Goal: Answer question/provide support: Share knowledge or assist other users

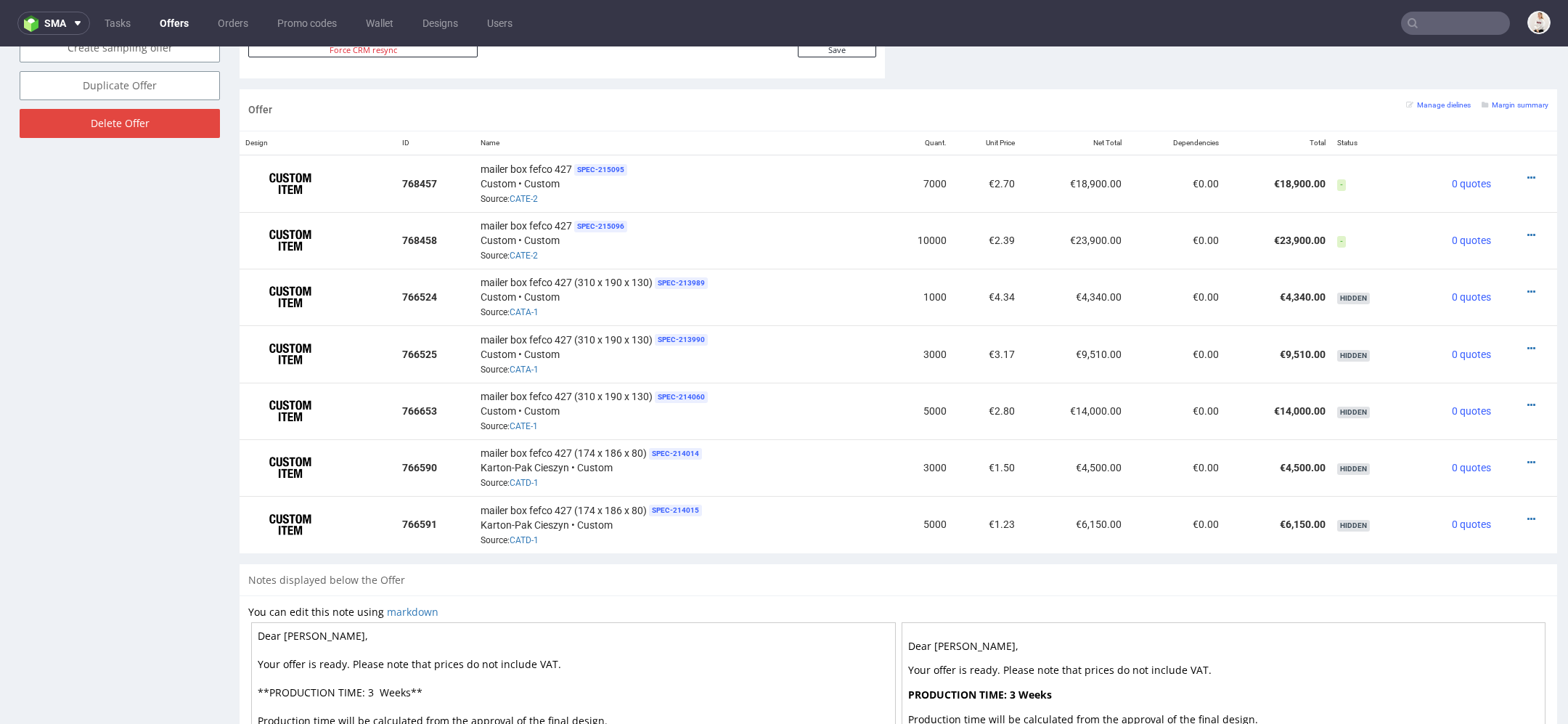
scroll to position [4, 0]
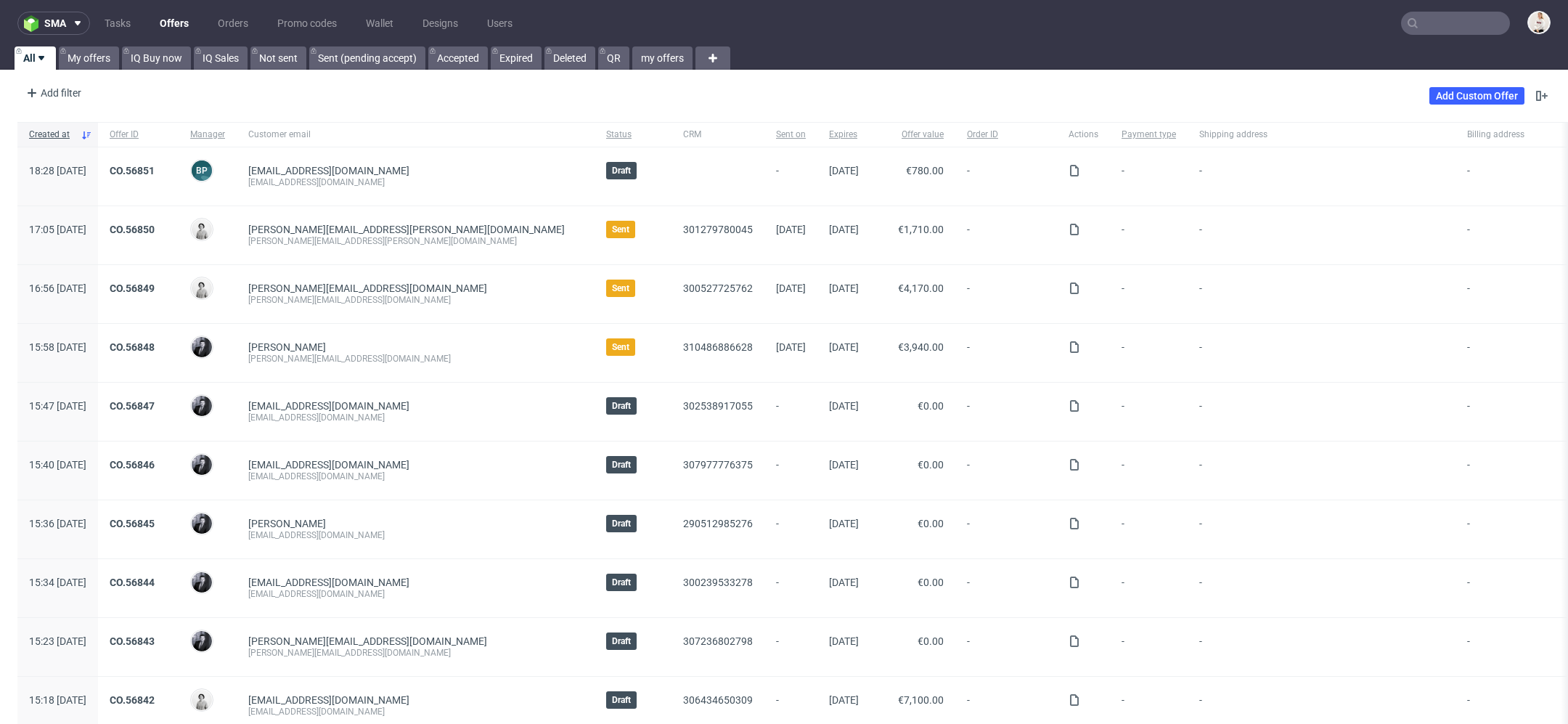
click at [1438, 19] on input "text" at bounding box center [1455, 23] width 109 height 23
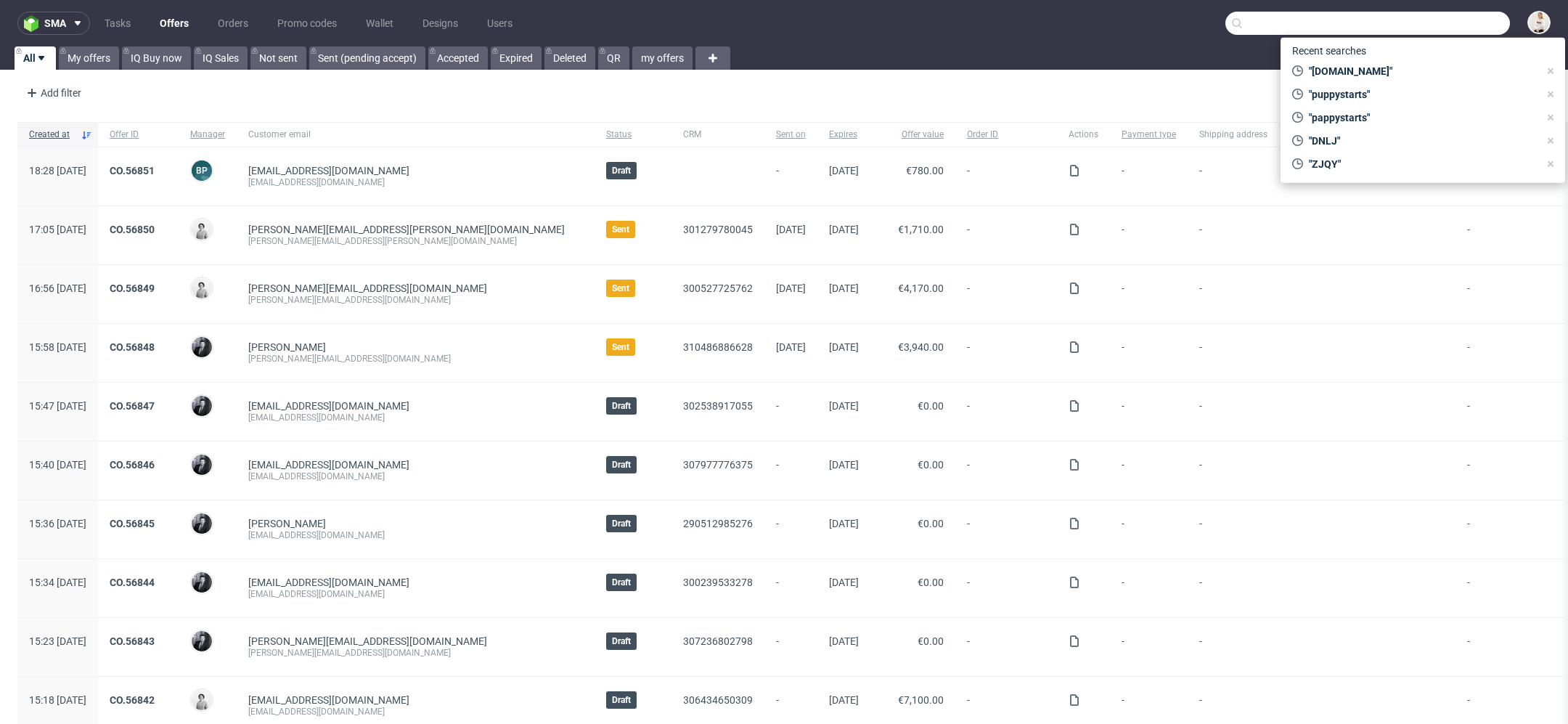
paste input "Good evening Mafalda, Thank you for sharing these updates. I’ll review this clo…"
type input "Good evening Mafalda, Thank you for sharing these updates. I’ll review this clo…"
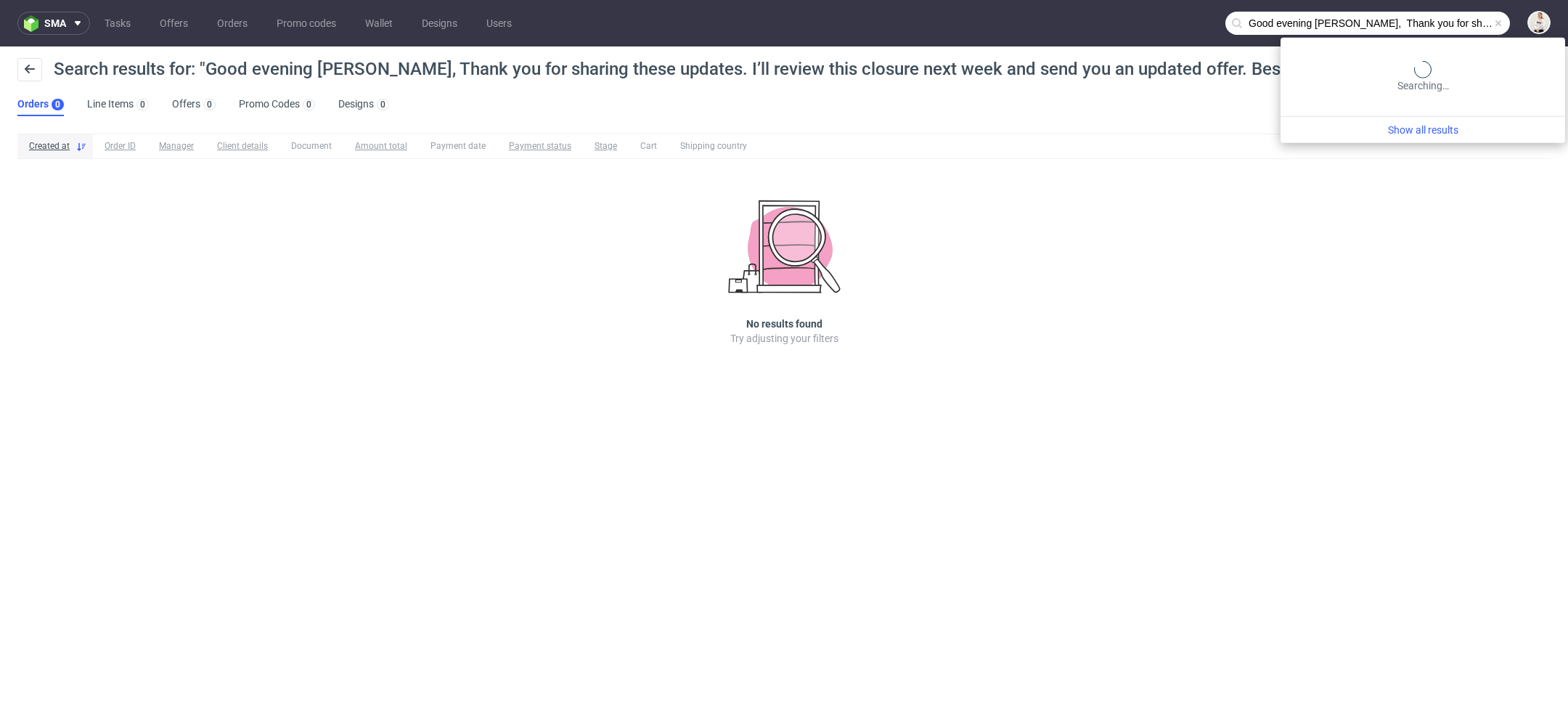
click at [1427, 27] on input "Good evening Mafalda, Thank you for sharing these updates. I’ll review this clo…" at bounding box center [1368, 23] width 285 height 23
click at [1428, 27] on input "Good evening Mafalda, Thank you for sharing these updates. I’ll review this clo…" at bounding box center [1368, 23] width 285 height 23
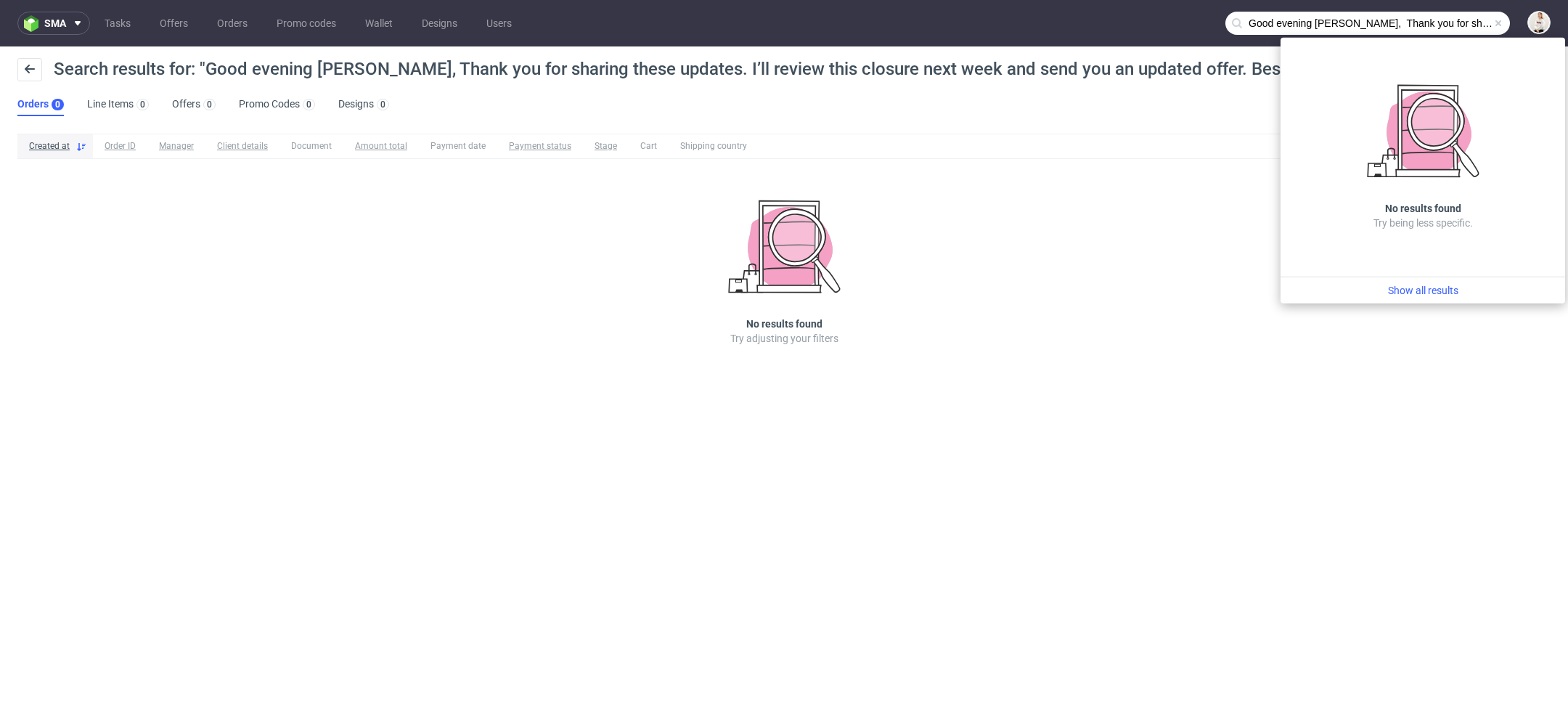
click at [1428, 27] on input "Good evening Mafalda, Thank you for sharing these updates. I’ll review this clo…" at bounding box center [1368, 23] width 285 height 23
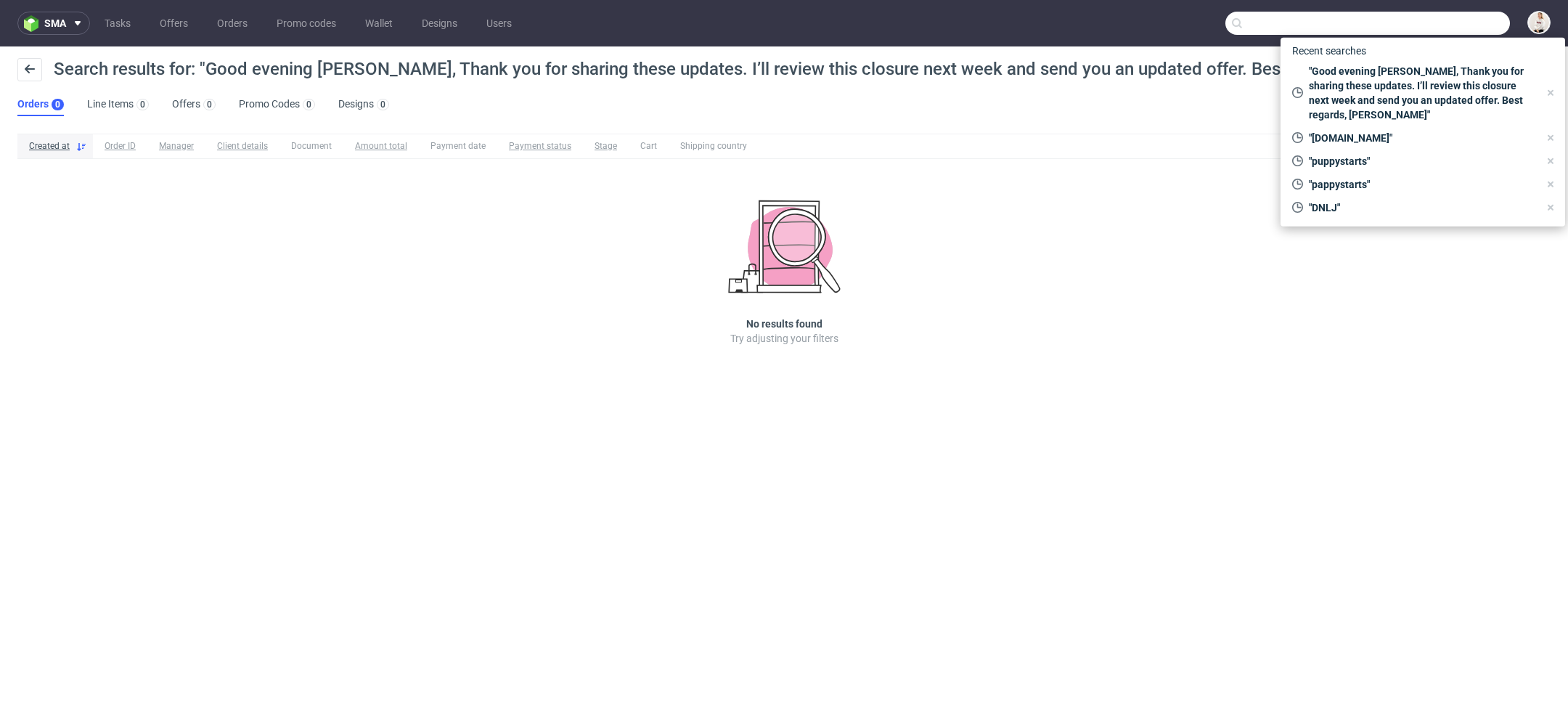
paste input "Good evening Mafalda, Thank you for sharing these updates. I’ll review this clo…"
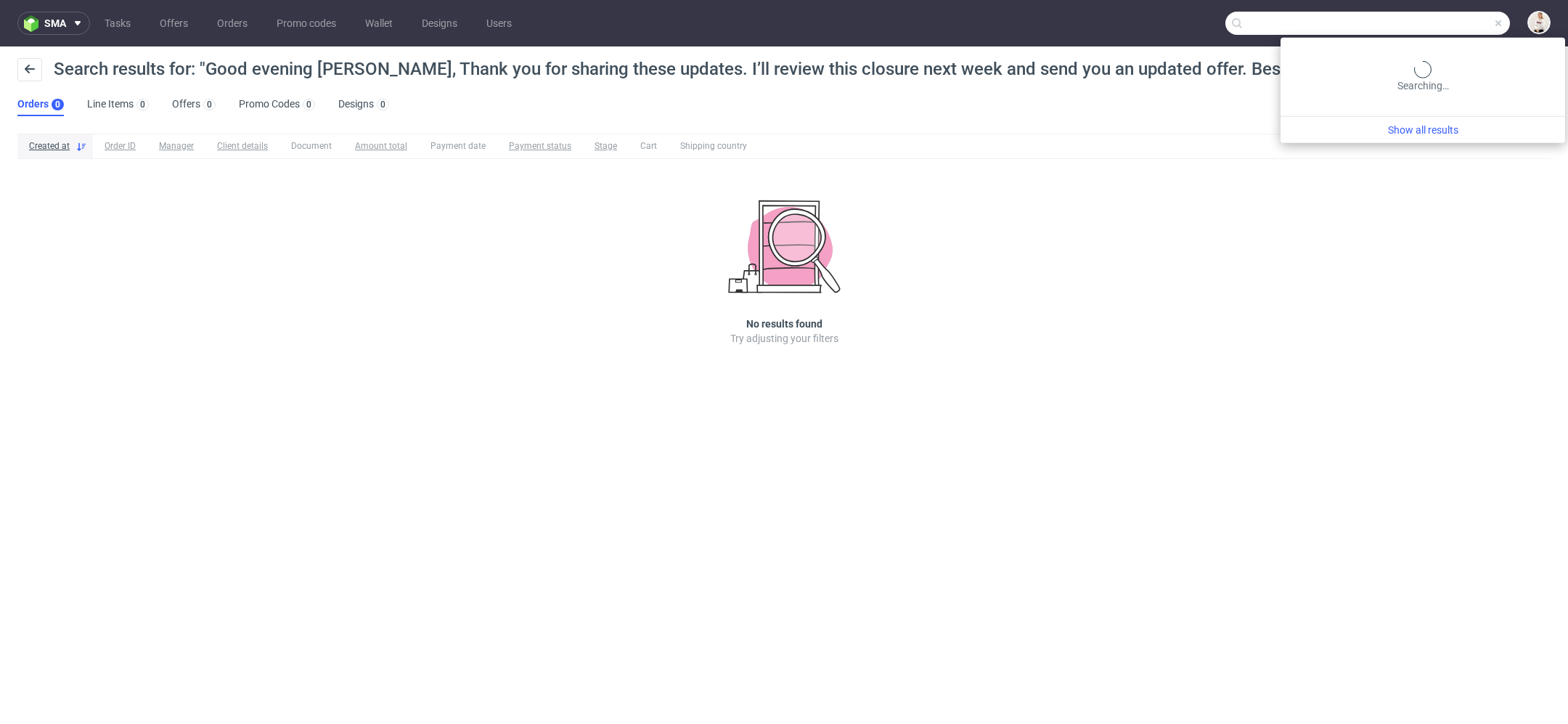
type input "Good evening Mafalda, Thank you for sharing these updates. I’ll review this clo…"
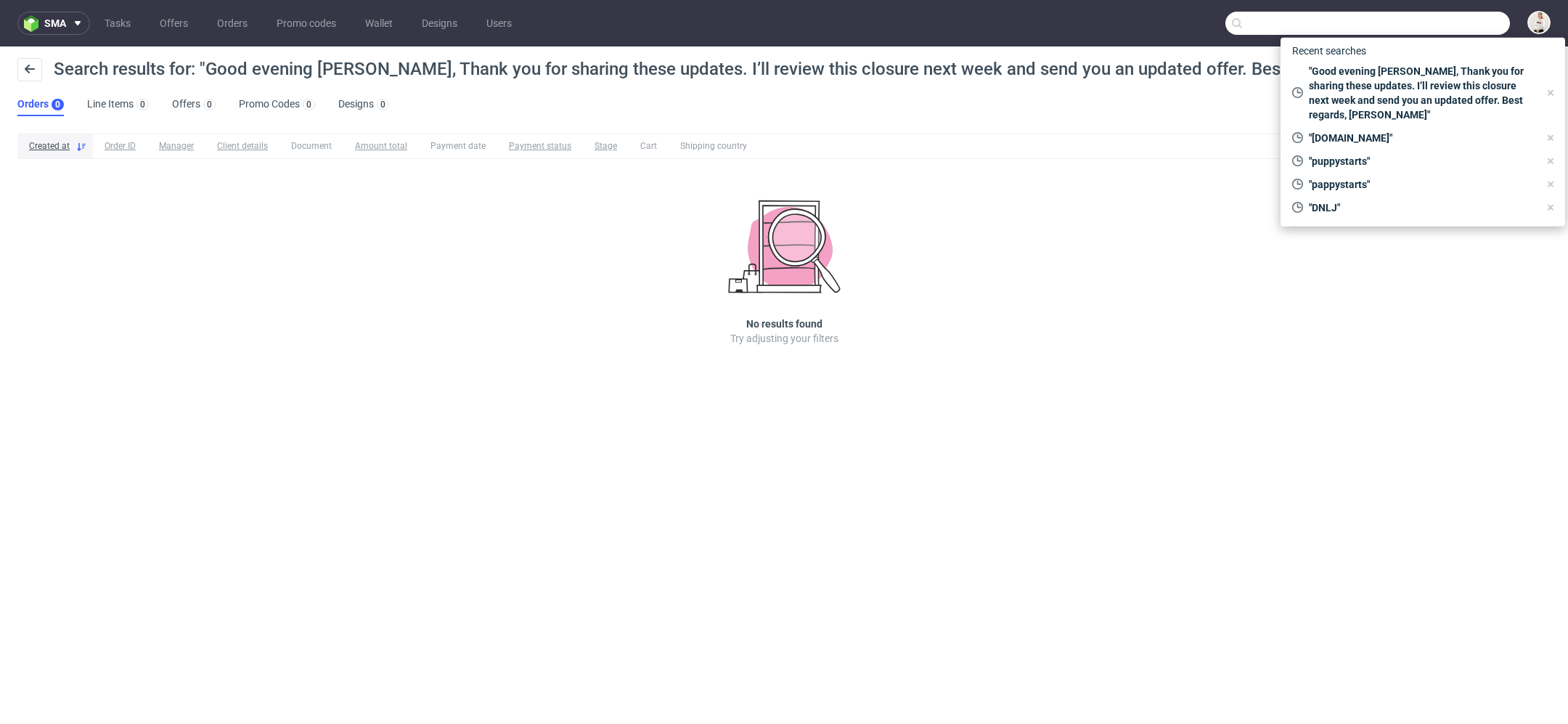
paste input "R339148066"
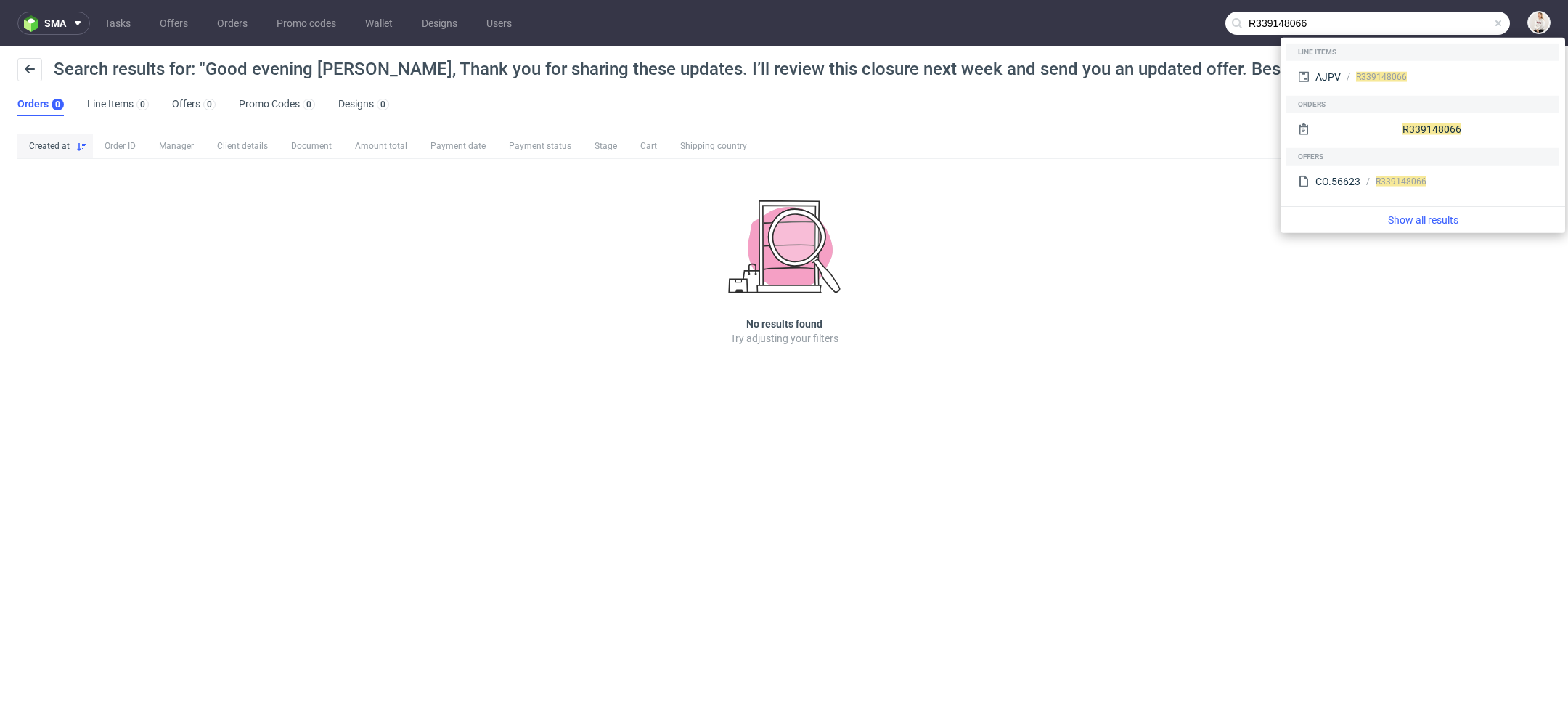
type input "R339148066"
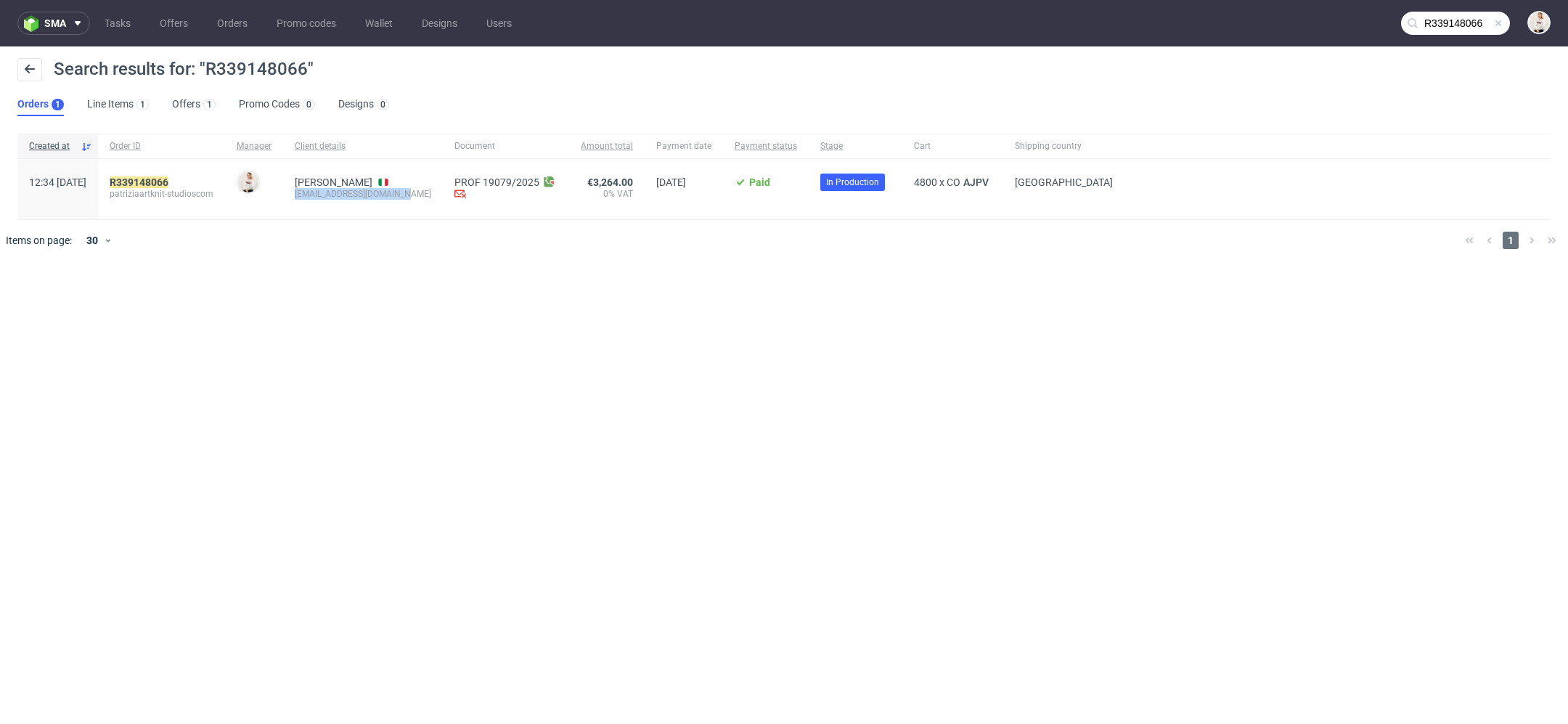
drag, startPoint x: 444, startPoint y: 195, endPoint x: 331, endPoint y: 199, distance: 113.1
click at [331, 199] on div "Alessandro Lovisetto info@artknit-studios.com" at bounding box center [363, 189] width 160 height 60
copy div "info@artknit-studios.com"
drag, startPoint x: 228, startPoint y: 179, endPoint x: 152, endPoint y: 182, distance: 76.1
click at [152, 182] on div "R339148066 patriziaartknit-studioscom" at bounding box center [161, 189] width 127 height 60
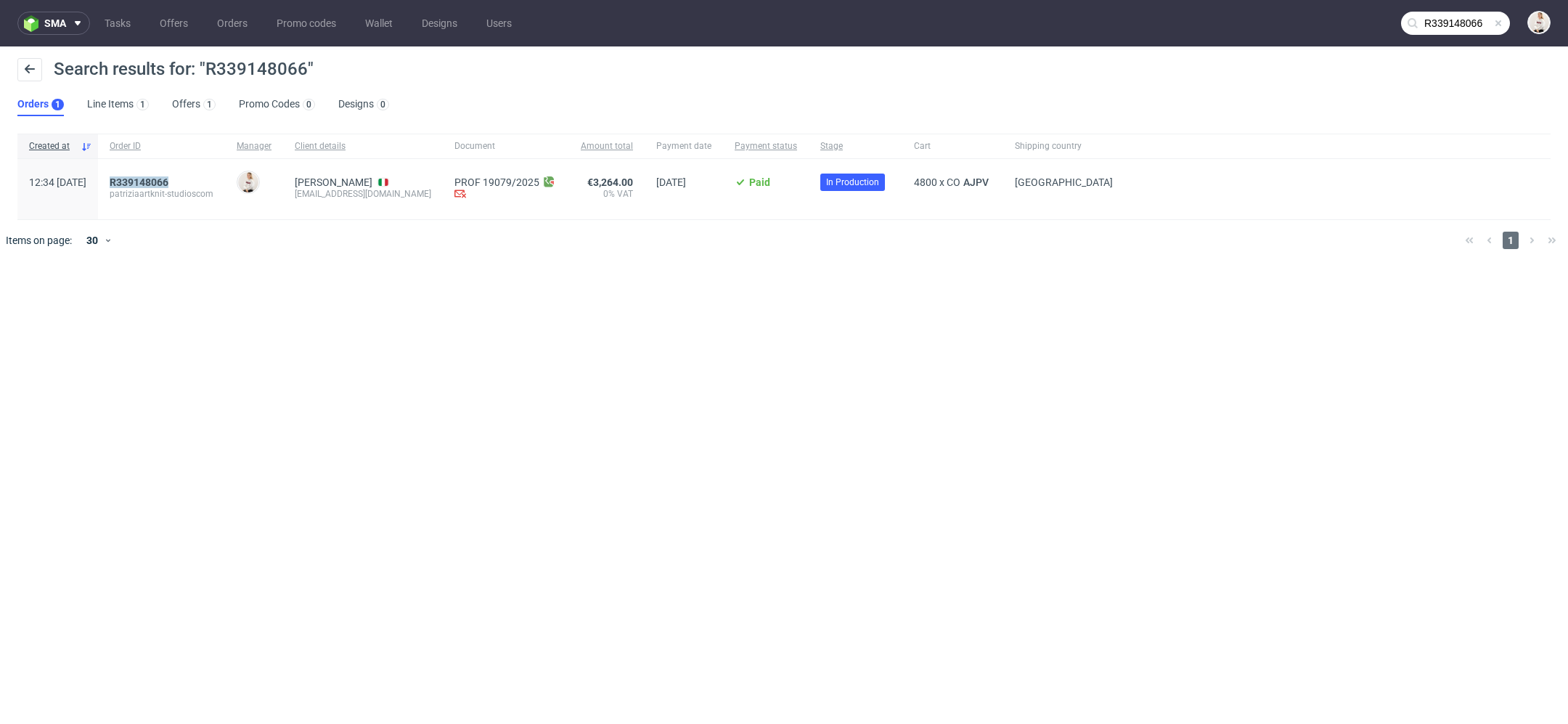
copy mark "R339148066"
click at [196, 98] on link "Offers 1" at bounding box center [194, 104] width 44 height 23
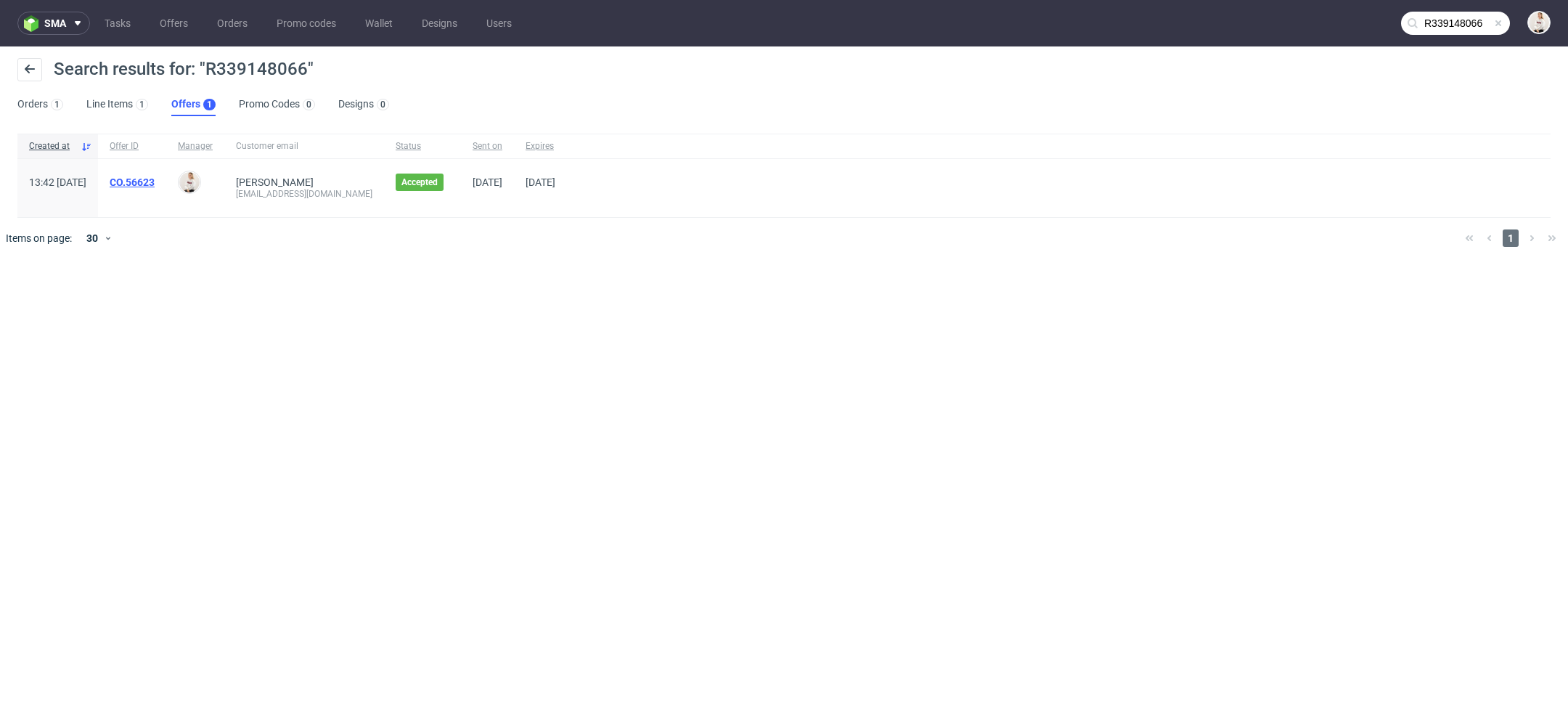
click at [155, 183] on link "CO.56623" at bounding box center [132, 182] width 45 height 12
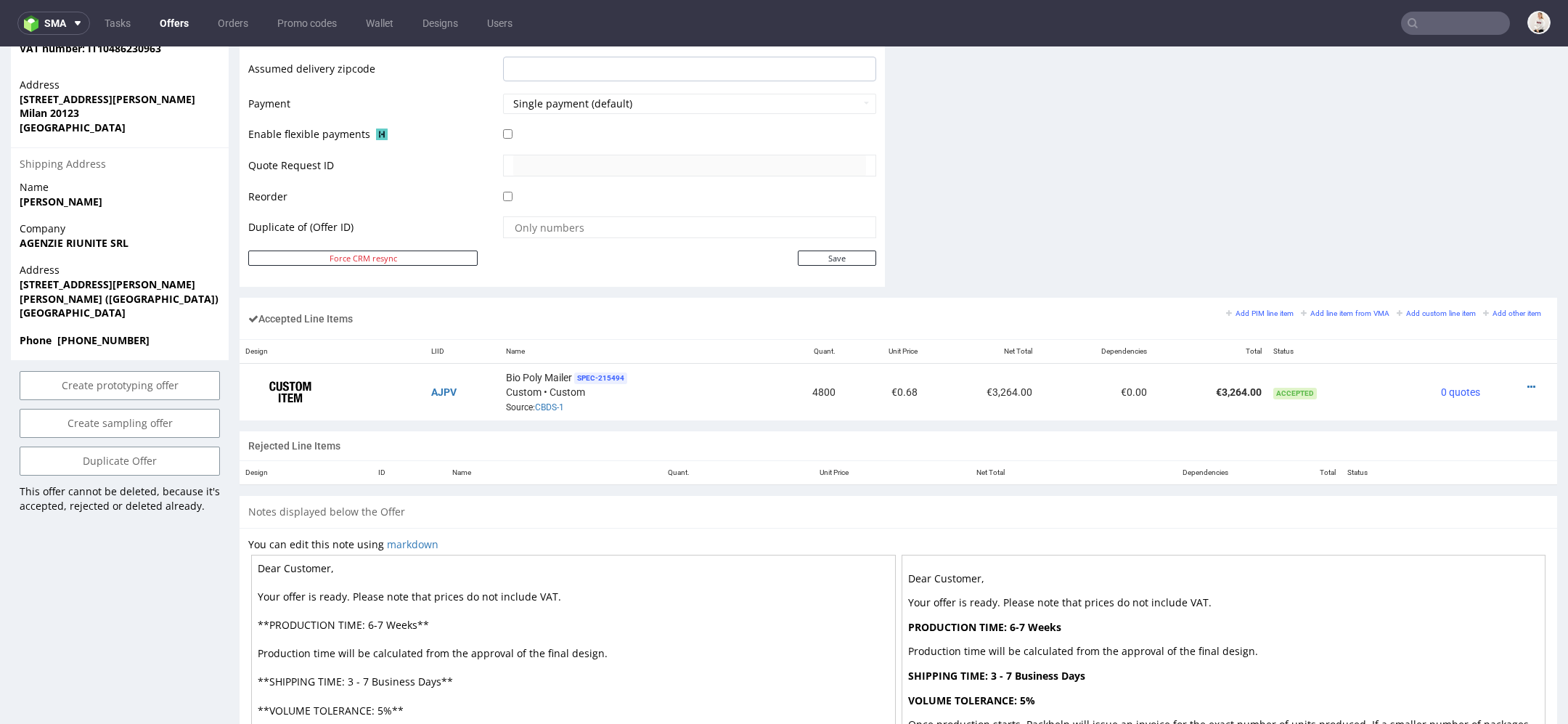
scroll to position [732, 0]
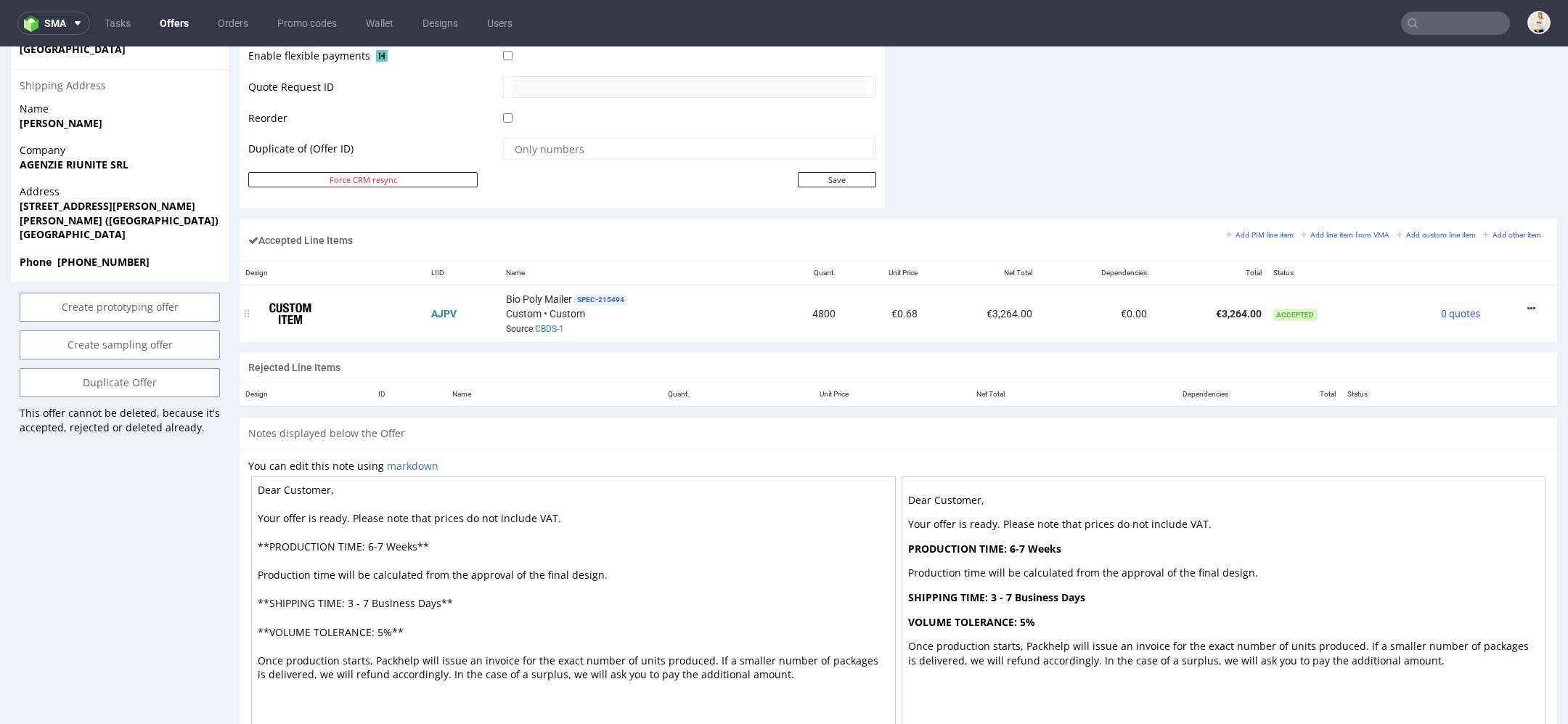
click at [1527, 306] on icon at bounding box center [1532, 308] width 8 height 10
click at [1470, 170] on span "Edit item price" at bounding box center [1471, 171] width 104 height 15
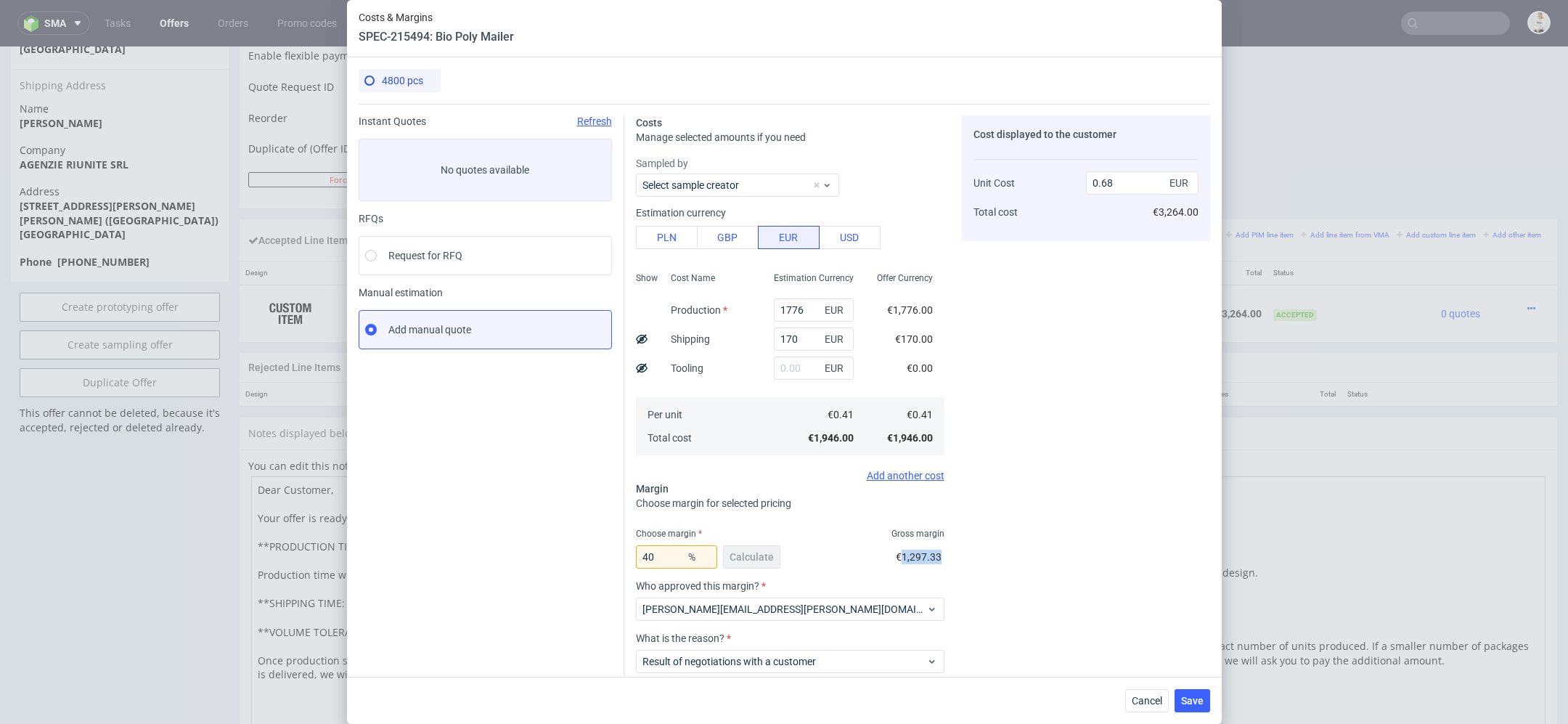
drag, startPoint x: 947, startPoint y: 559, endPoint x: 903, endPoint y: 559, distance: 44.0
click at [903, 559] on div "Costs Manage selected amounts if you need Sampled by Select sample creator Esti…" at bounding box center [917, 427] width 586 height 648
copy span "1,297.33"
click at [1315, 169] on div "Costs & Margins SPEC-215494: Bio Poly Mailer 4800 pcs Instant Quotes Refresh No…" at bounding box center [784, 362] width 1568 height 724
click at [1141, 696] on span "Cancel" at bounding box center [1146, 701] width 31 height 10
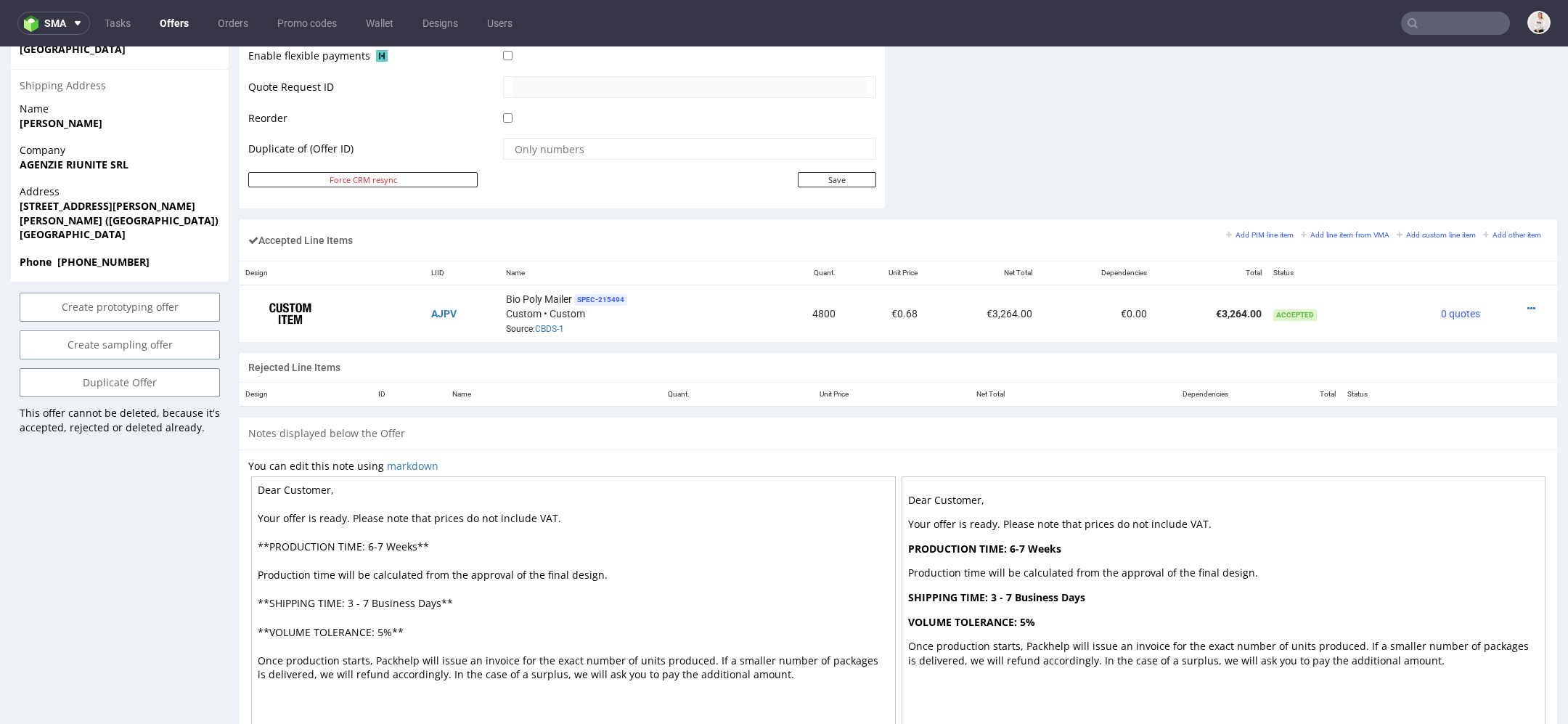
click at [1430, 26] on input "text" at bounding box center [1455, 23] width 109 height 23
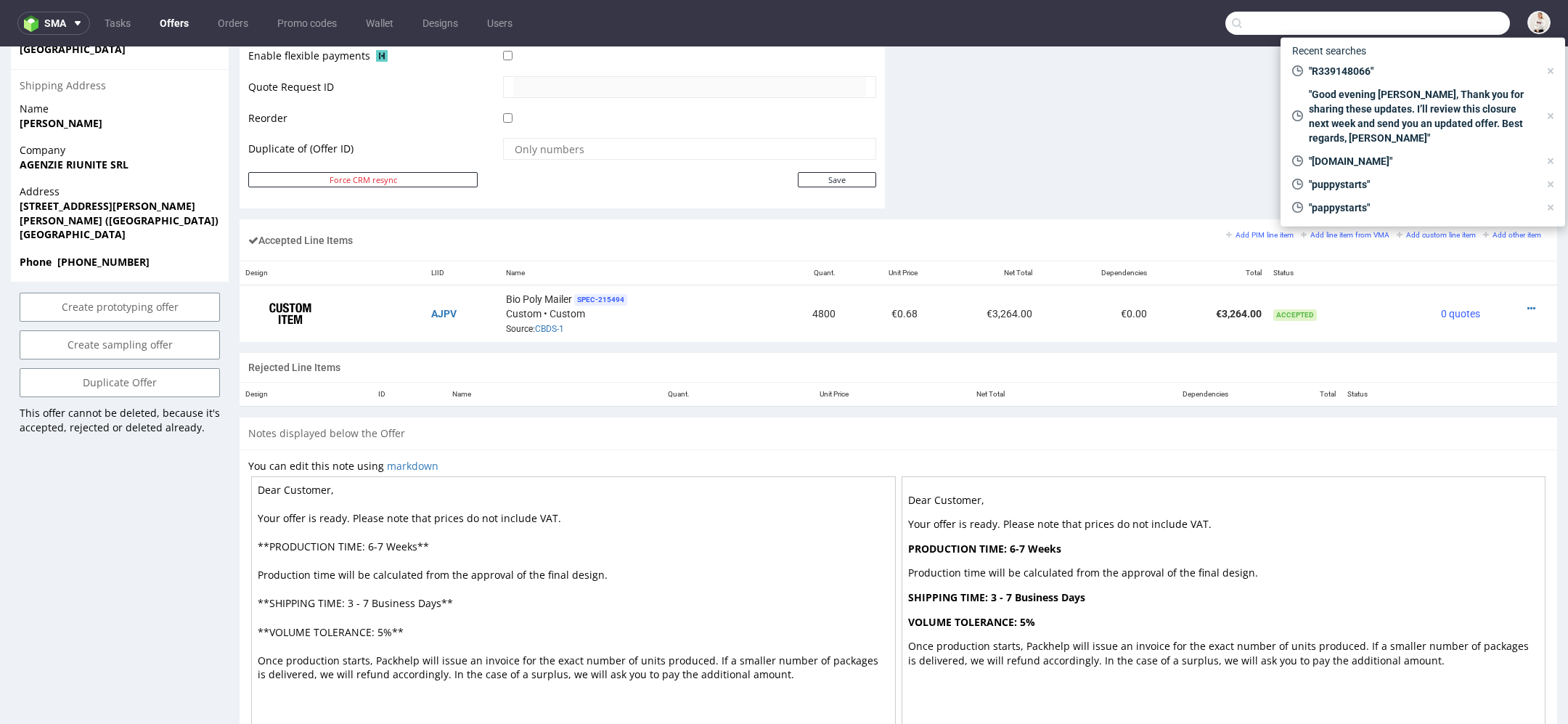
paste input "R757056784"
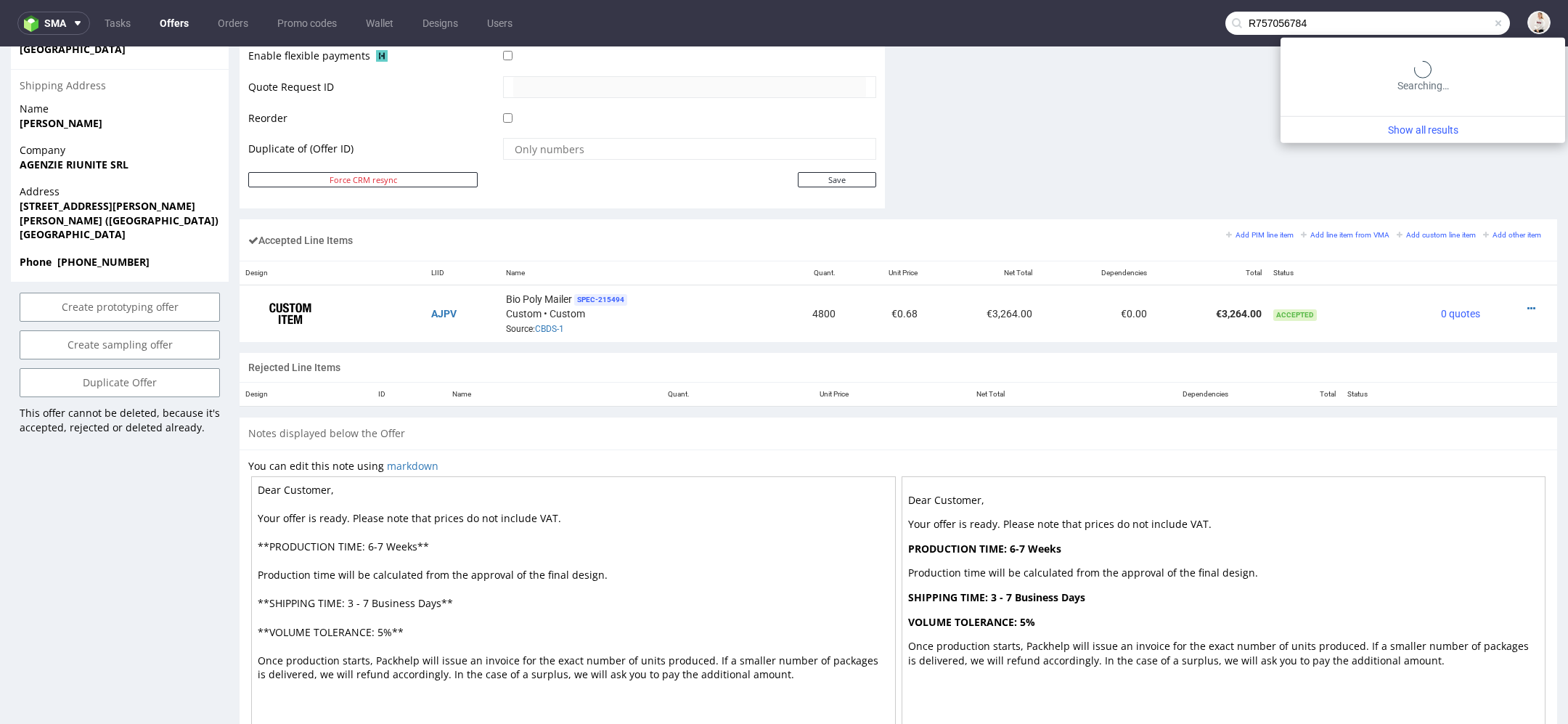
type input "R757056784"
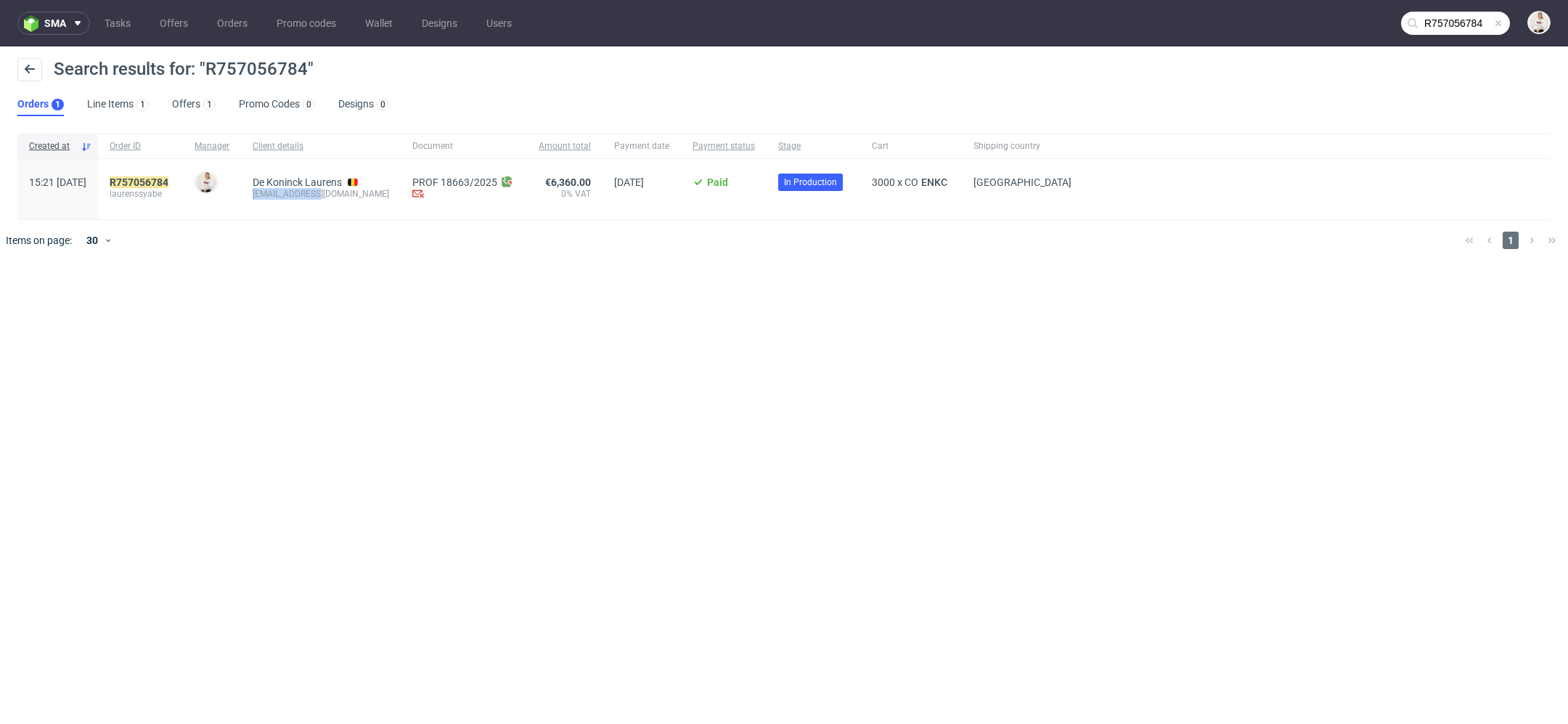
drag, startPoint x: 363, startPoint y: 194, endPoint x: 282, endPoint y: 195, distance: 81.0
click at [282, 195] on div "De Koninck Laurens laurens@sya.be" at bounding box center [321, 189] width 160 height 60
copy div "laurens@sya.be"
drag, startPoint x: 220, startPoint y: 183, endPoint x: 132, endPoint y: 186, distance: 88.1
click at [132, 186] on div "15:21 Tue 02.09.2025 R757056784 laurenssyabe Mari Fok De Koninck Laurens lauren…" at bounding box center [784, 190] width 1533 height 61
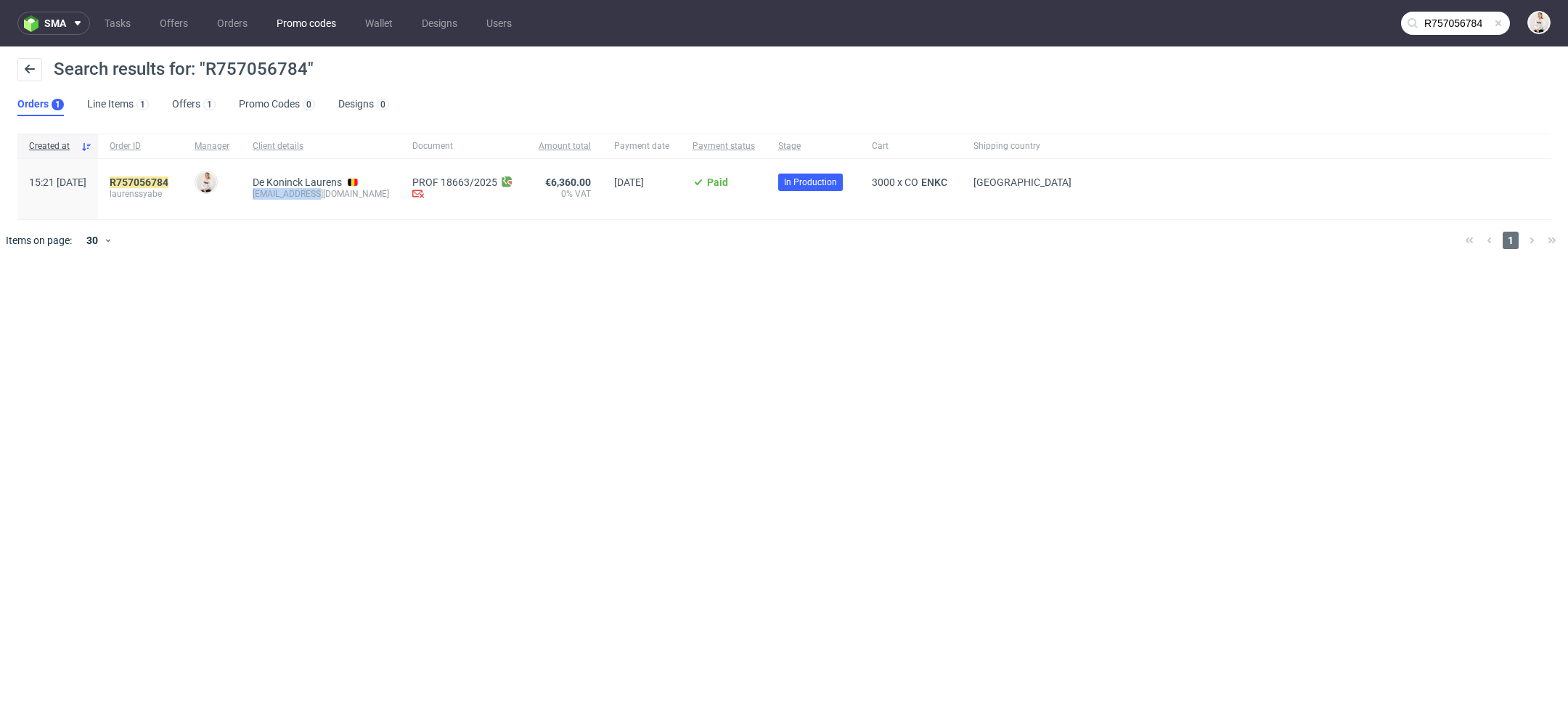
copy div "R757056784"
click at [186, 103] on link "Offers 1" at bounding box center [194, 104] width 44 height 23
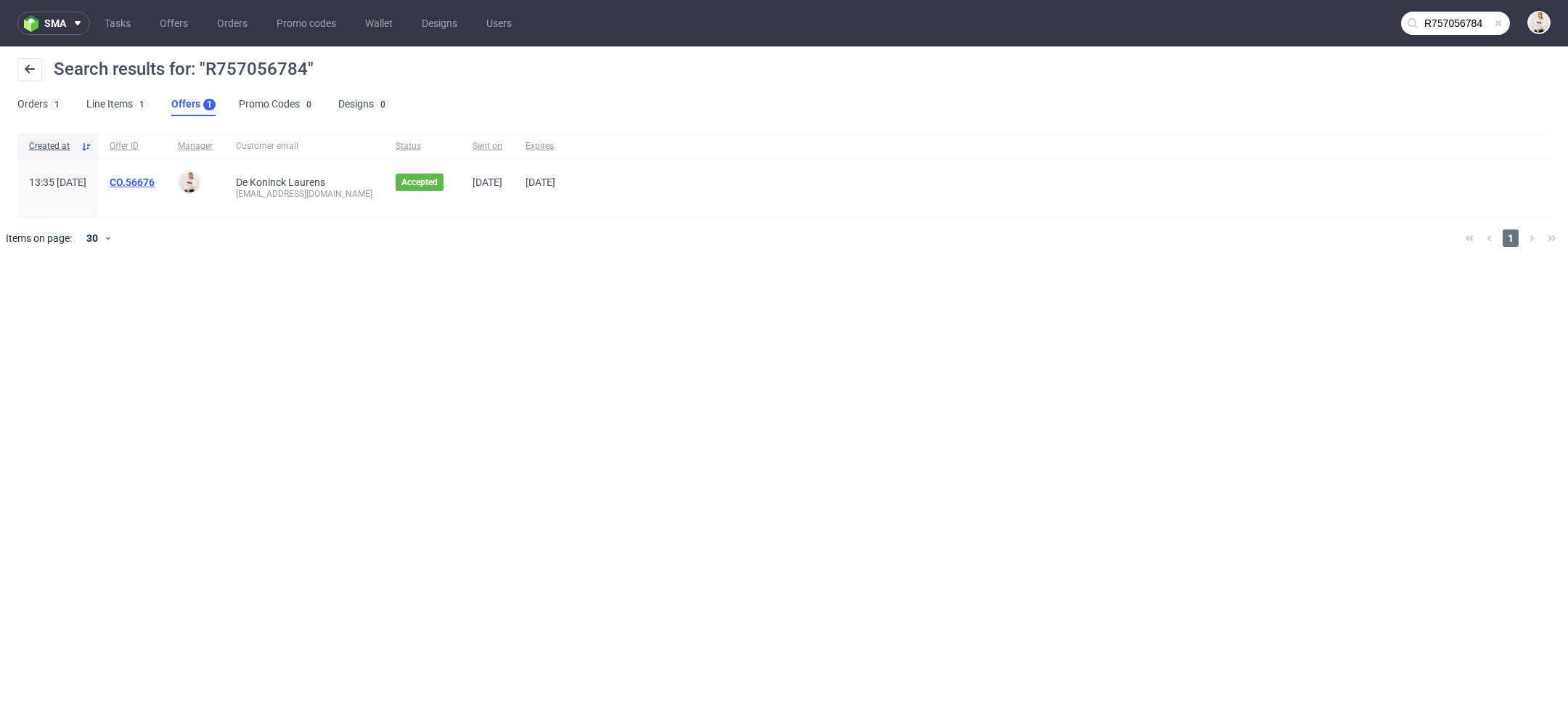
click at [155, 187] on link "CO.56676" at bounding box center [132, 182] width 45 height 12
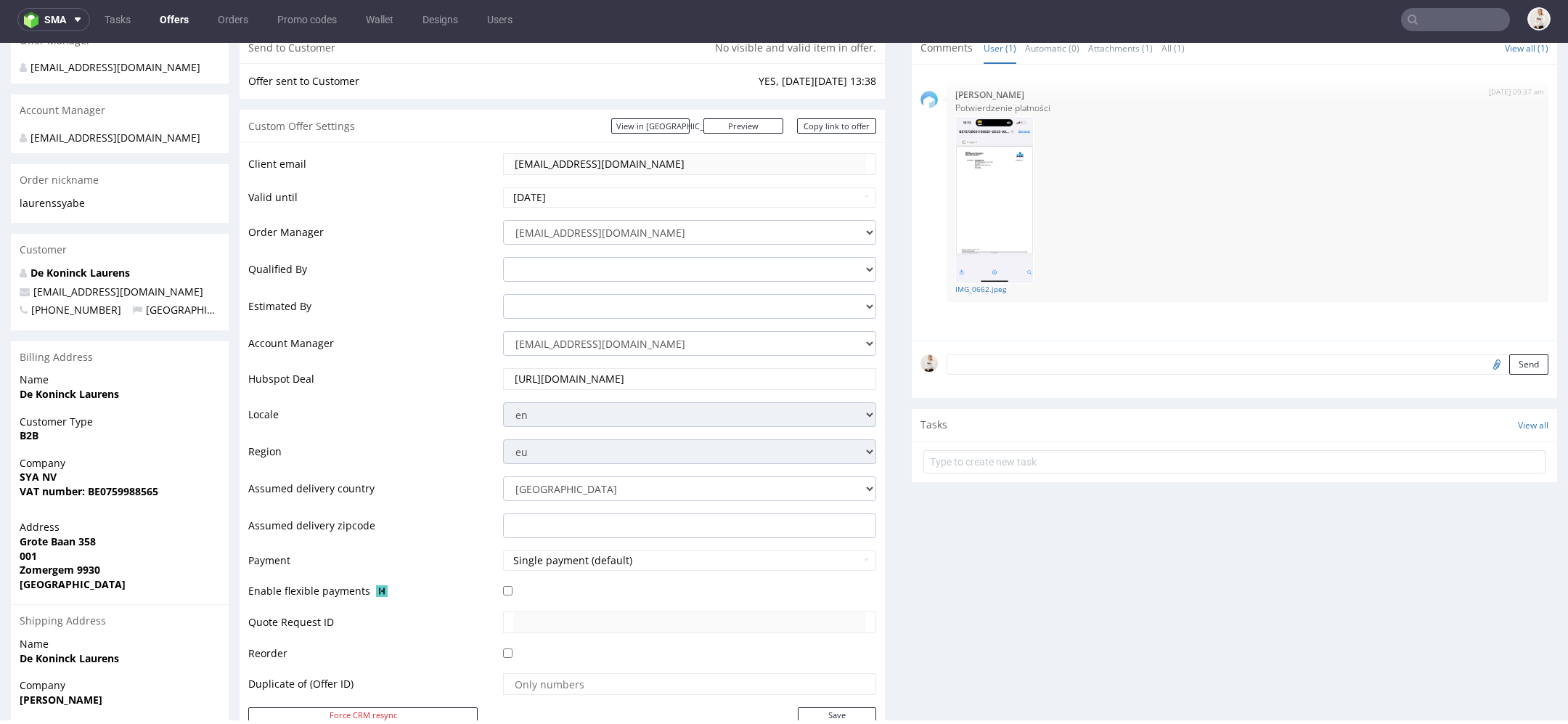
scroll to position [789, 0]
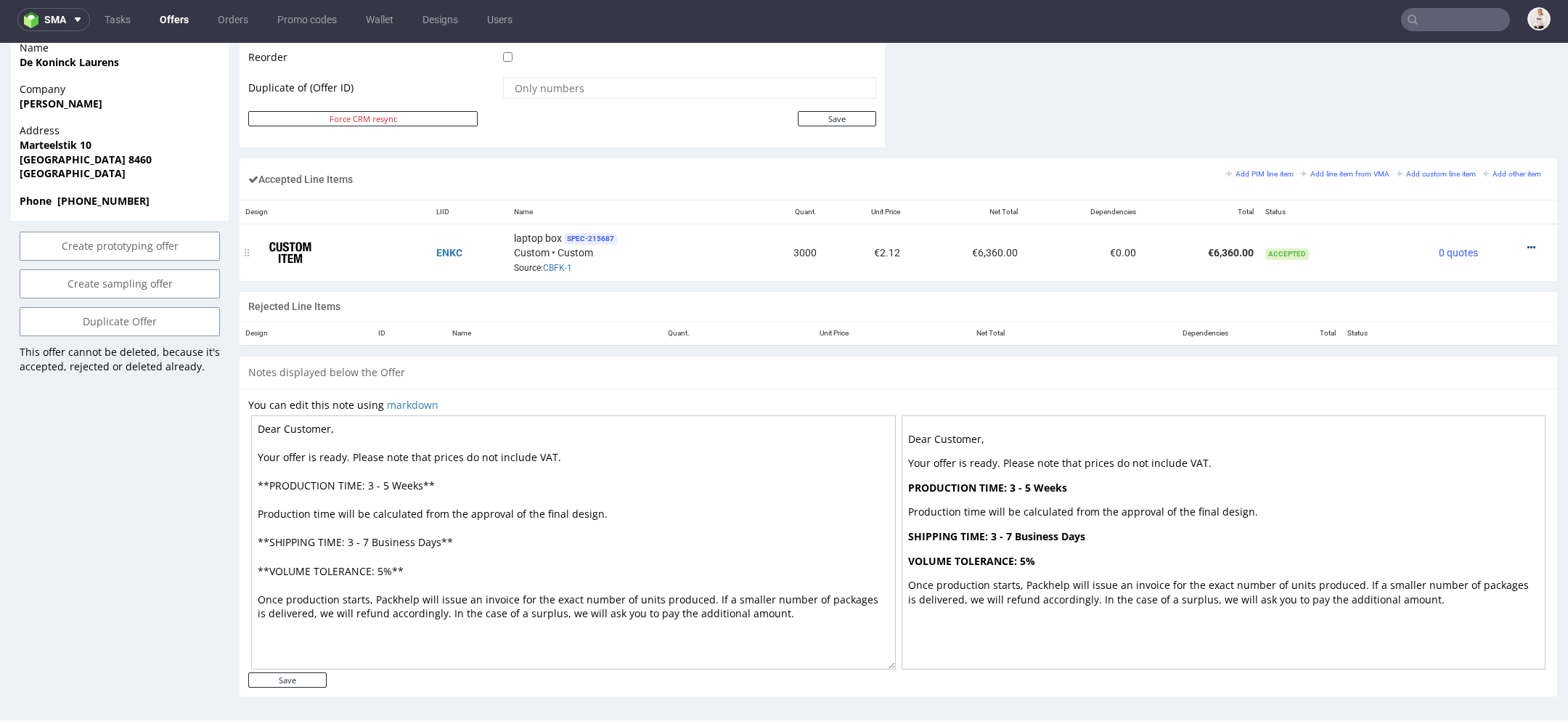
click at [1527, 243] on icon at bounding box center [1532, 248] width 8 height 10
click at [1459, 103] on li "Edit item price" at bounding box center [1465, 110] width 128 height 27
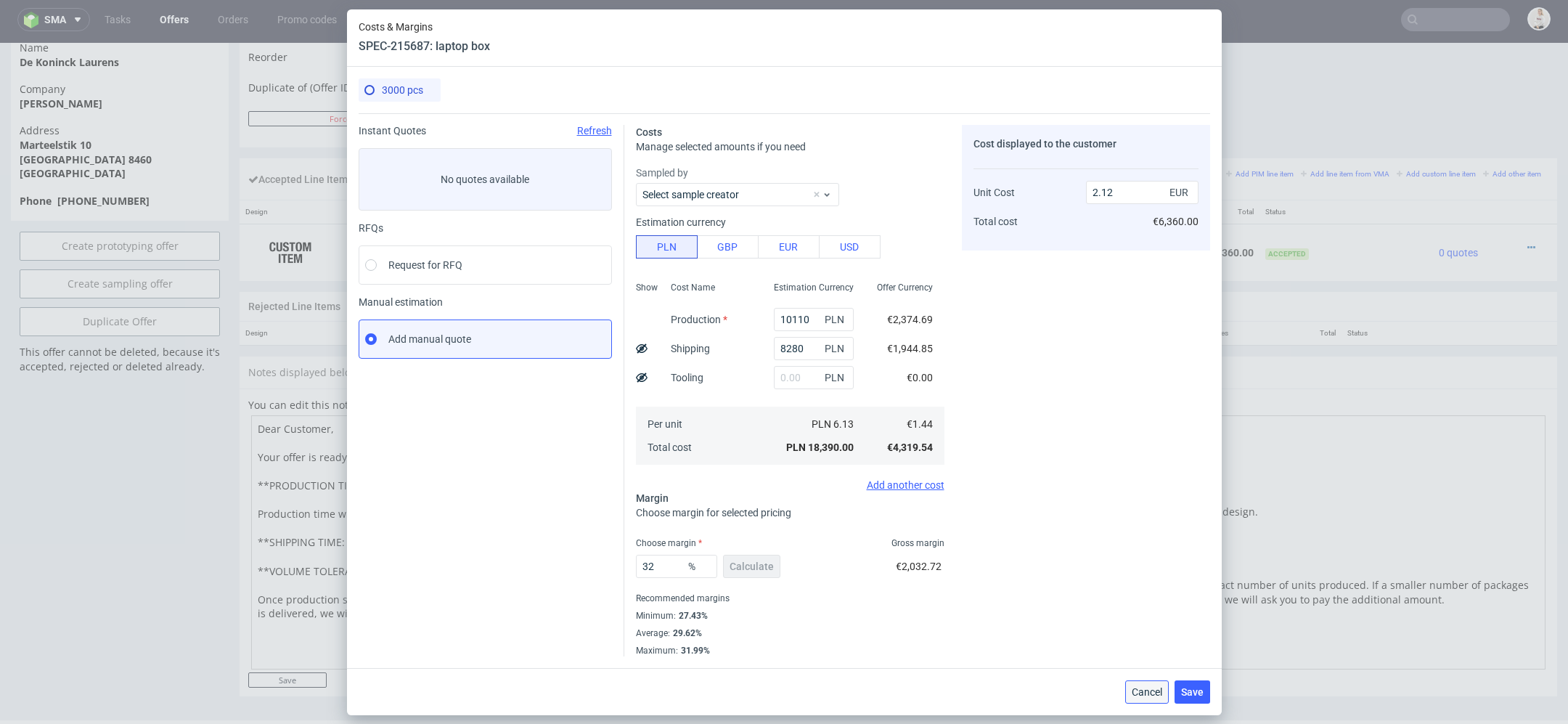
click at [1145, 690] on span "Cancel" at bounding box center [1146, 692] width 31 height 10
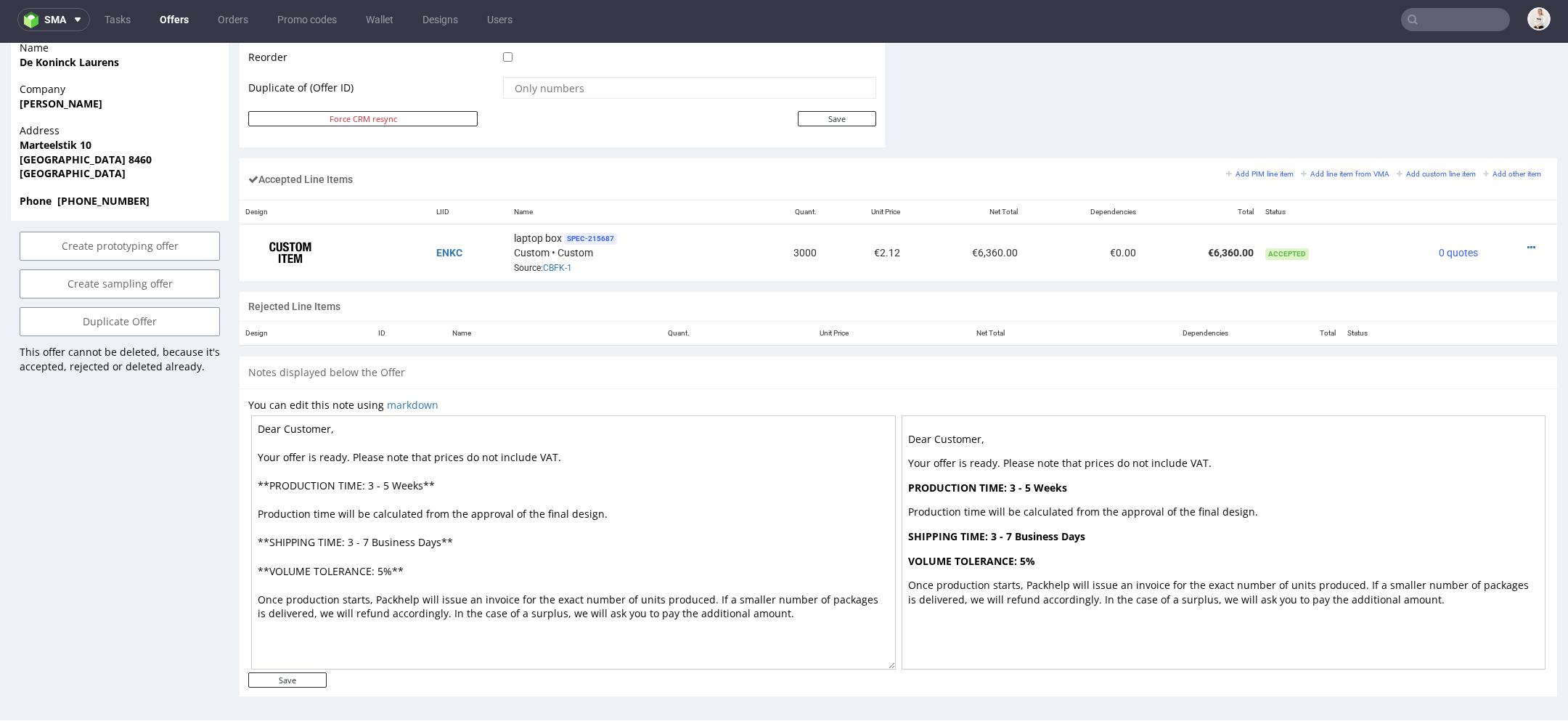
click at [1440, 22] on input "text" at bounding box center [1455, 20] width 109 height 23
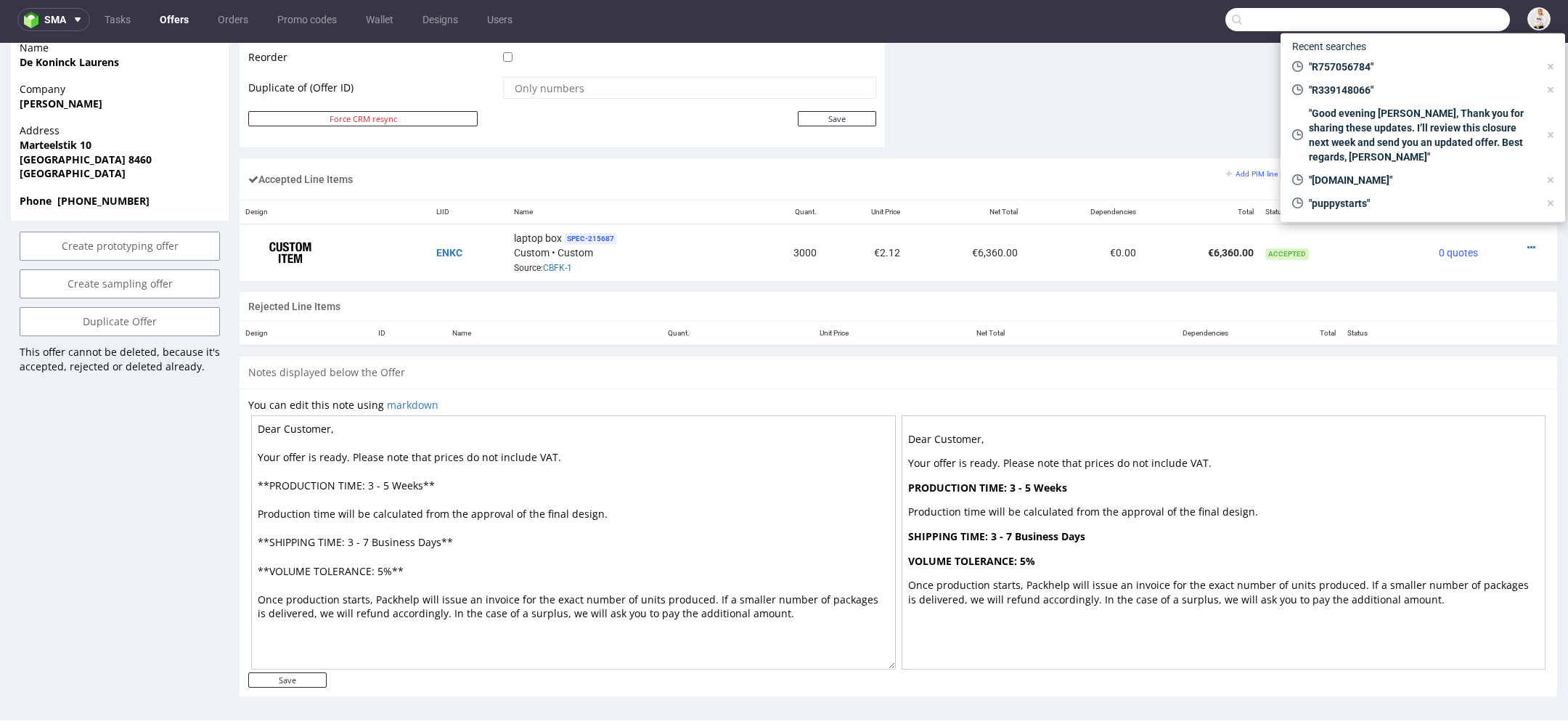
paste input "R332856890"
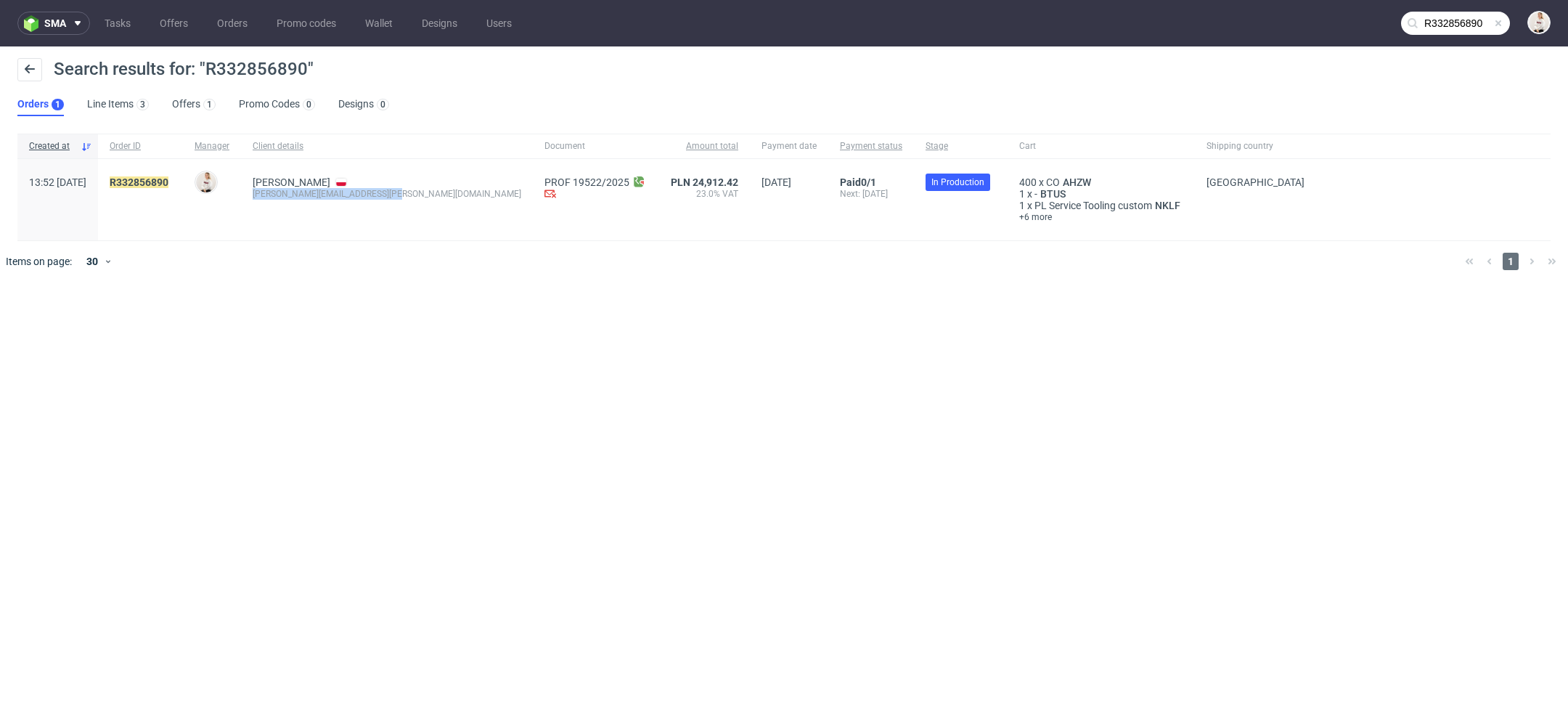
drag, startPoint x: 426, startPoint y: 195, endPoint x: 279, endPoint y: 195, distance: 147.0
click at [279, 195] on div "Kwiatkowski Konrad konrad.kwiatkowski@sordlabs.com" at bounding box center [387, 200] width 292 height 81
copy div "konrad.kwiatkowski@sordlabs.com"
drag, startPoint x: 209, startPoint y: 182, endPoint x: 128, endPoint y: 186, distance: 81.1
click at [127, 186] on div "13:52 Fri 05.09.2025 R332856890 Mari Fok Kwiatkowski Konrad konrad.kwiatkowski@…" at bounding box center [784, 200] width 1533 height 82
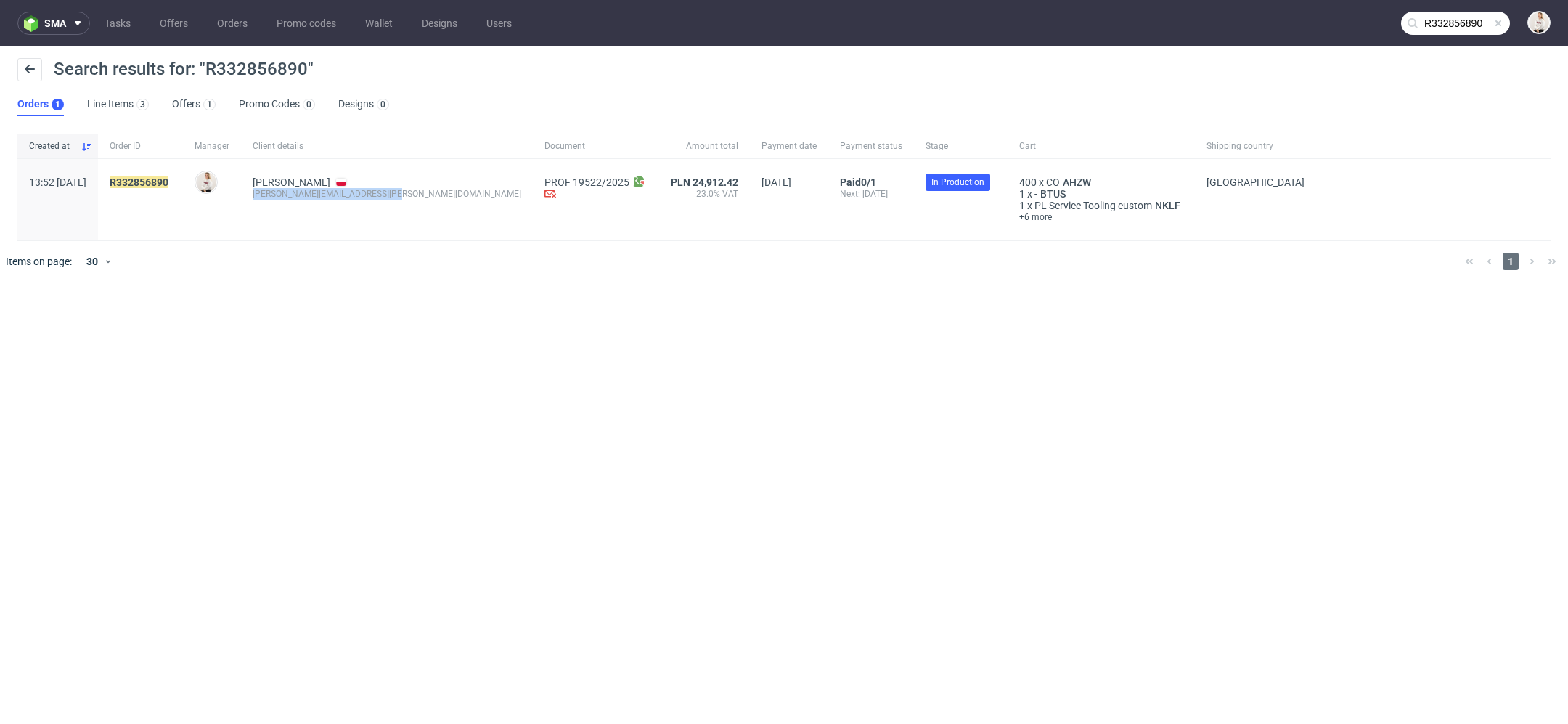
copy div "R332856890"
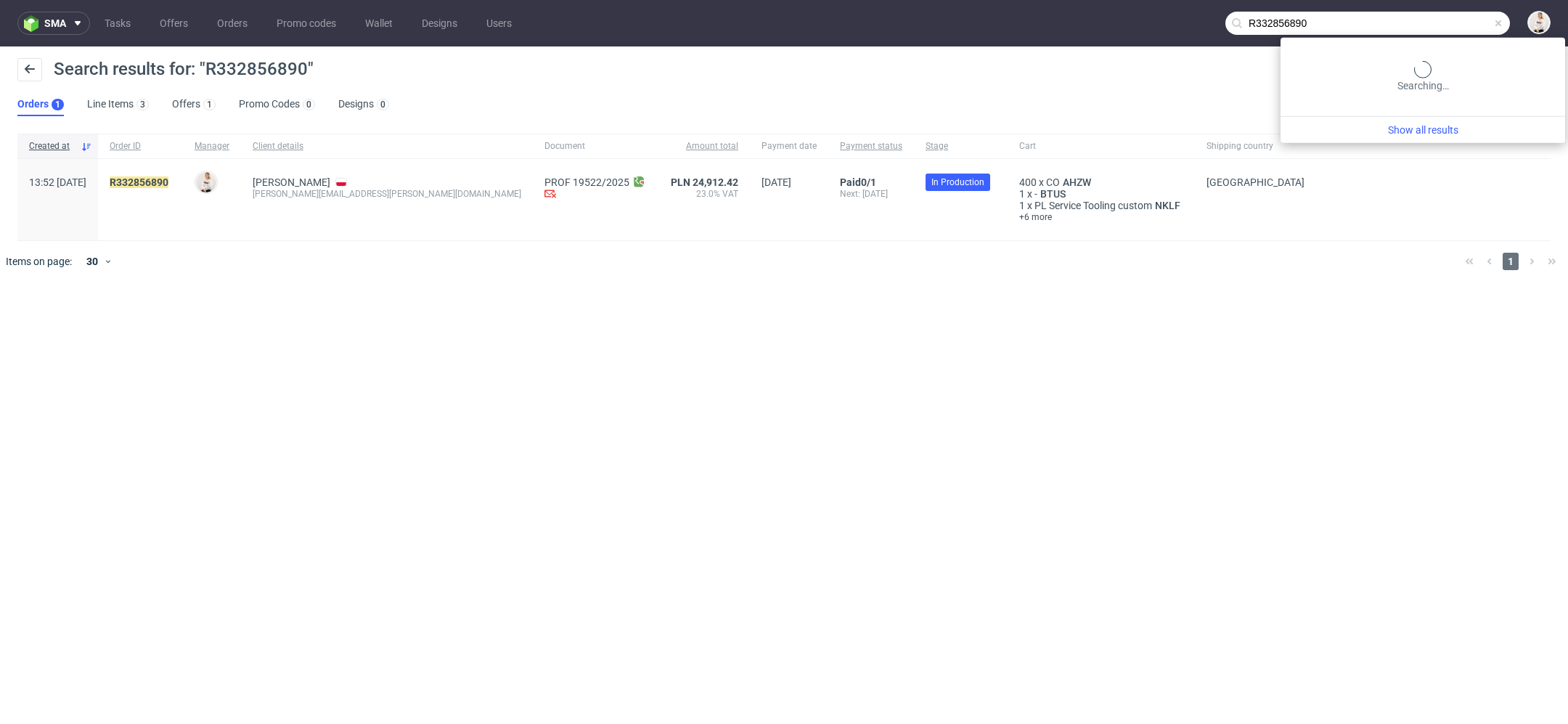
click at [1451, 24] on input "R332856890" at bounding box center [1368, 23] width 285 height 23
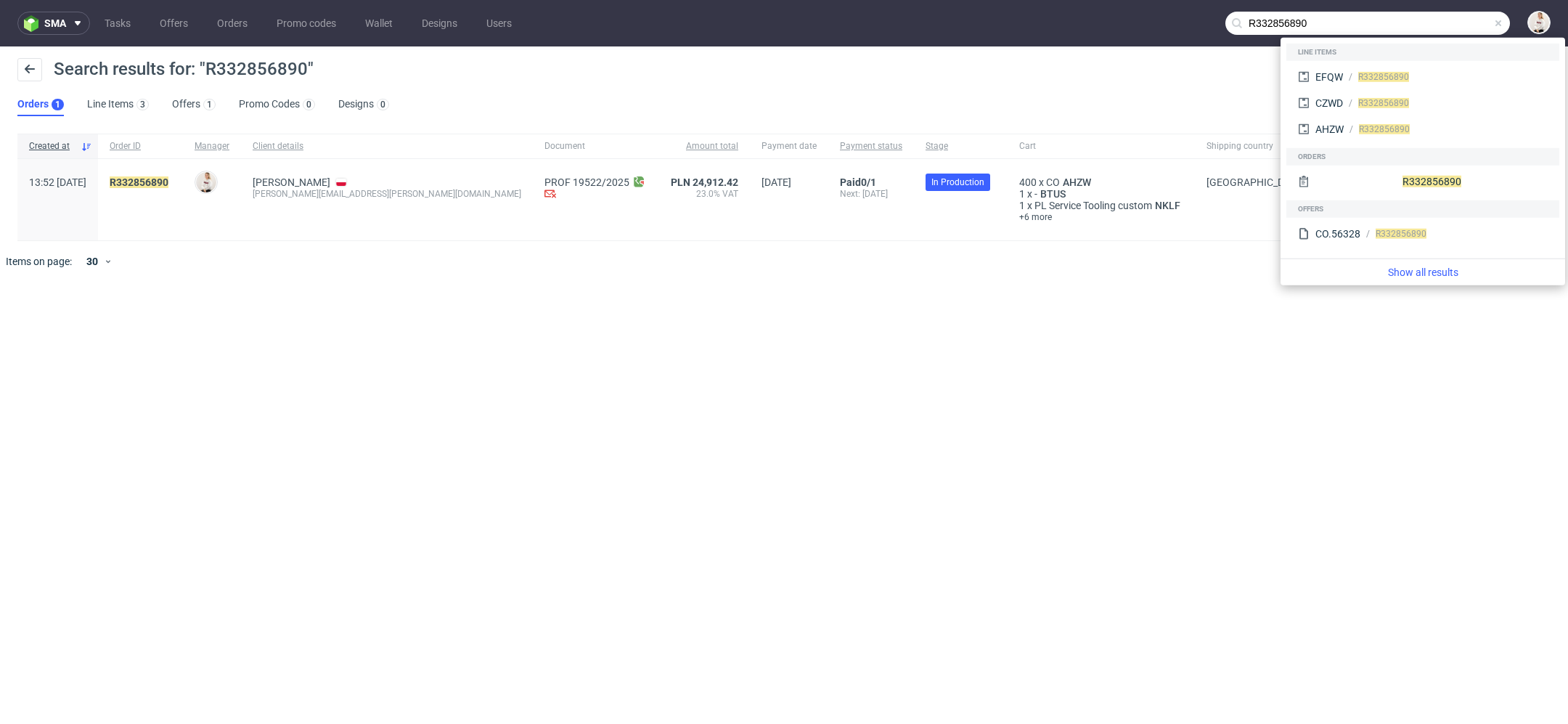
paste input "text"
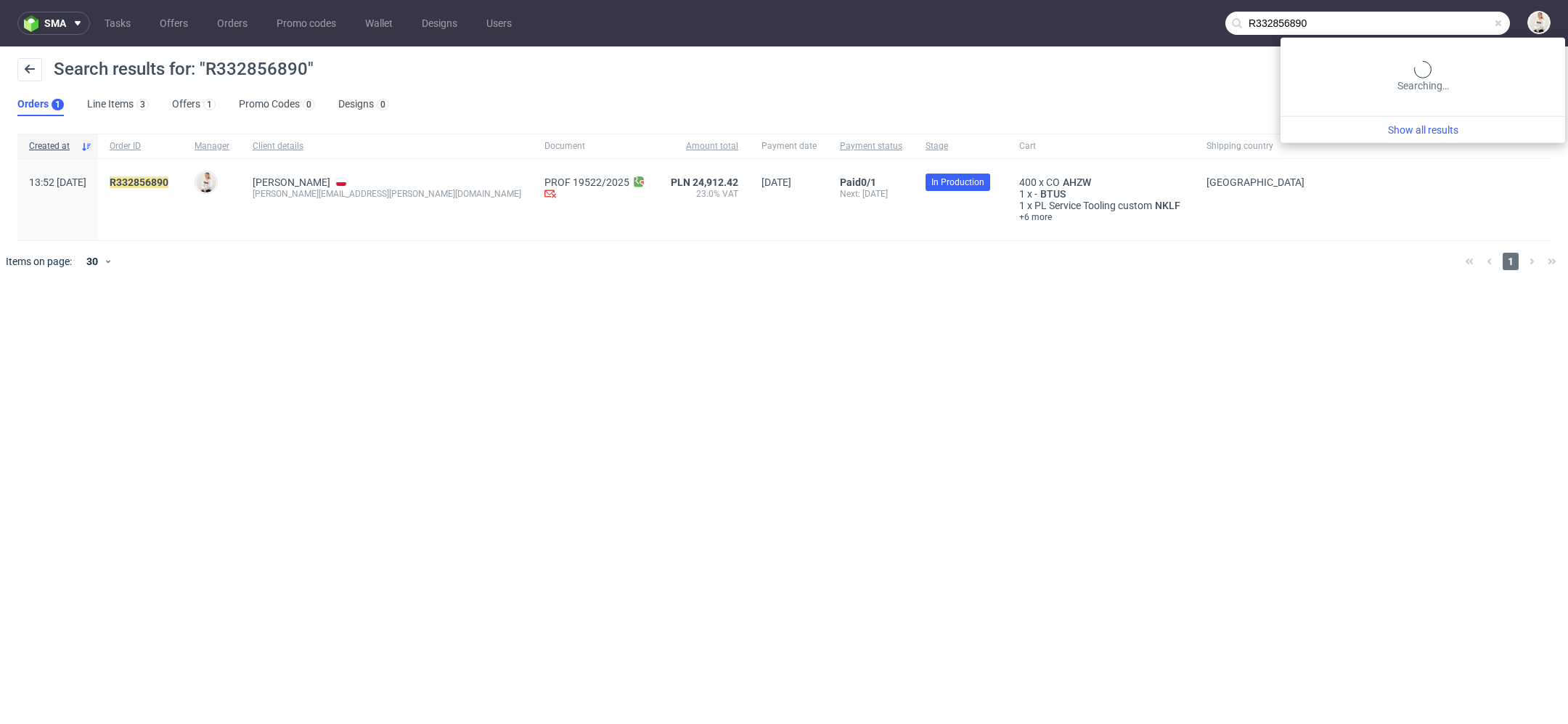
type input "R332856890"
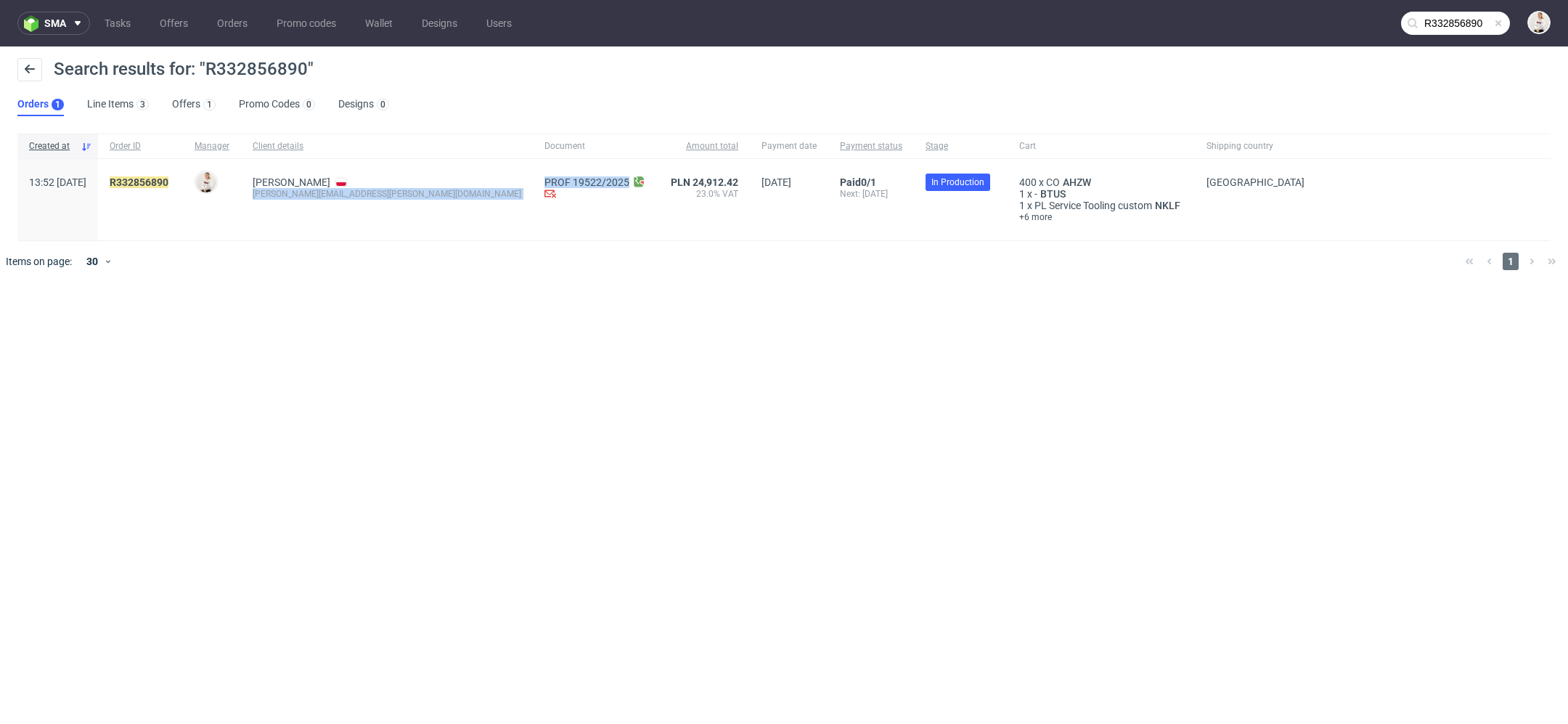
drag, startPoint x: 287, startPoint y: 193, endPoint x: 437, endPoint y: 193, distance: 150.0
click at [437, 194] on div "13:52 Fri 05.09.2025 R332856890 Mari Fok Kwiatkowski Konrad konrad.kwiatkowski@…" at bounding box center [784, 200] width 1533 height 82
click at [407, 212] on span "Kwiatkowski Konrad konrad.kwiatkowski@sordlabs.com" at bounding box center [387, 200] width 268 height 46
drag, startPoint x: 287, startPoint y: 195, endPoint x: 436, endPoint y: 192, distance: 149.0
click at [436, 192] on div "13:52 Fri 05.09.2025 R332856890 Mari Fok Kwiatkowski Konrad konrad.kwiatkowski@…" at bounding box center [784, 200] width 1533 height 82
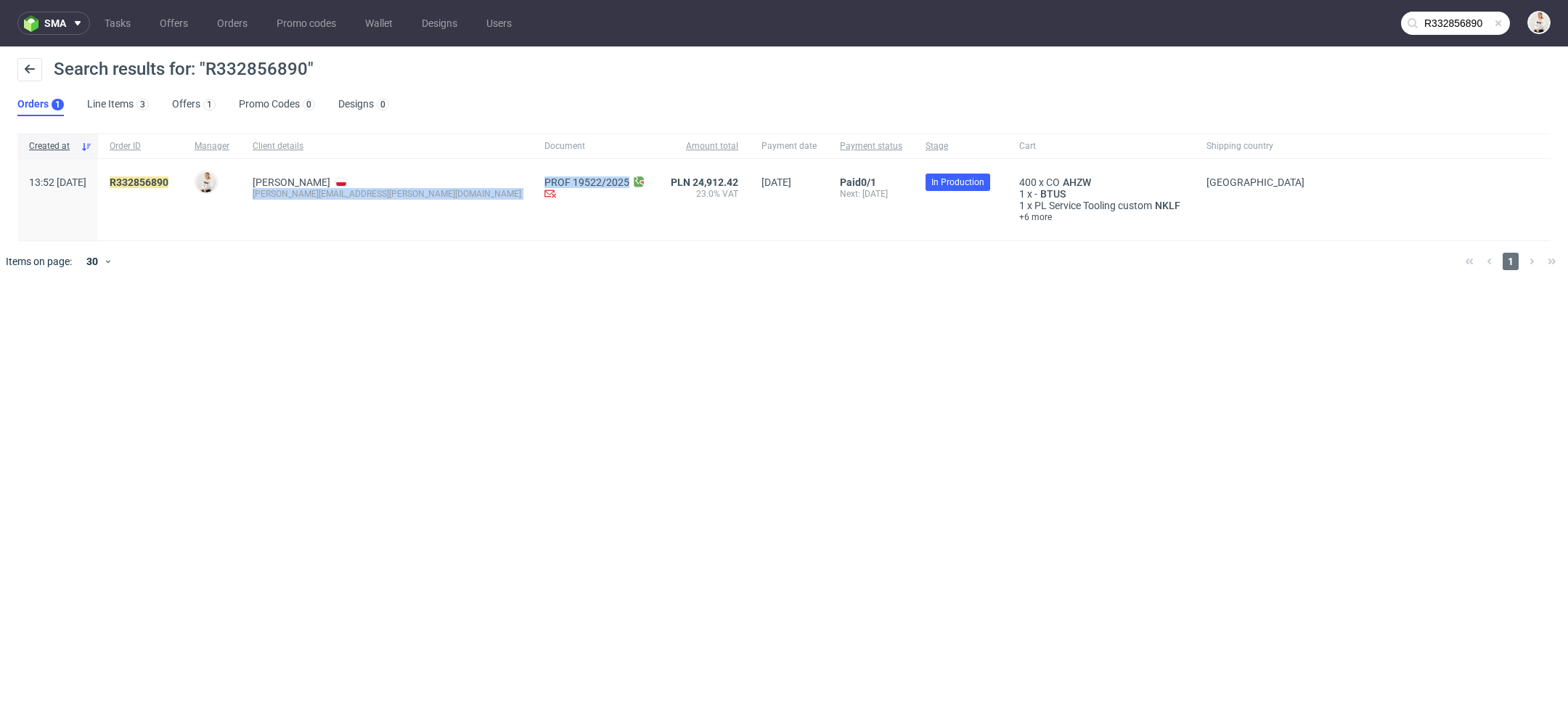
click at [420, 192] on div "konrad.kwiatkowski@sordlabs.com" at bounding box center [387, 194] width 268 height 12
drag, startPoint x: 427, startPoint y: 192, endPoint x: 287, endPoint y: 194, distance: 140.0
click at [287, 194] on div "Kwiatkowski Konrad konrad.kwiatkowski@sordlabs.com" at bounding box center [387, 200] width 292 height 81
copy div "konrad.kwiatkowski@sordlabs.com"
drag, startPoint x: 213, startPoint y: 181, endPoint x: 142, endPoint y: 181, distance: 71.0
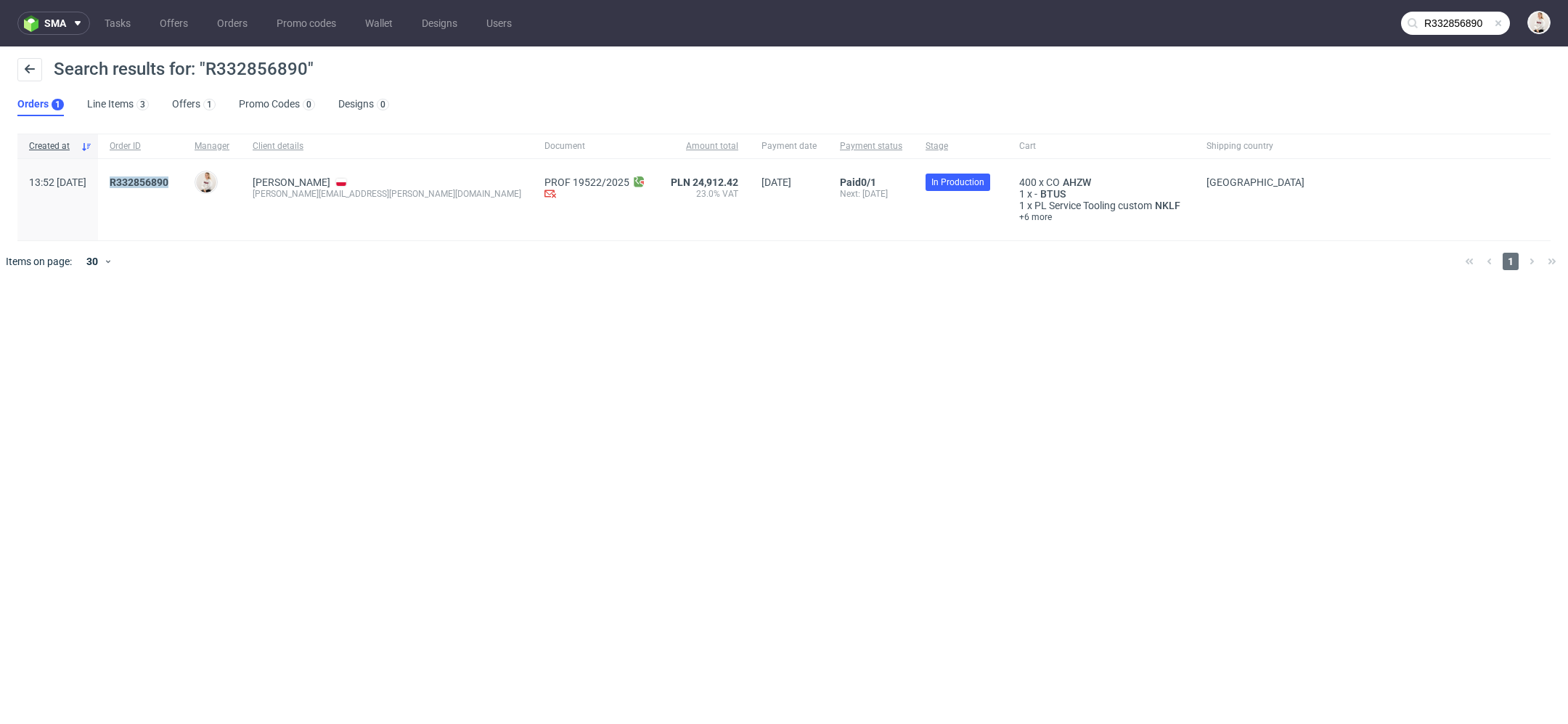
click at [142, 181] on div "R332856890" at bounding box center [140, 200] width 85 height 81
copy mark "R332856890"
click at [1443, 26] on input "R332856890" at bounding box center [1455, 23] width 109 height 23
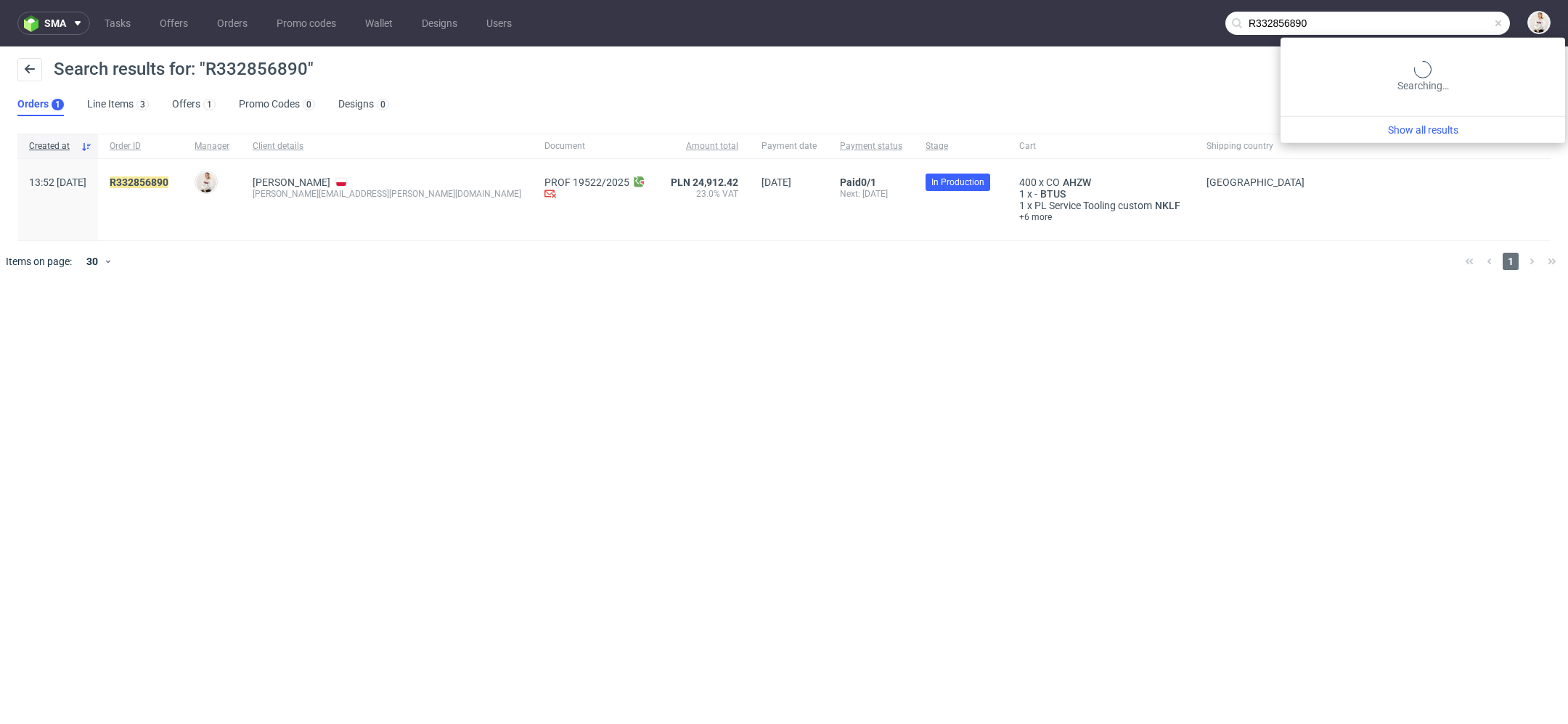
click at [1443, 26] on input "R332856890" at bounding box center [1368, 23] width 285 height 23
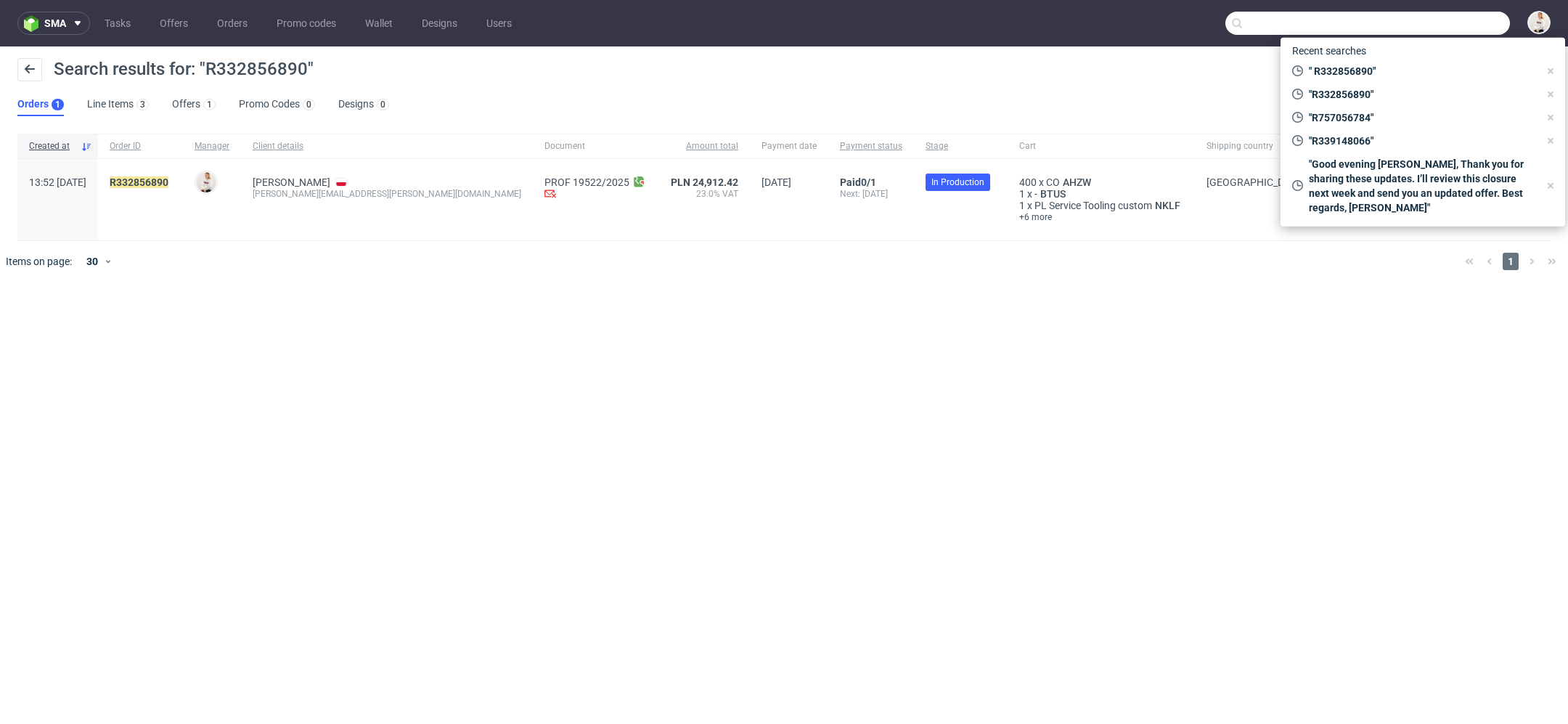
paste input "R334661616"
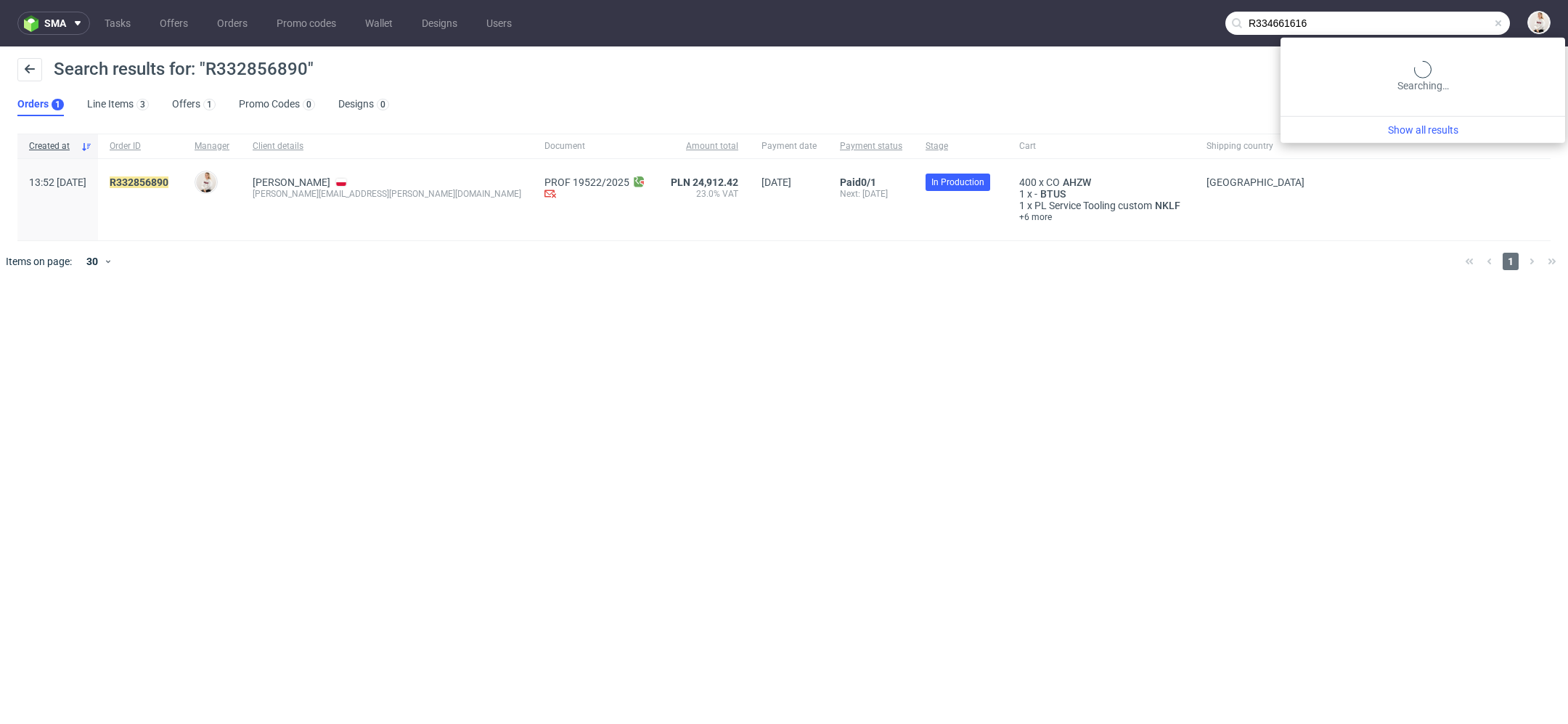
type input "R334661616"
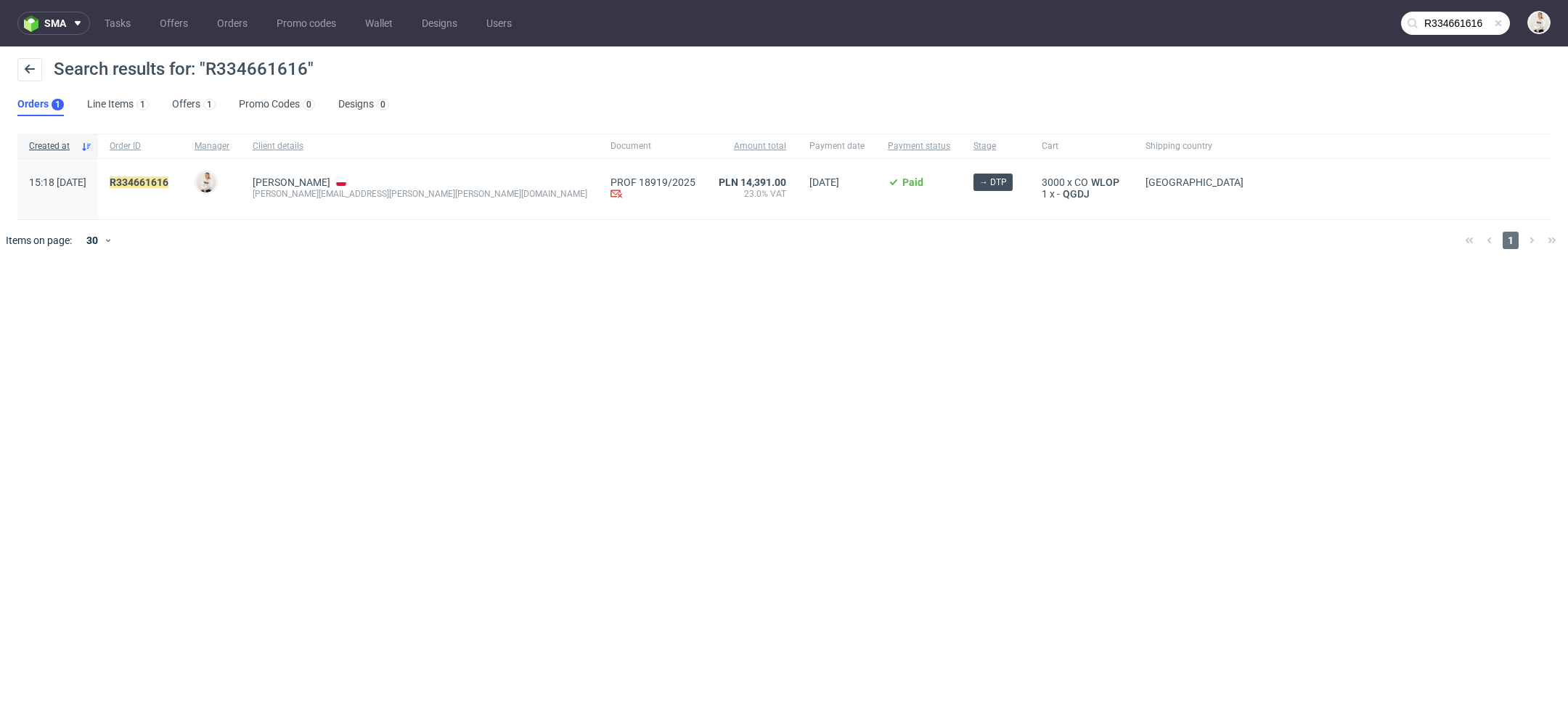
click at [321, 324] on div "sma Tasks Offers Orders Promo codes Wallet Designs Users R334661616 Search resu…" at bounding box center [784, 362] width 1568 height 724
drag, startPoint x: 413, startPoint y: 196, endPoint x: 280, endPoint y: 196, distance: 133.0
click at [280, 196] on div "Michał Chmiel michal.chmiel.kase@gmail.com" at bounding box center [420, 189] width 358 height 60
copy div "michal.chmiel.kase@gmail.com"
drag, startPoint x: 215, startPoint y: 185, endPoint x: 143, endPoint y: 185, distance: 72.0
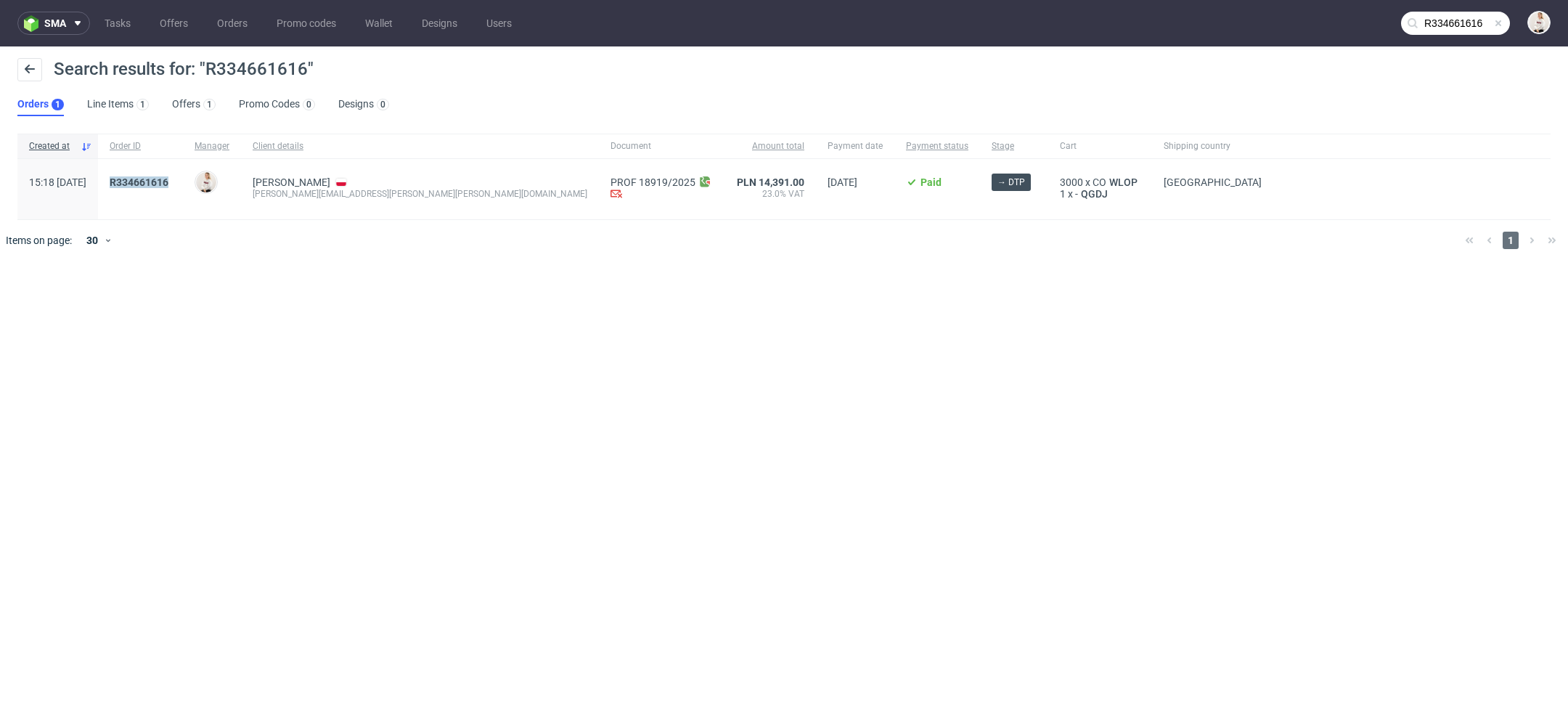
click at [143, 185] on div "R334661616" at bounding box center [140, 189] width 85 height 60
click at [624, 257] on div at bounding box center [804, 240] width 1296 height 41
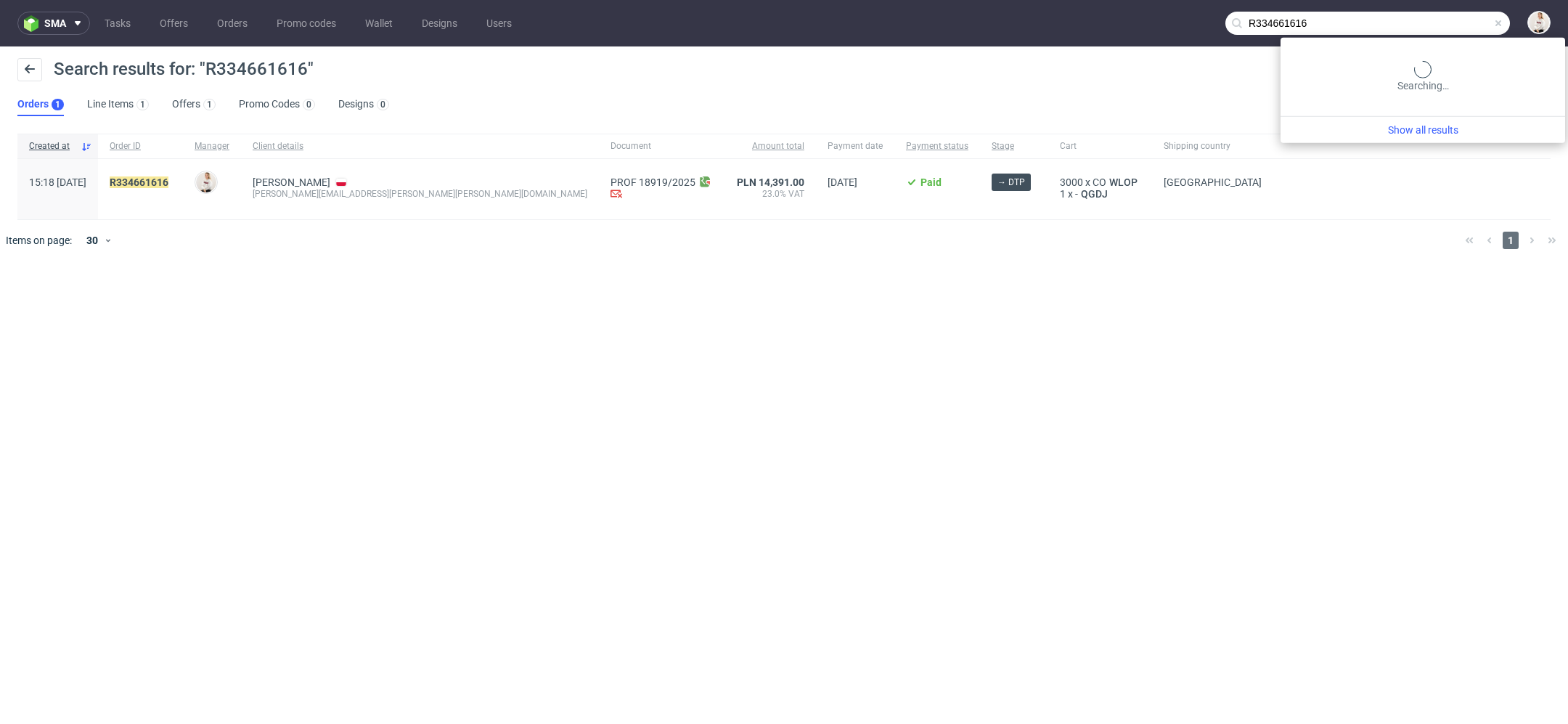
click at [1479, 22] on input "R334661616" at bounding box center [1368, 23] width 285 height 23
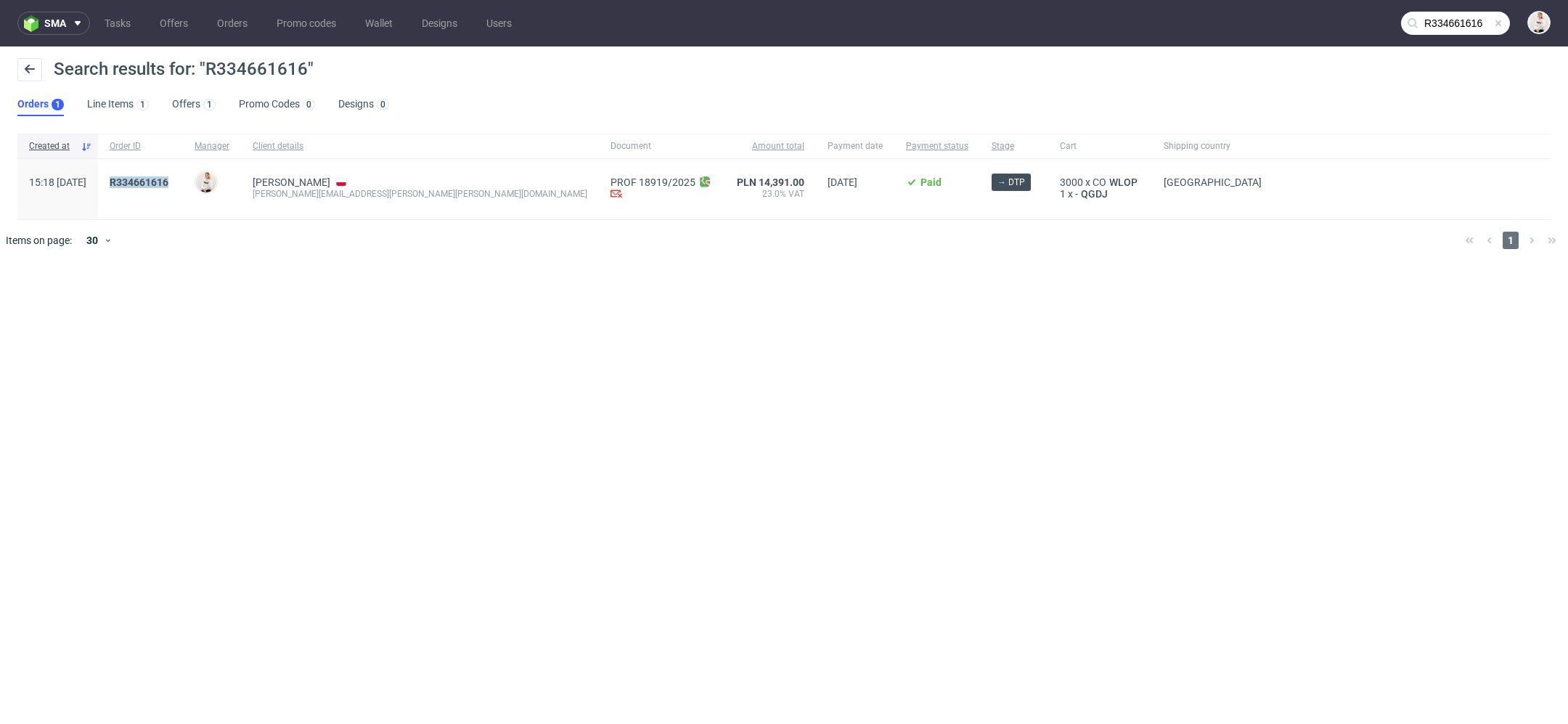
drag, startPoint x: 207, startPoint y: 185, endPoint x: 143, endPoint y: 185, distance: 64.0
click at [143, 185] on div "R334661616" at bounding box center [140, 189] width 85 height 60
click at [1437, 20] on input "R334661616" at bounding box center [1455, 23] width 109 height 23
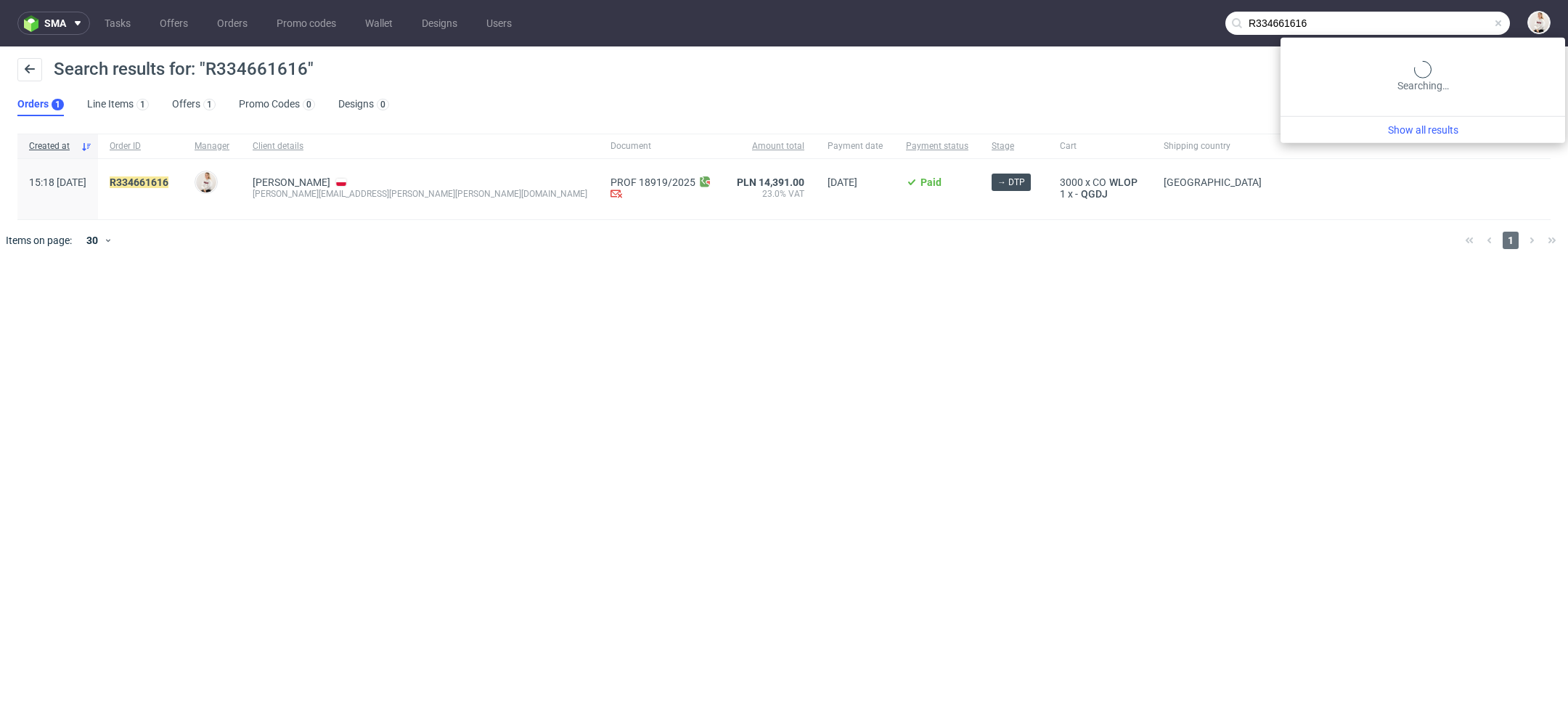
click at [1437, 20] on input "R334661616" at bounding box center [1368, 23] width 285 height 23
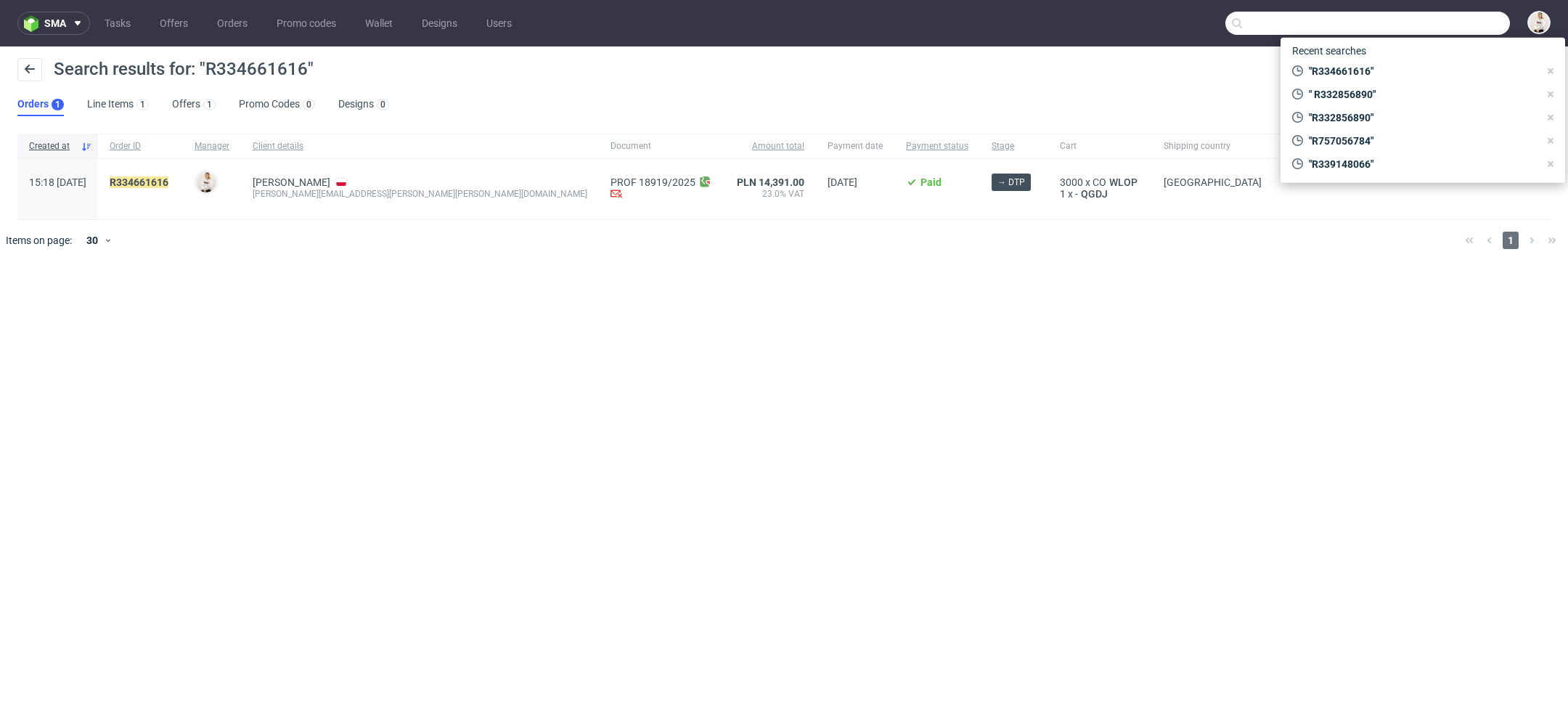
paste input "R760671698"
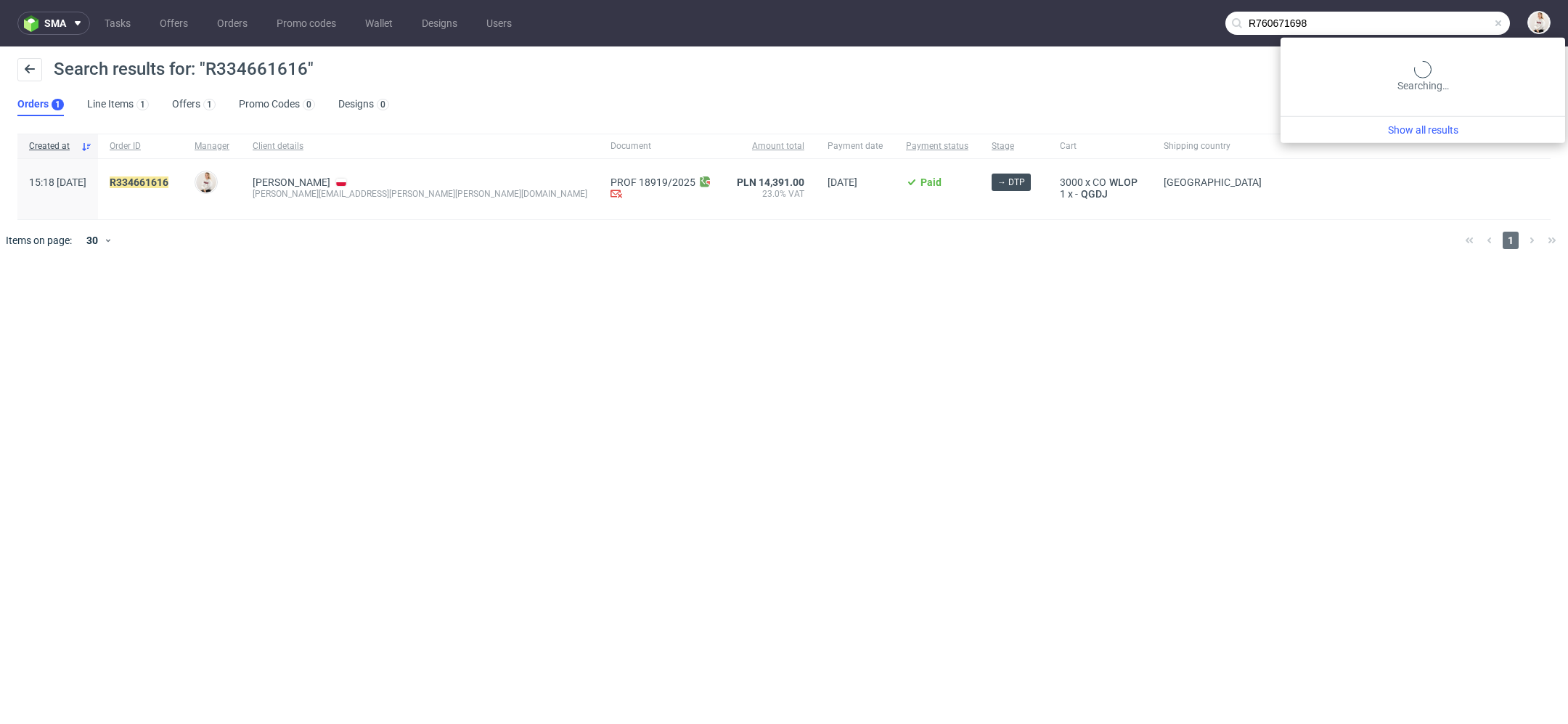
type input "R760671698"
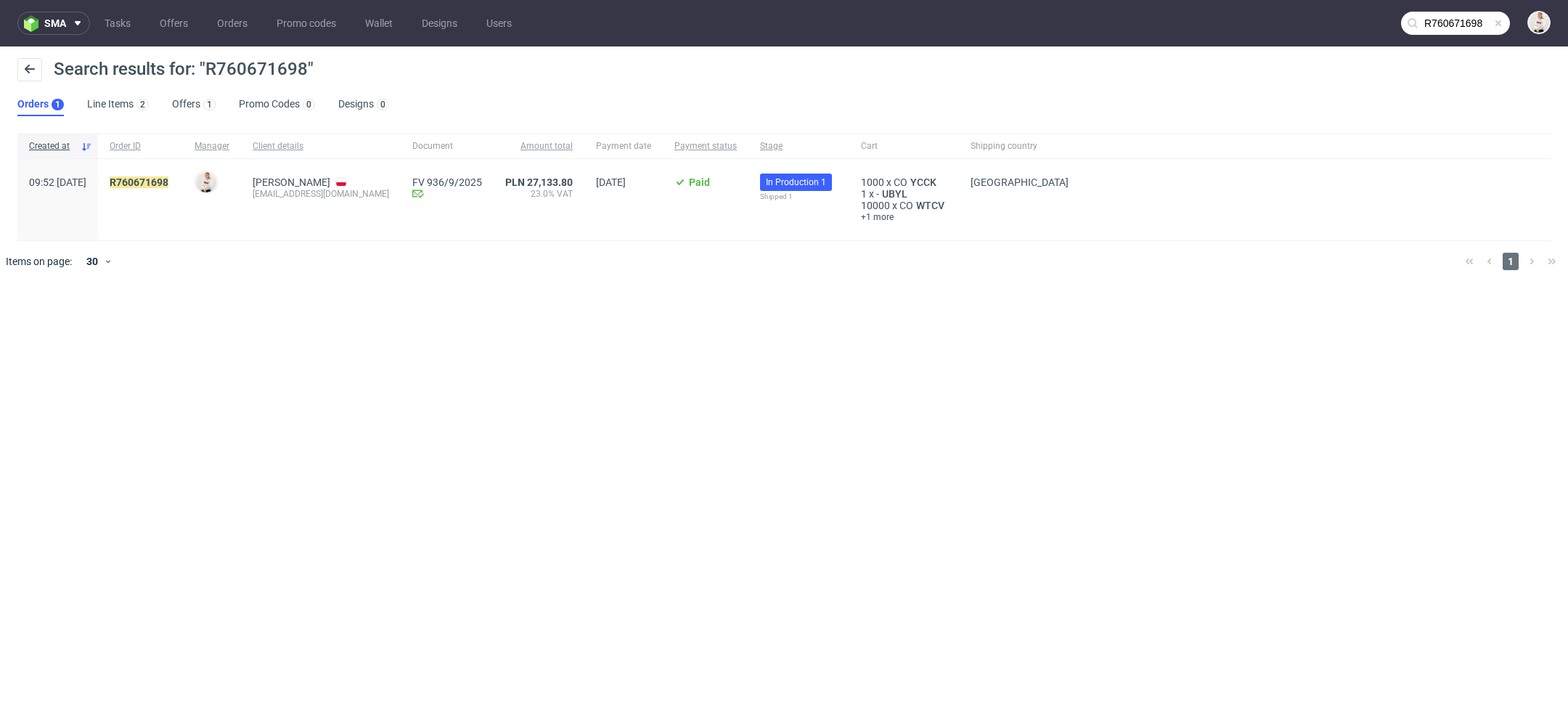
click at [925, 409] on div "sma Tasks Offers Orders Promo codes Wallet Designs Users R760671698 Search resu…" at bounding box center [784, 362] width 1568 height 724
drag, startPoint x: 387, startPoint y: 191, endPoint x: 285, endPoint y: 195, distance: 102.1
click at [285, 195] on div "Zuzanna Wójciak zuzannaurbaniak@wp.pl" at bounding box center [321, 200] width 160 height 81
drag, startPoint x: 210, startPoint y: 187, endPoint x: 142, endPoint y: 181, distance: 68.3
click at [142, 181] on div "R760671698" at bounding box center [140, 200] width 85 height 81
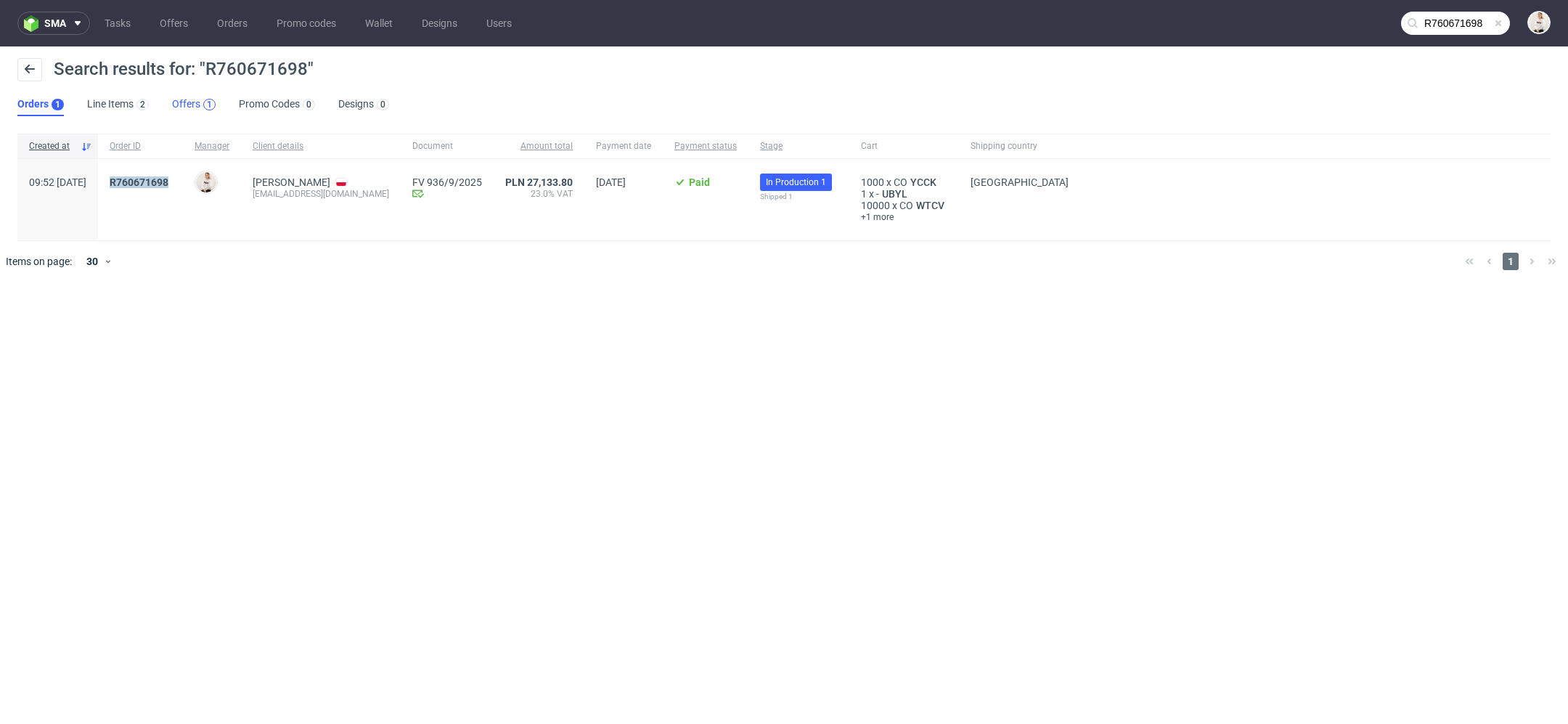
click at [207, 109] on div "1" at bounding box center [210, 104] width 5 height 10
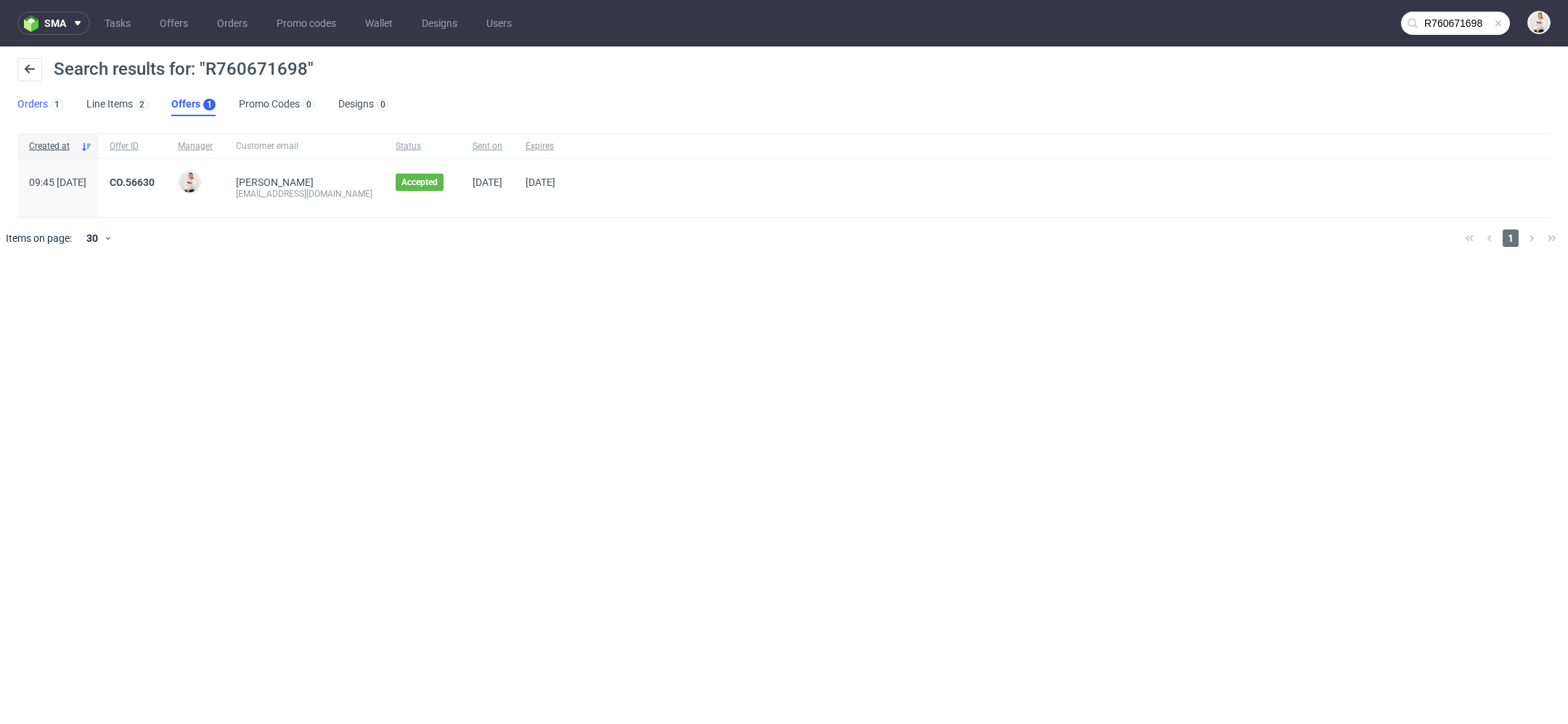
click at [45, 103] on link "Orders 1" at bounding box center [40, 104] width 46 height 23
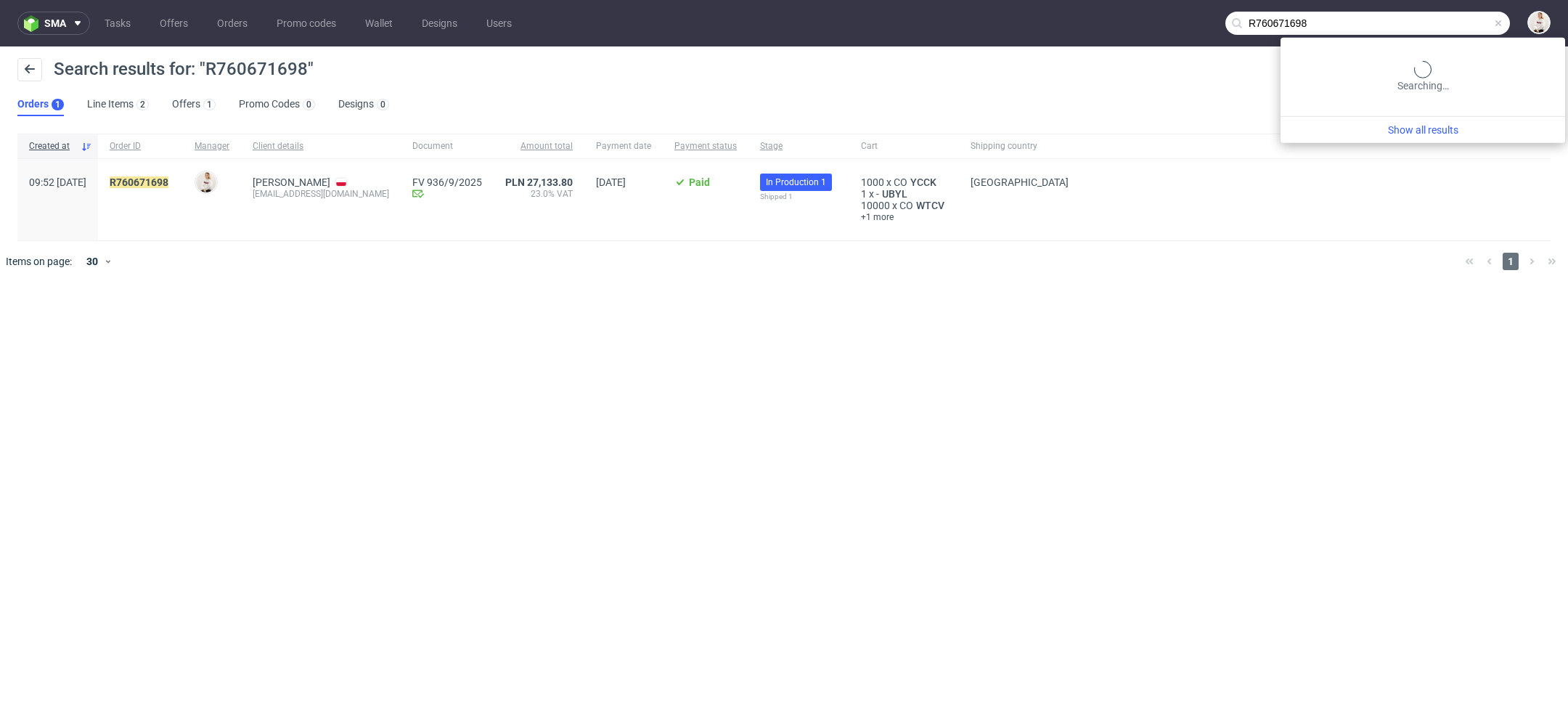
click at [1461, 33] on input "R760671698" at bounding box center [1368, 23] width 285 height 23
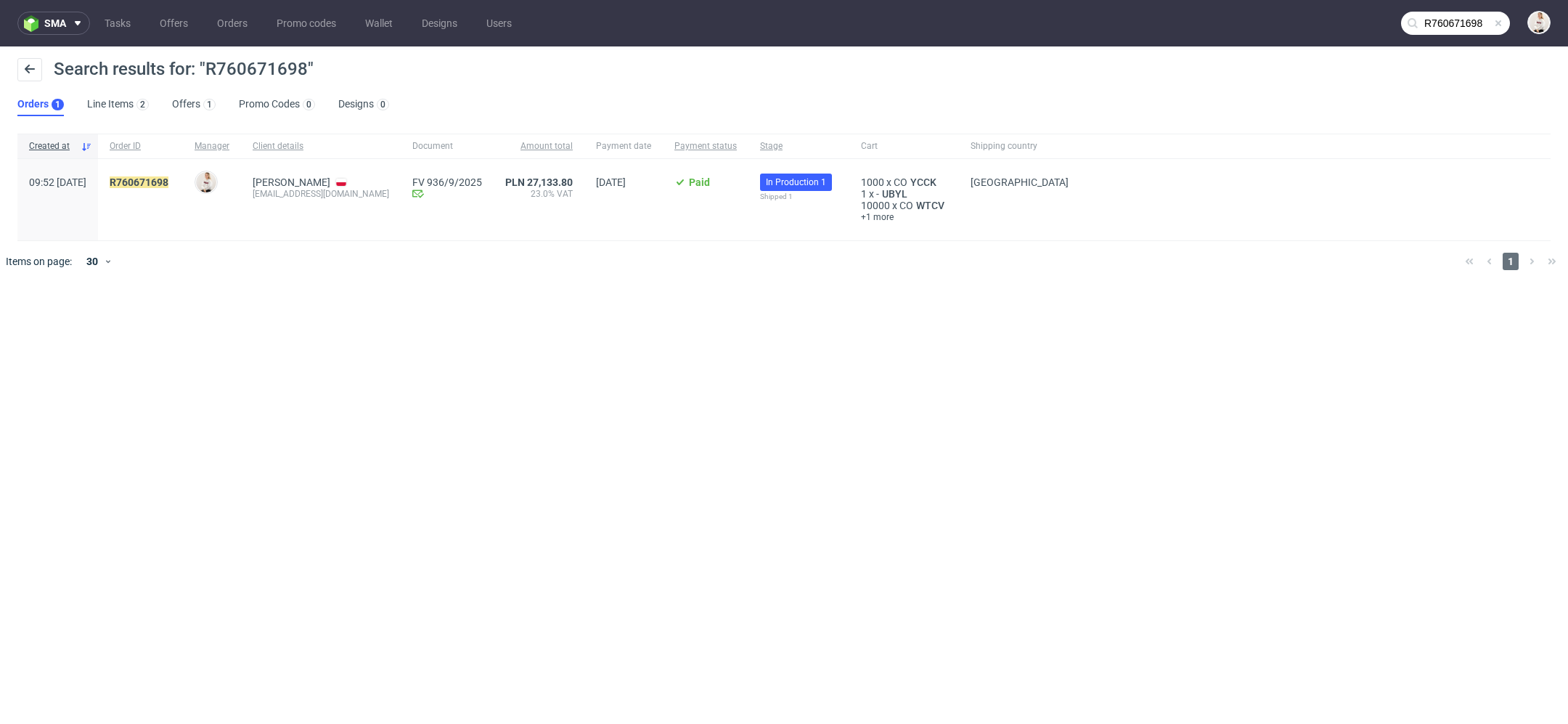
click at [548, 332] on div "sma Tasks Offers Orders Promo codes Wallet Designs Users R760671698 Search resu…" at bounding box center [784, 362] width 1568 height 724
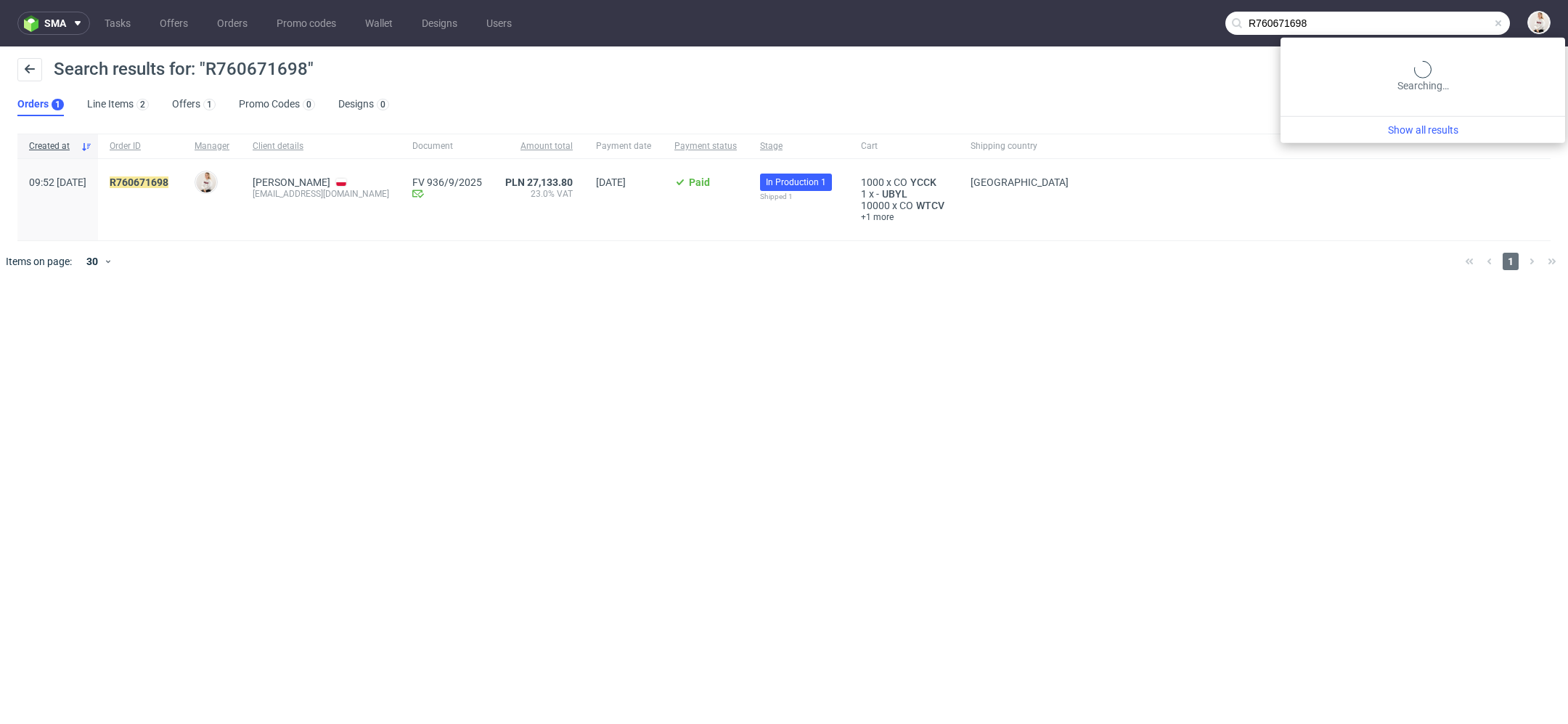
click at [1421, 25] on input "R760671698" at bounding box center [1368, 23] width 285 height 23
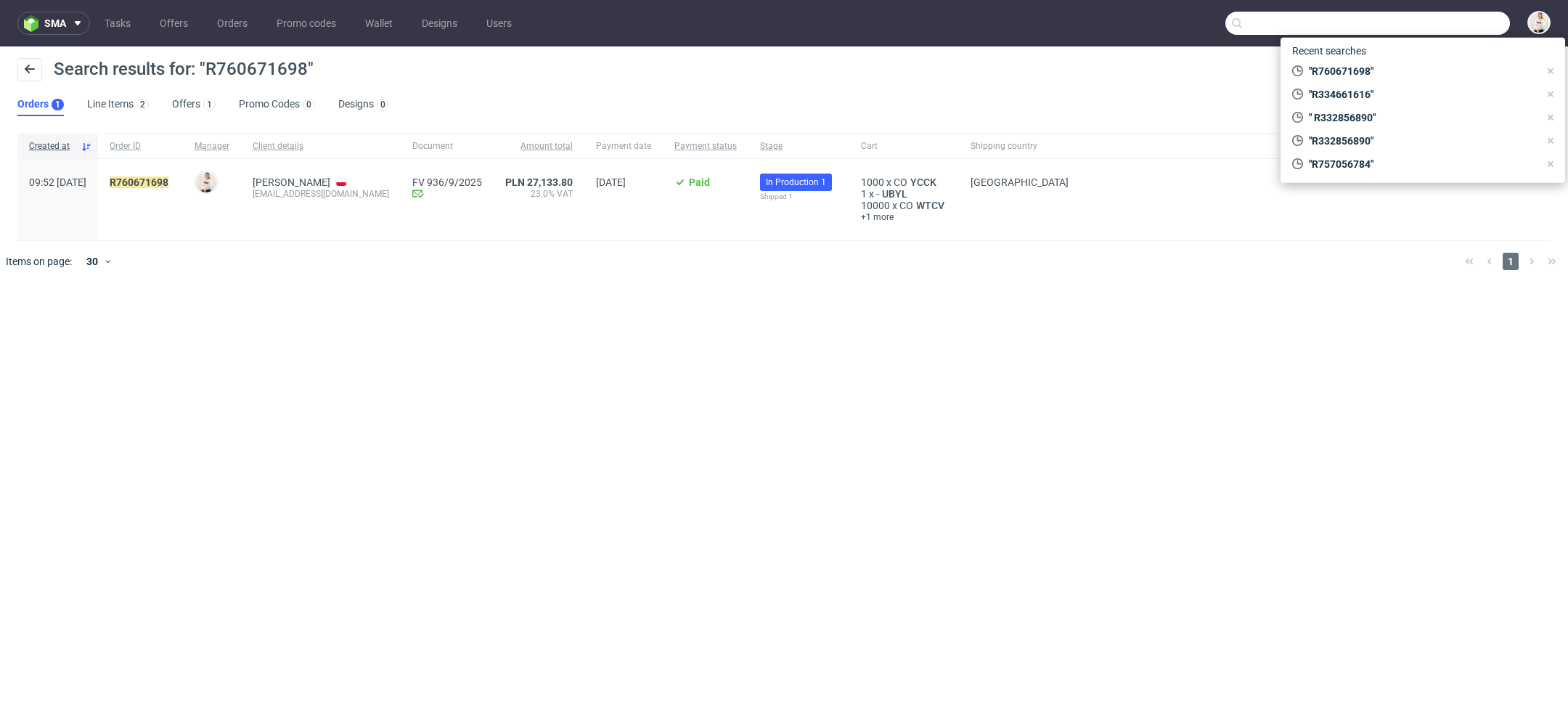
paste input "R403466264"
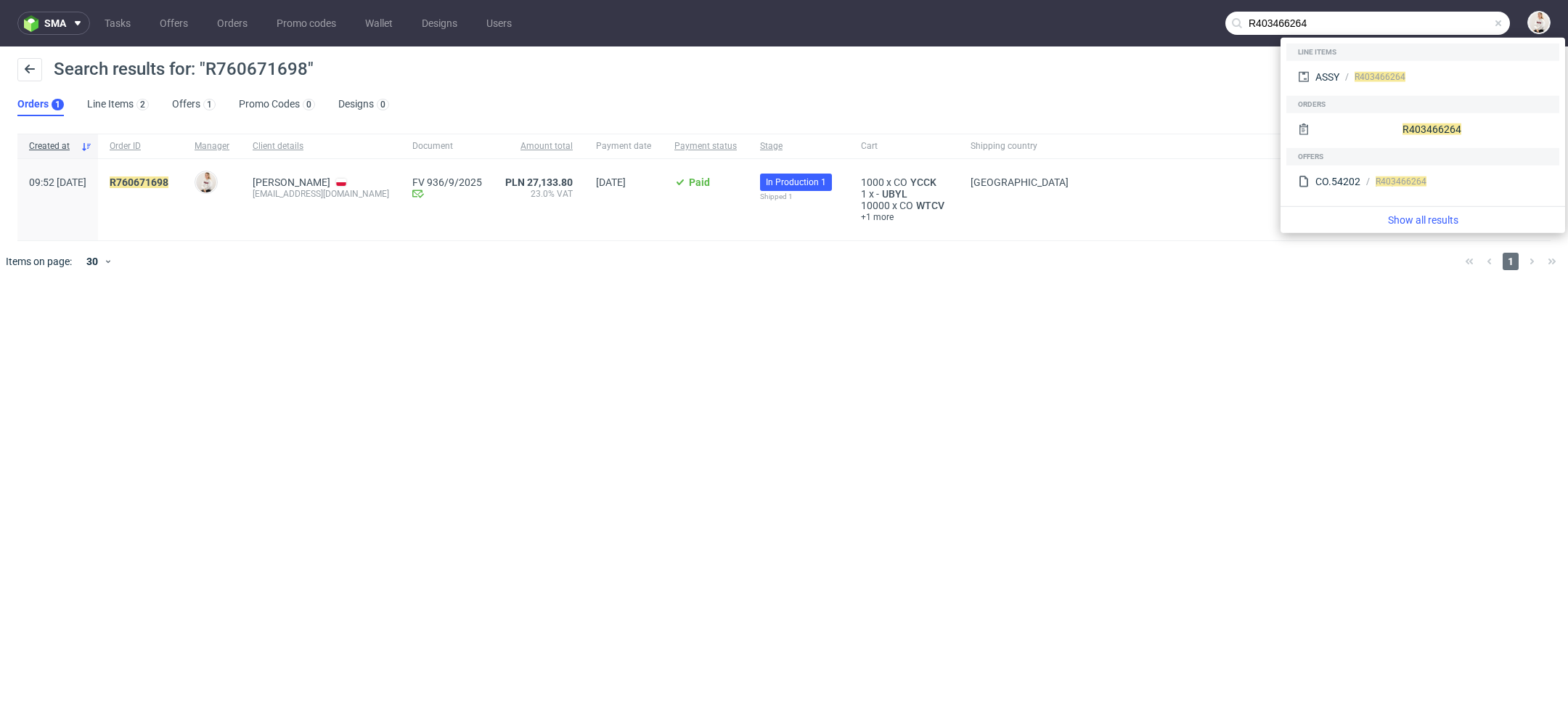
type input "R403466264"
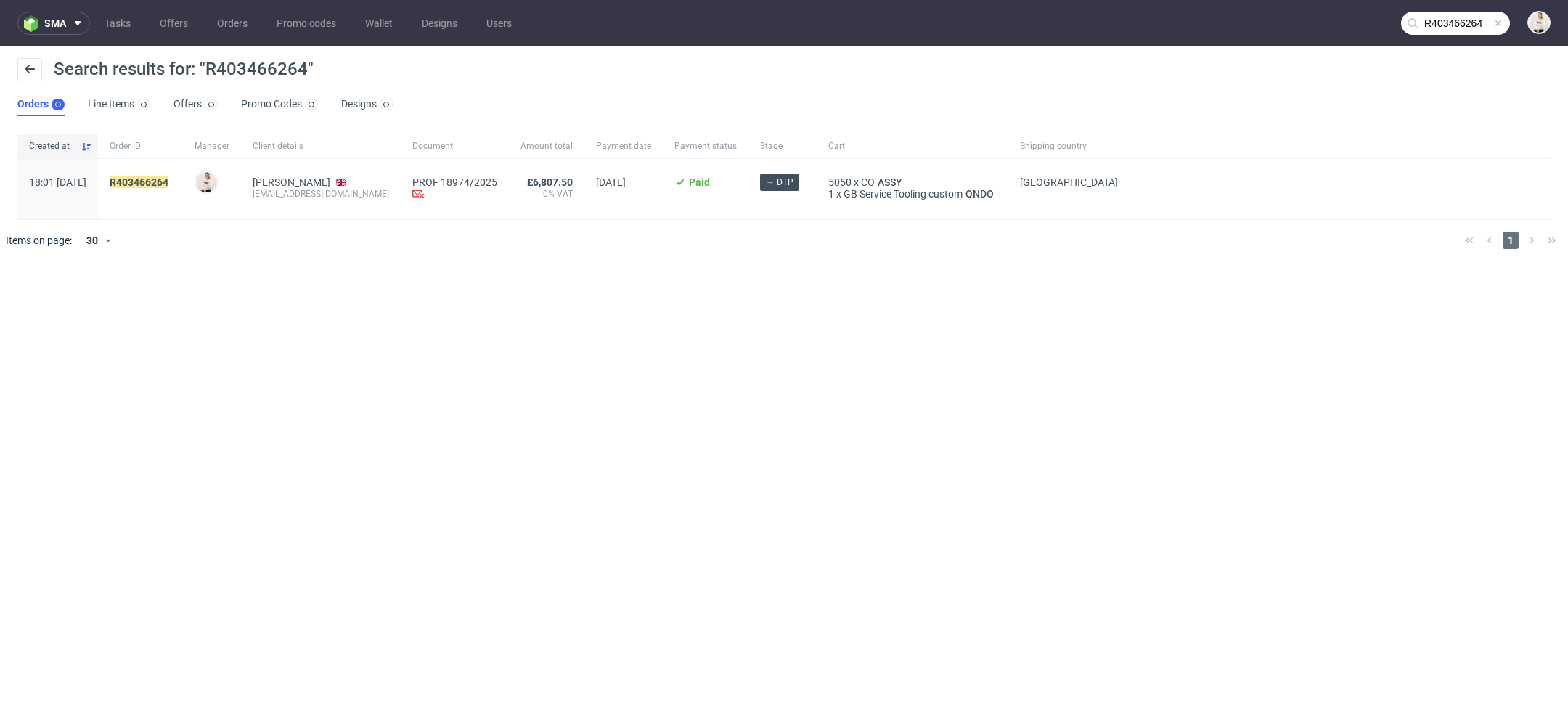
click at [509, 334] on div "sma Tasks Offers Orders Promo codes Wallet Designs Users R403466264 Search resu…" at bounding box center [784, 362] width 1568 height 724
click at [581, 217] on div "£6,807.50 0% VAT" at bounding box center [564, 189] width 75 height 60
click at [1439, 27] on input "R403466264" at bounding box center [1455, 23] width 109 height 23
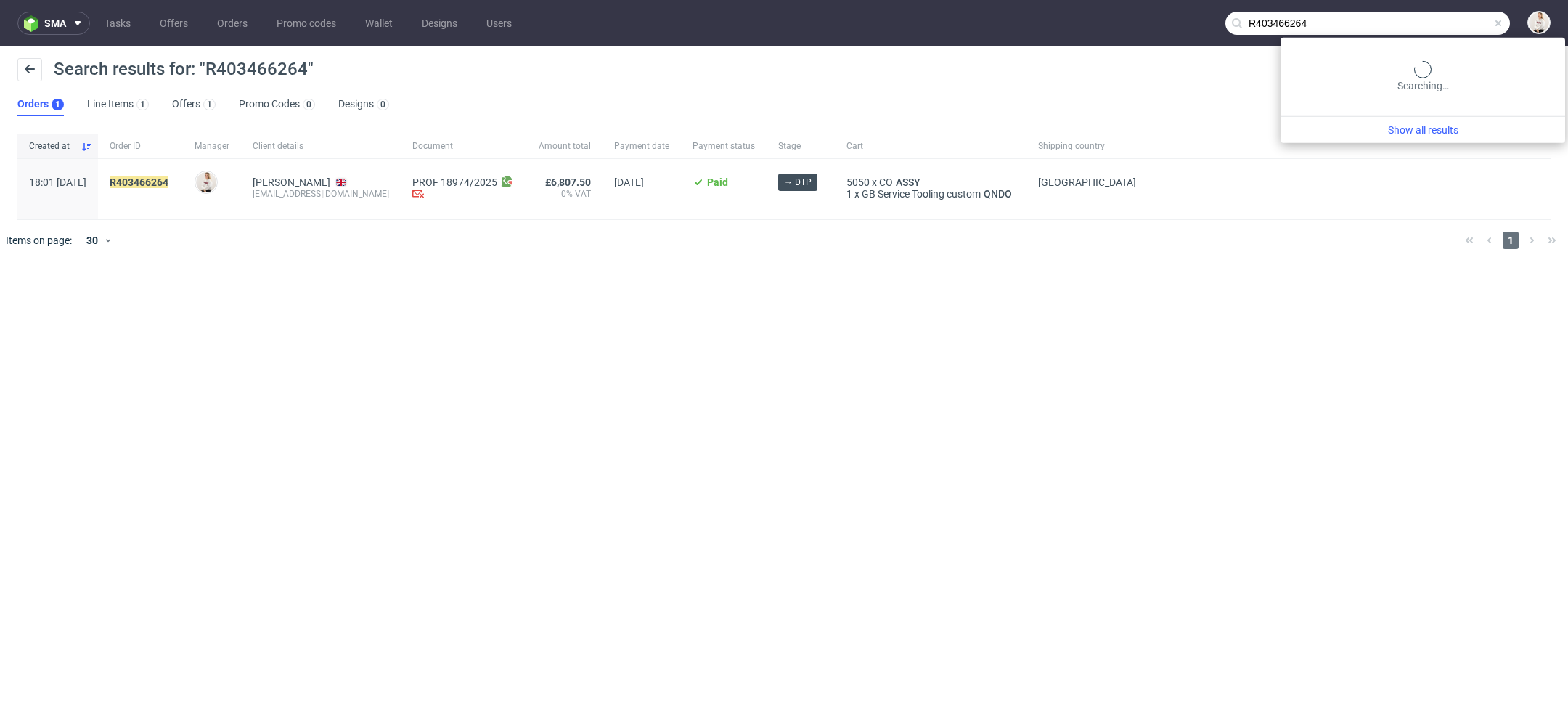
click at [1439, 27] on input "R403466264" at bounding box center [1368, 23] width 285 height 23
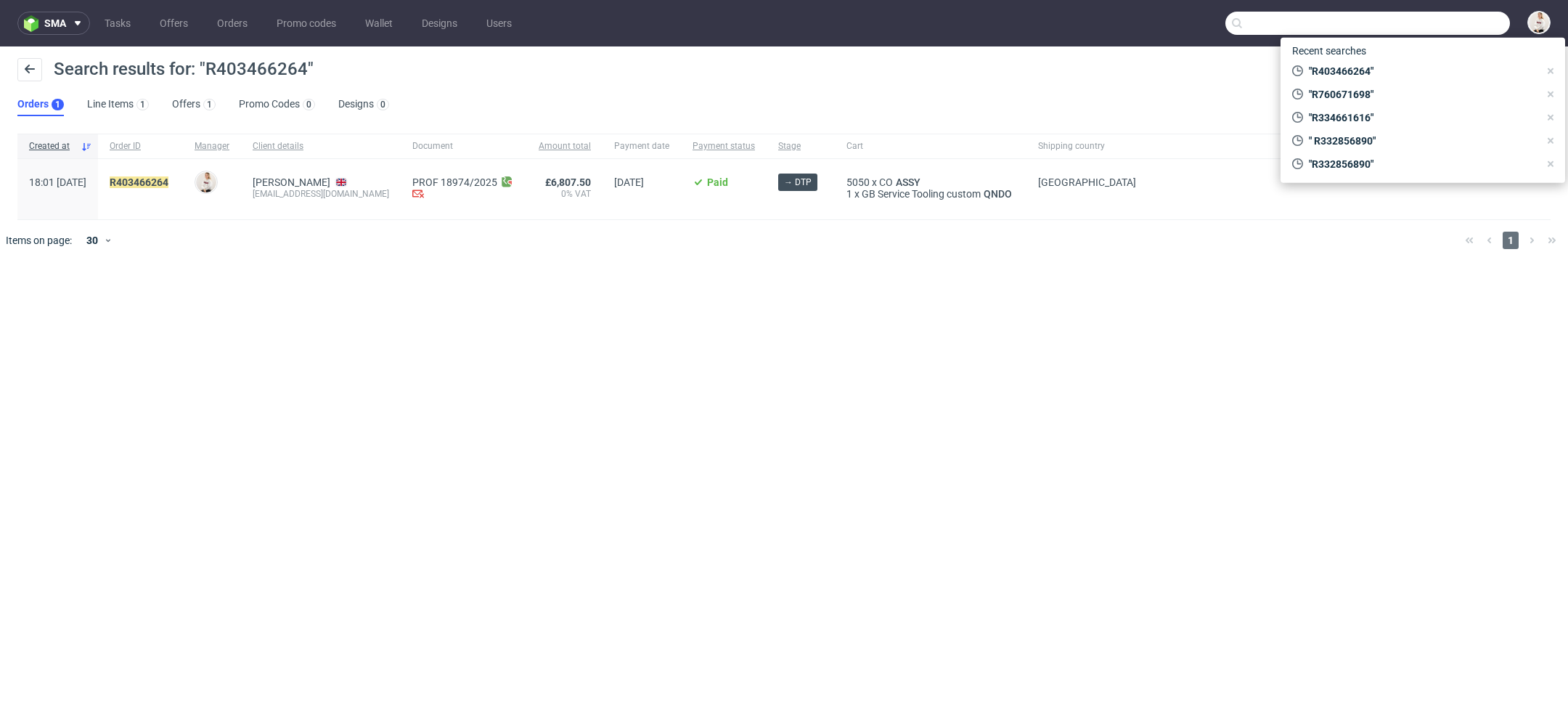
paste input "R653847884"
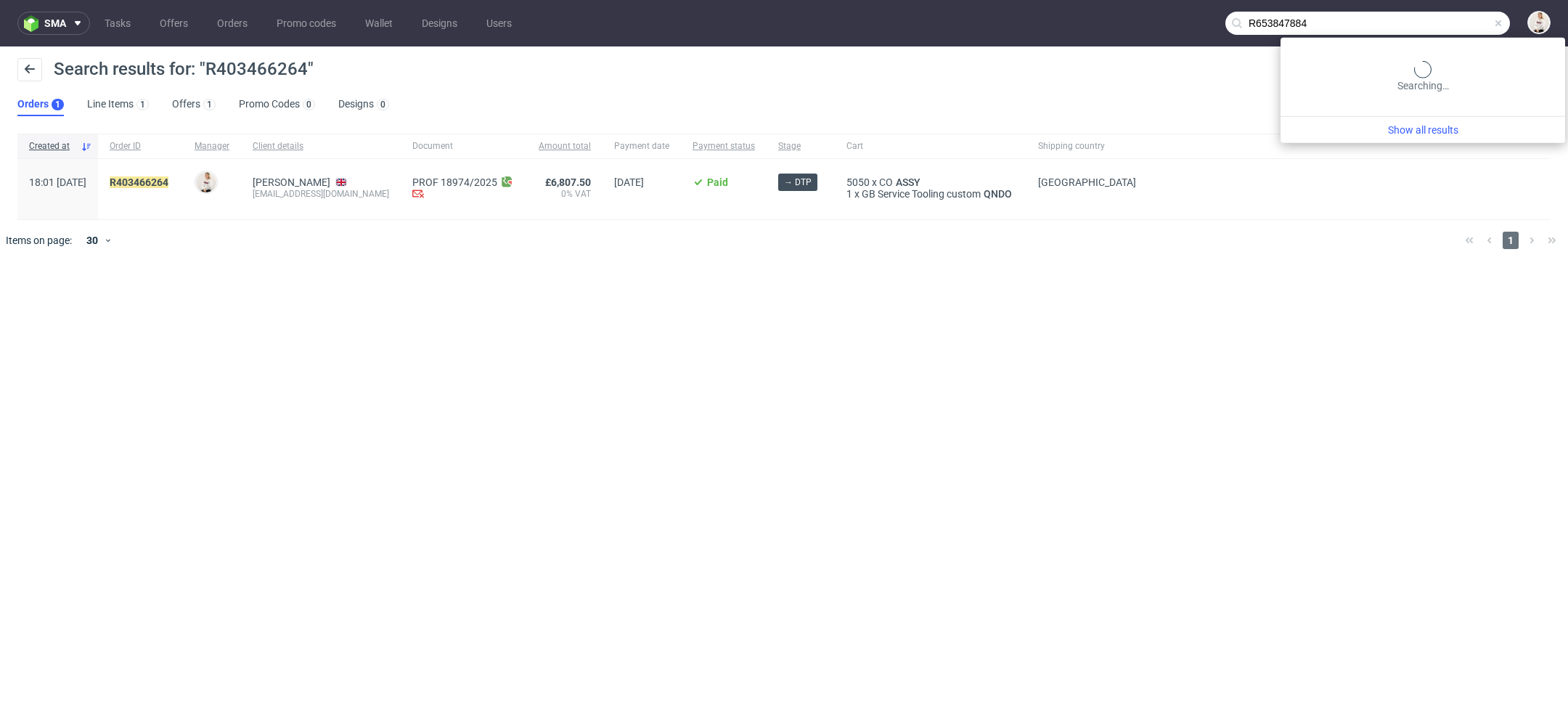
type input "R653847884"
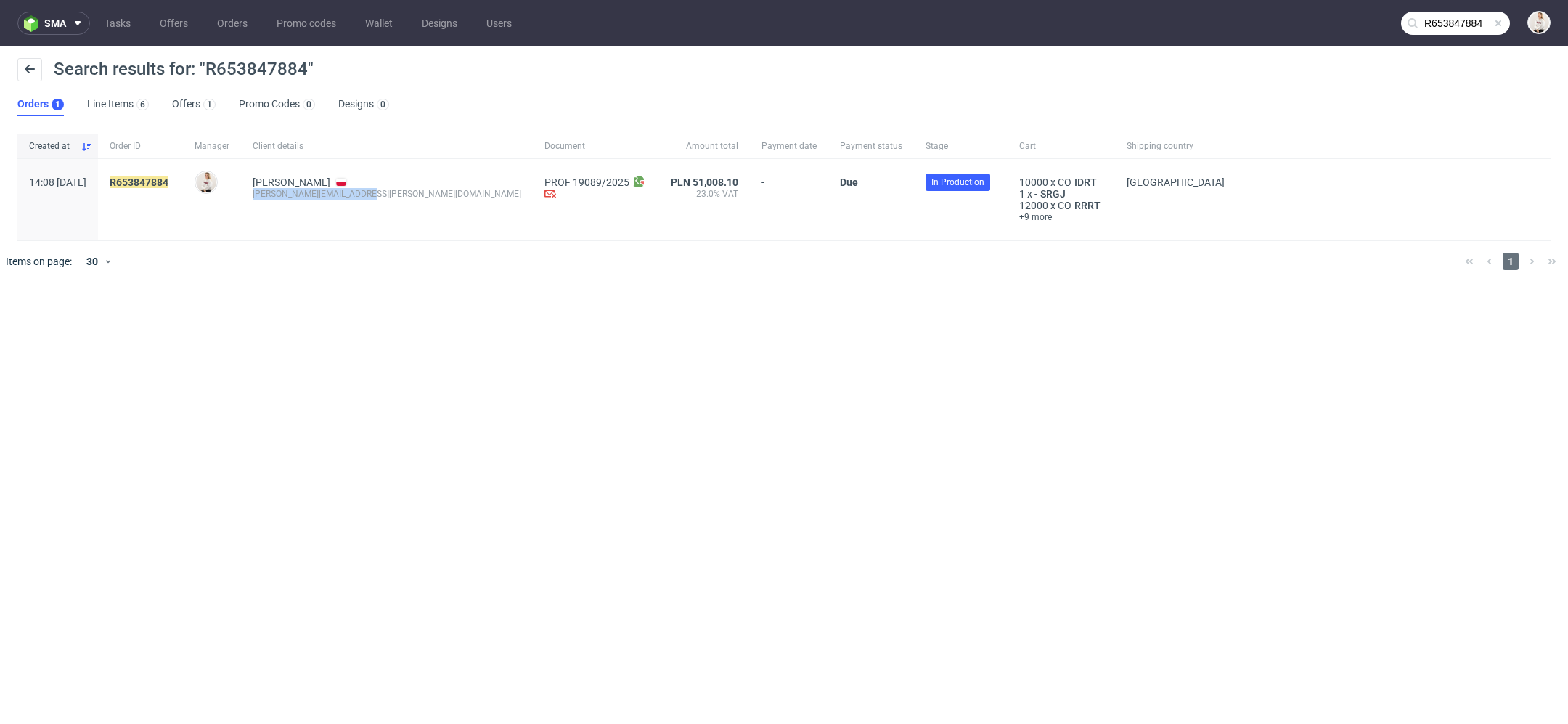
drag, startPoint x: 292, startPoint y: 196, endPoint x: 413, endPoint y: 199, distance: 121.0
click at [413, 199] on div "Kwiatkowski Konrad konrad.kwiatkowski@mcv.vc" at bounding box center [387, 200] width 292 height 81
drag, startPoint x: 220, startPoint y: 181, endPoint x: 152, endPoint y: 183, distance: 68.0
click at [152, 183] on div "R653847884" at bounding box center [140, 200] width 85 height 81
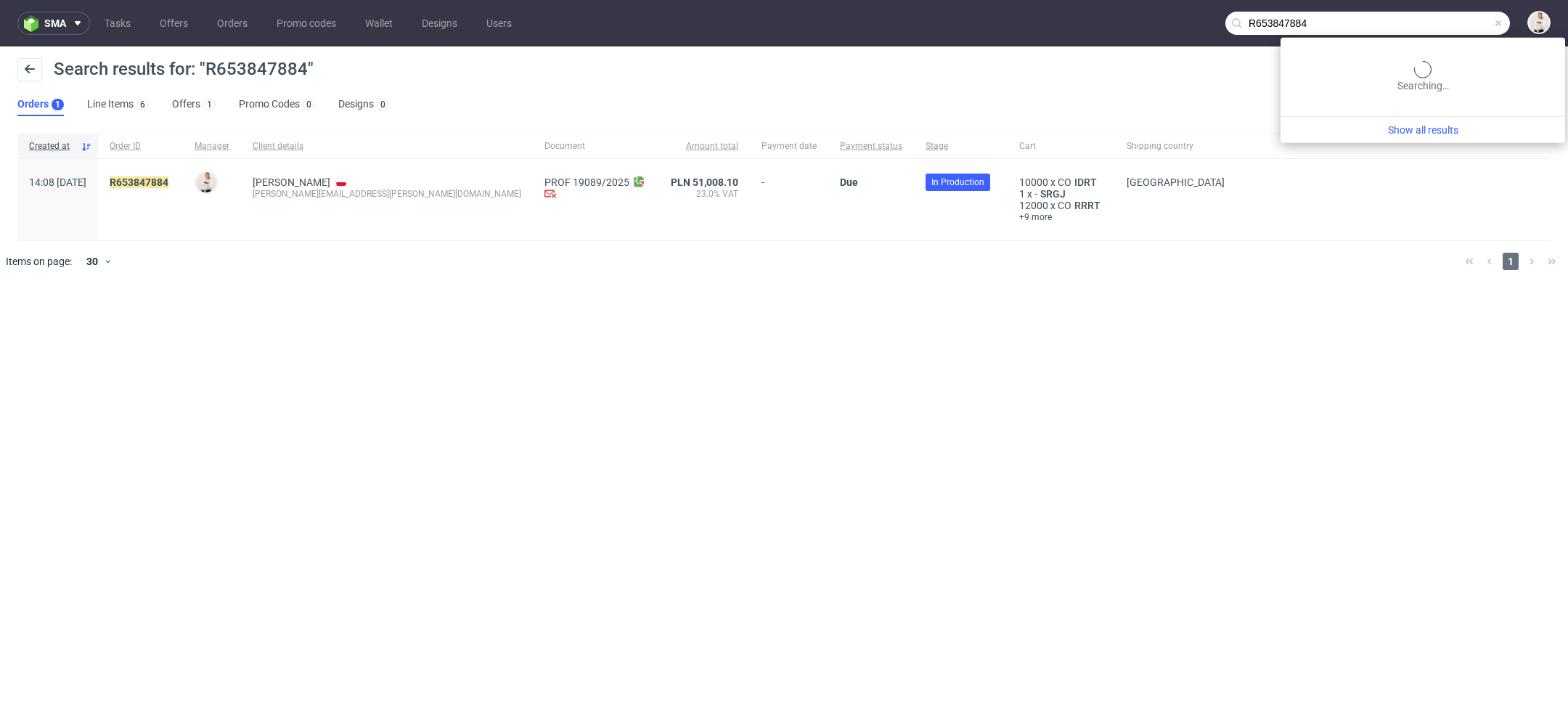
click at [1446, 26] on input "R653847884" at bounding box center [1368, 23] width 285 height 23
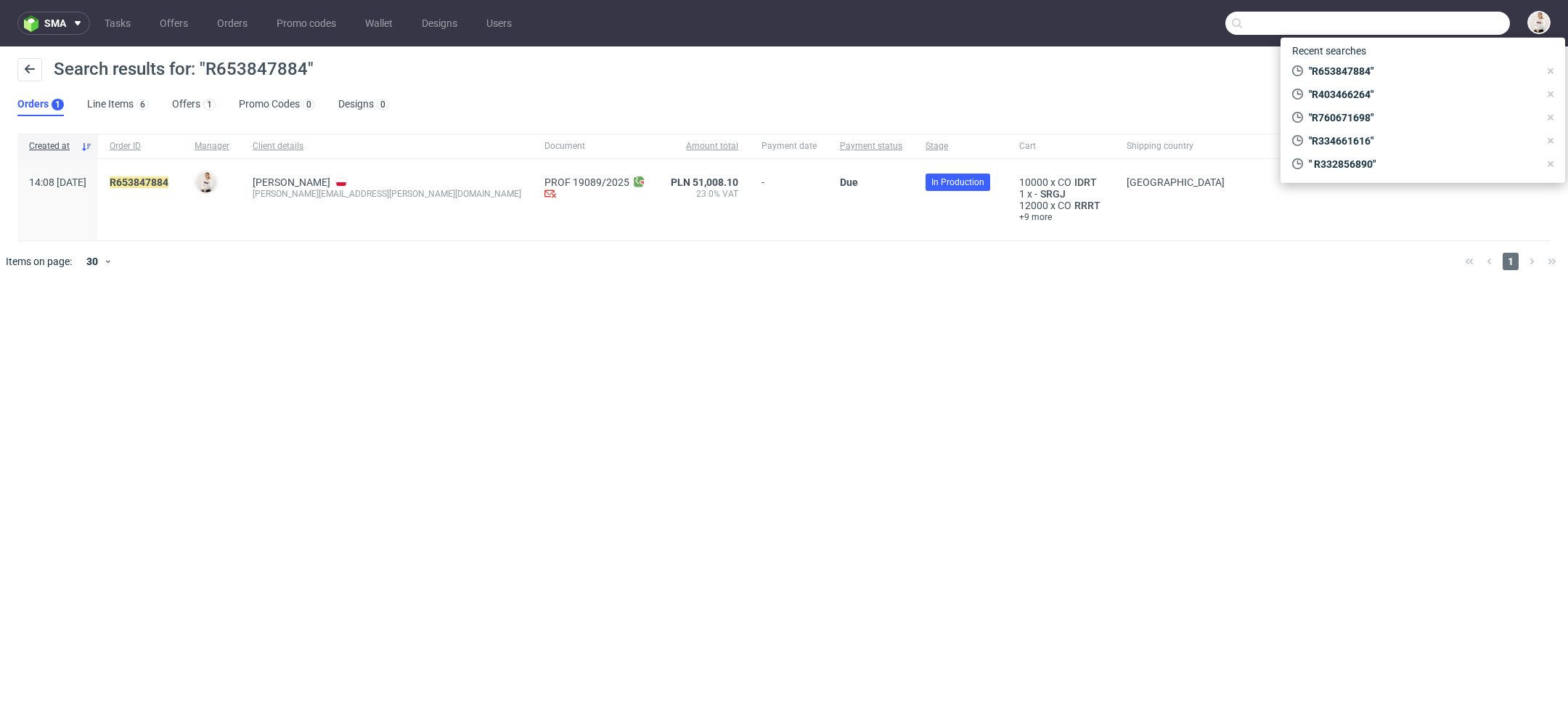
paste input "R203443141"
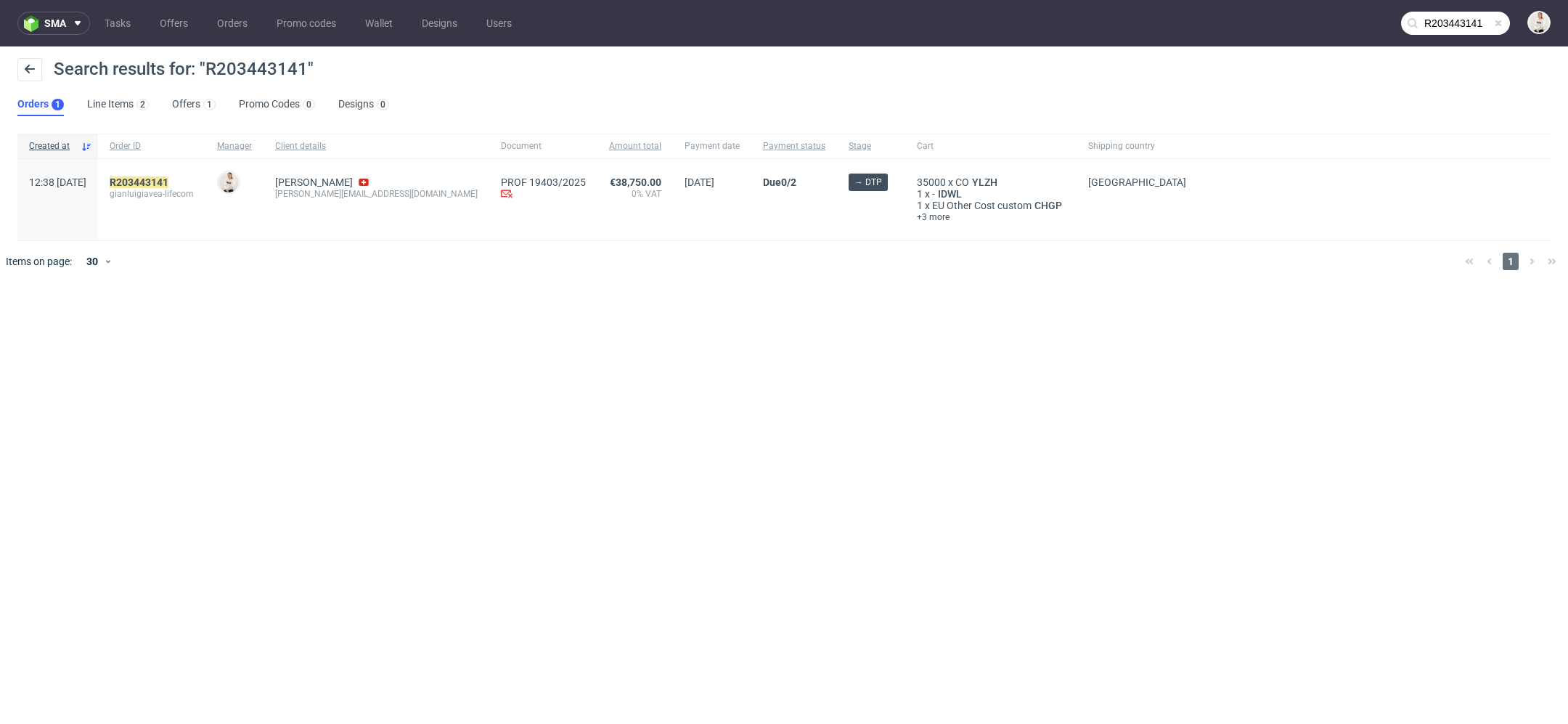
click at [402, 320] on div "sma Tasks Offers Orders Promo codes Wallet Designs Users R203443141 Search resu…" at bounding box center [784, 362] width 1568 height 724
drag, startPoint x: 314, startPoint y: 196, endPoint x: 408, endPoint y: 191, distance: 94.1
click at [408, 191] on div "Nigro Gianluigi gianluigi@avea-life.com" at bounding box center [376, 200] width 226 height 81
drag, startPoint x: 222, startPoint y: 179, endPoint x: 128, endPoint y: 179, distance: 94.0
click at [128, 179] on div "12:38 Thu 11.09.2025 R203443141 gianluigiavea-lifecom Mari Fok Nigro Gianluigi …" at bounding box center [784, 200] width 1533 height 82
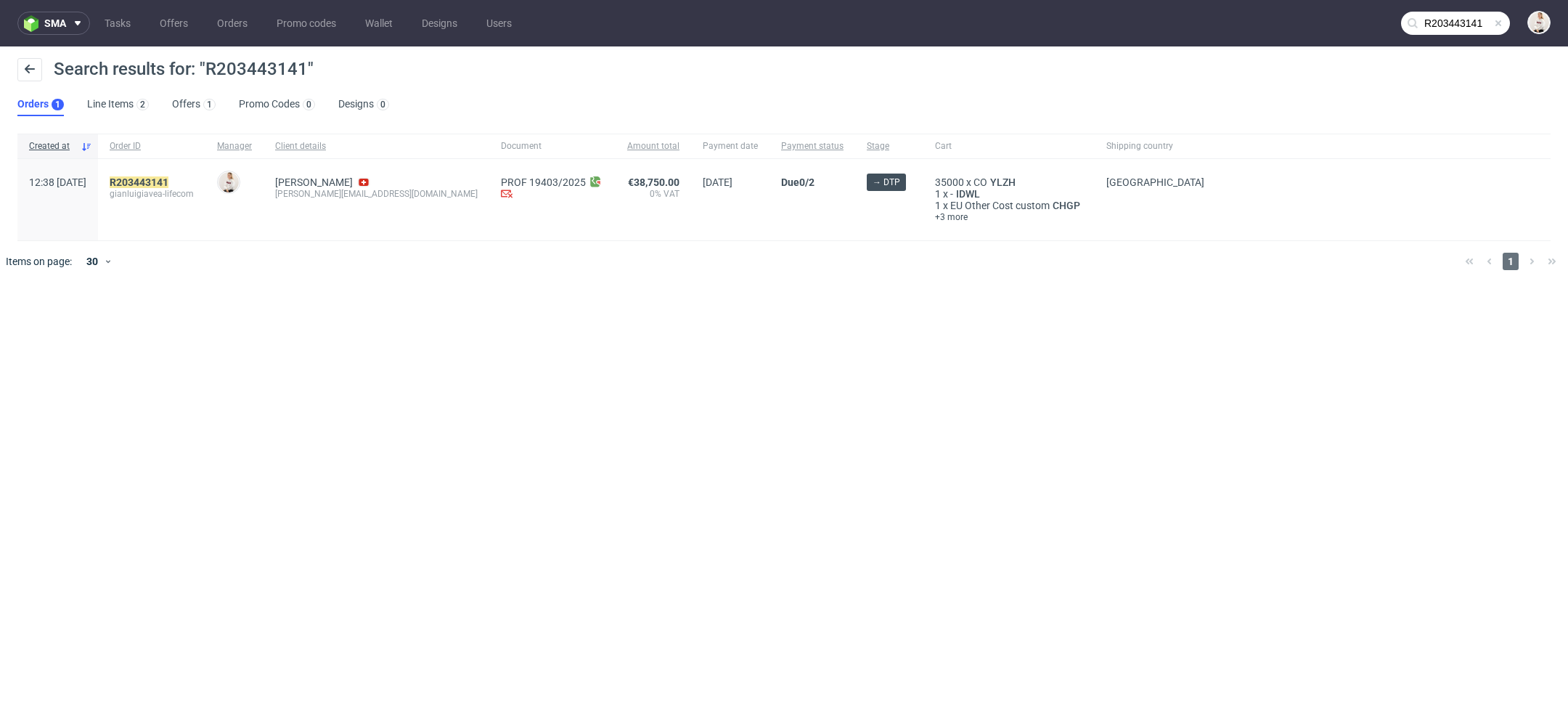
click at [1437, 22] on input "R203443141" at bounding box center [1455, 23] width 109 height 23
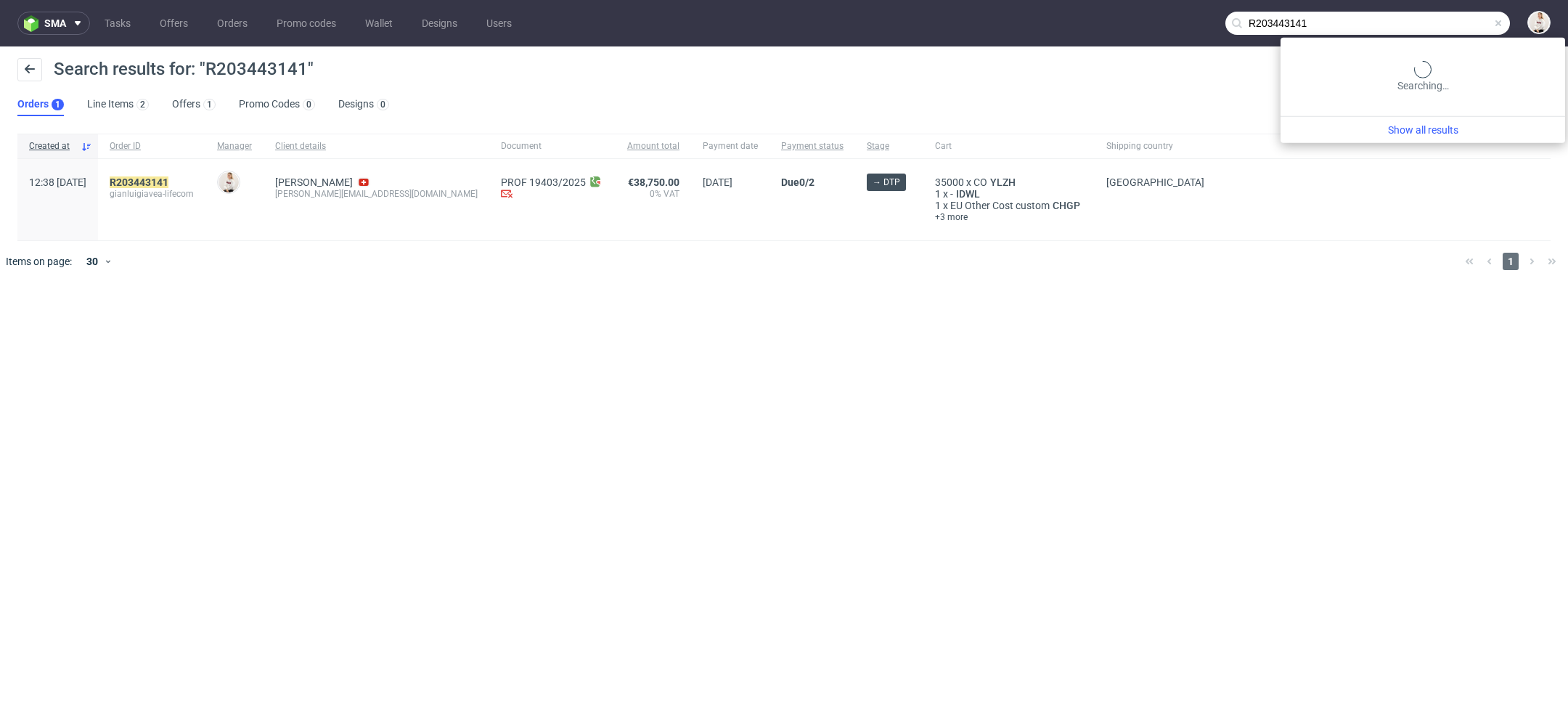
click at [1437, 22] on input "R203443141" at bounding box center [1368, 23] width 285 height 23
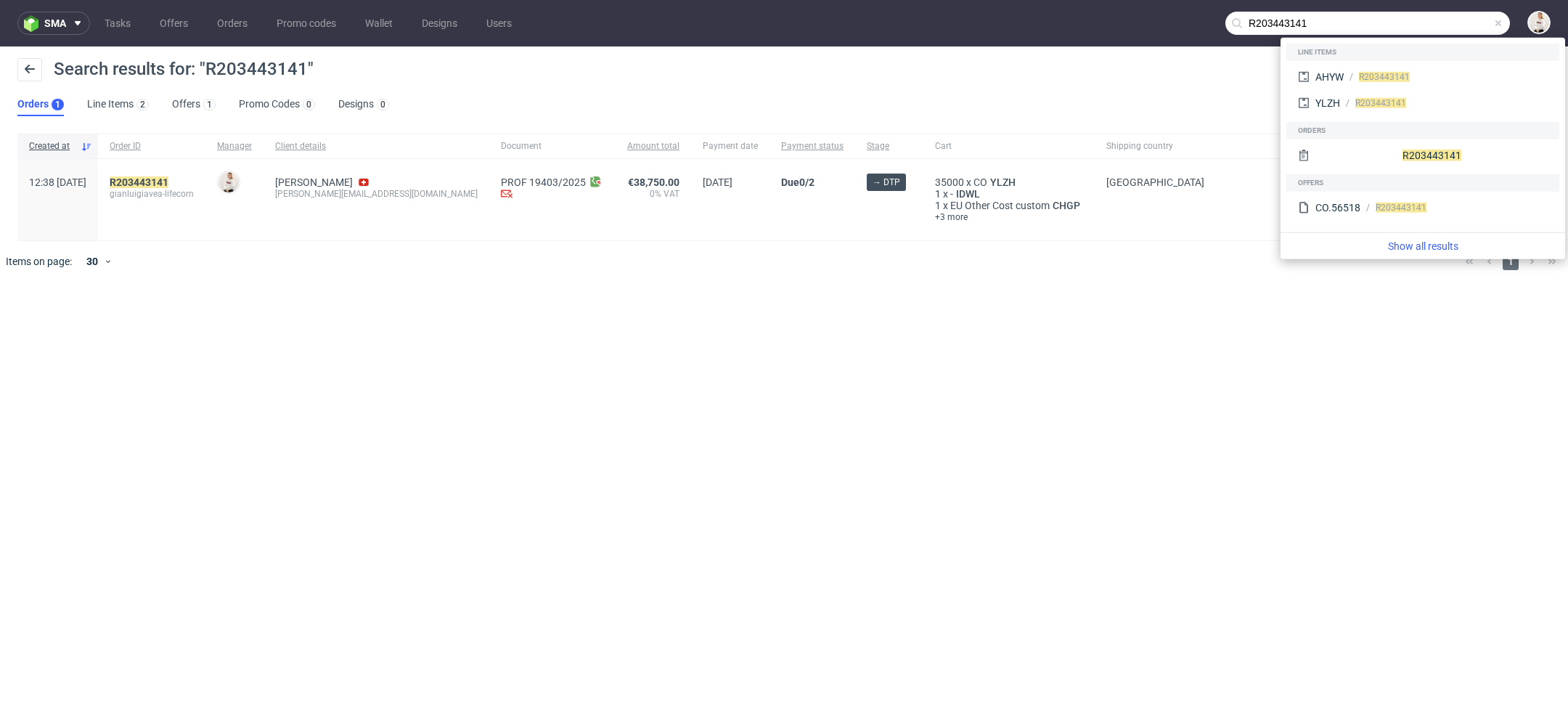
paste input "87735673"
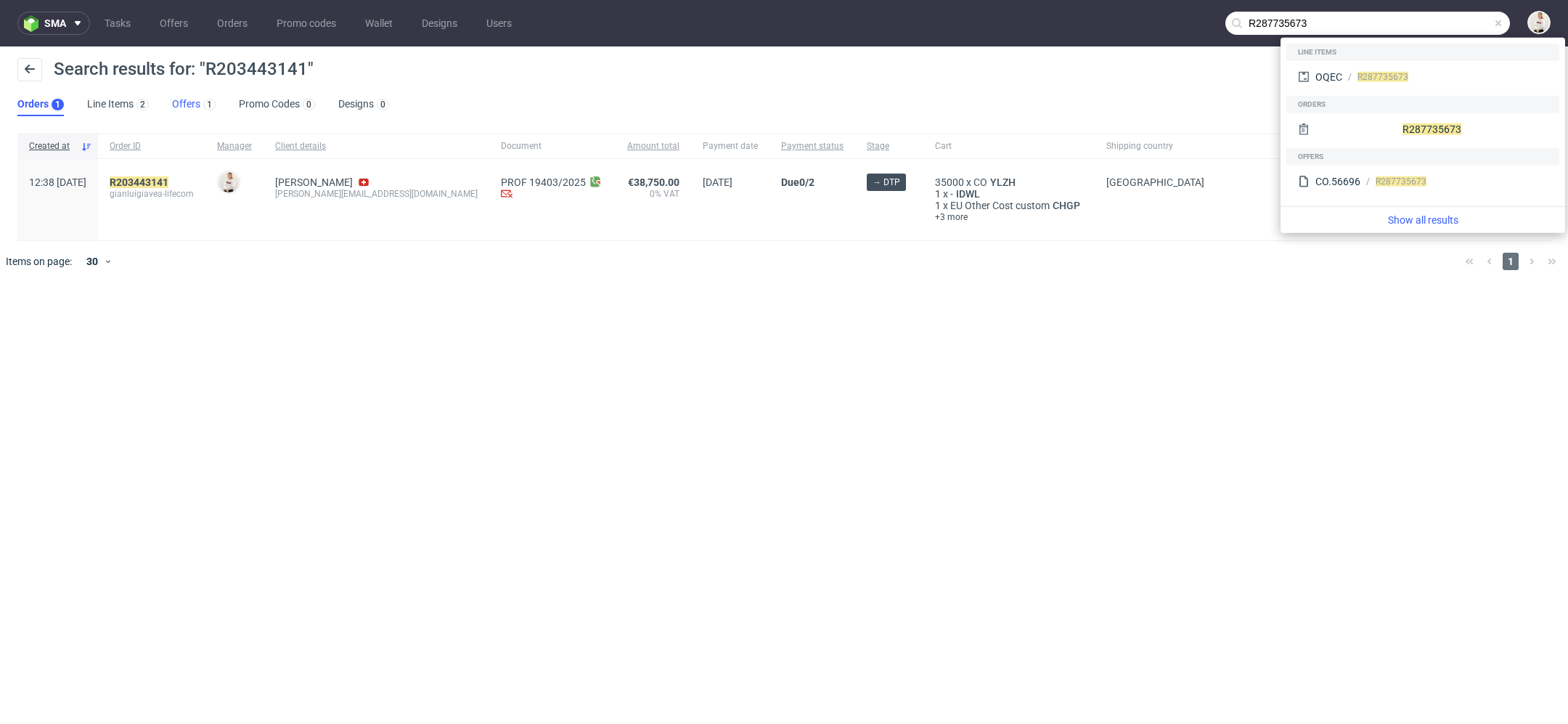
type input "R287735673"
click at [180, 115] on link "Offers 1" at bounding box center [194, 104] width 44 height 23
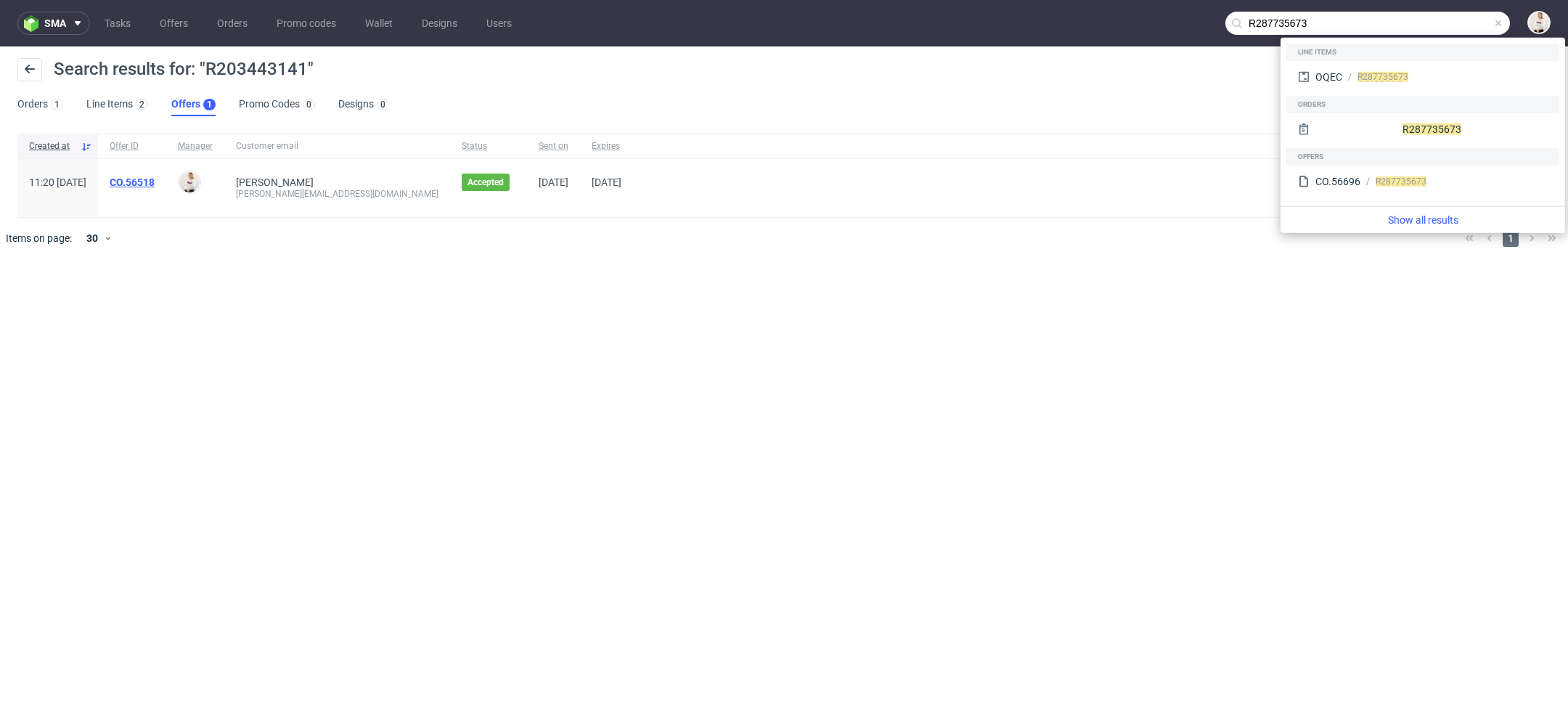
click at [155, 179] on link "CO.56518" at bounding box center [132, 182] width 45 height 12
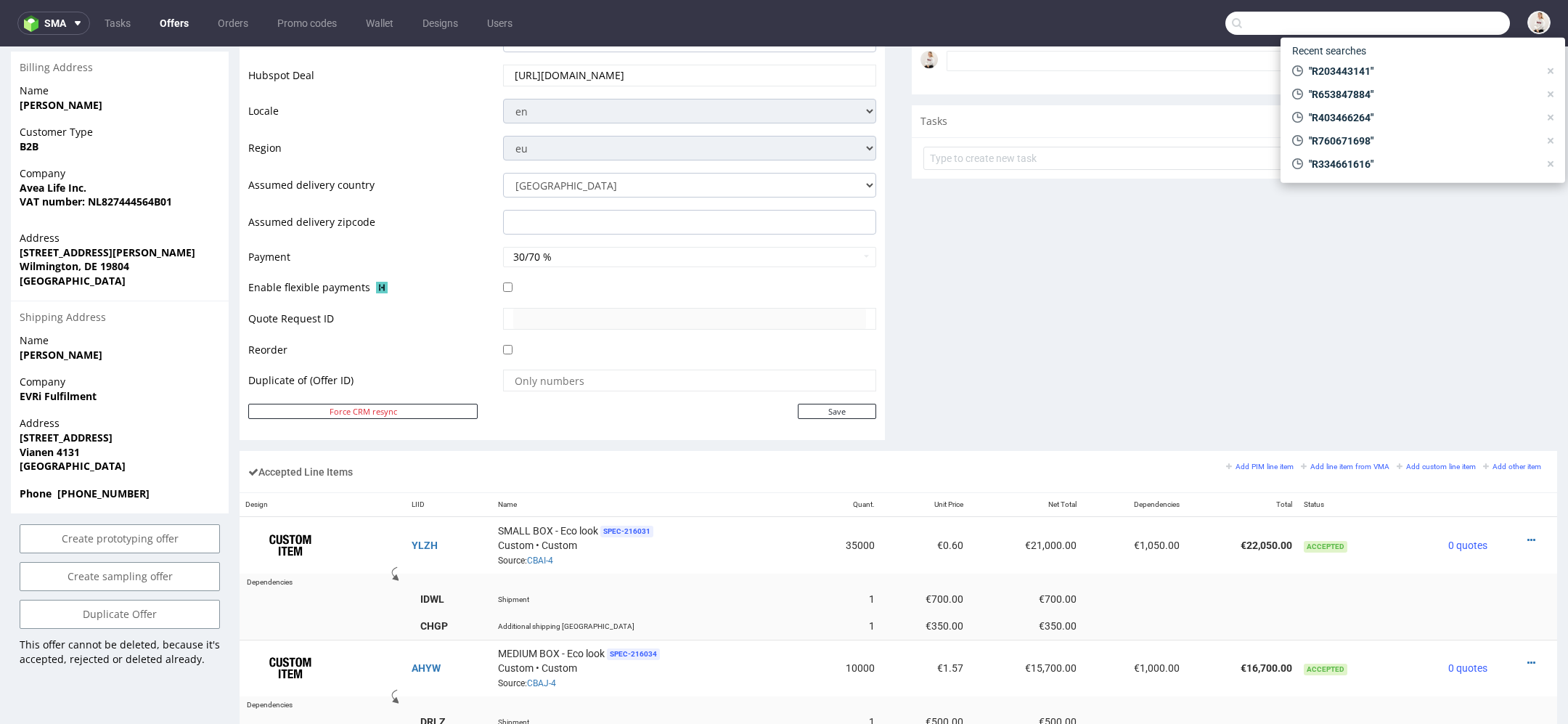
scroll to position [500, 0]
click at [1527, 538] on icon at bounding box center [1532, 542] width 8 height 10
click at [1469, 384] on span "Edit item price" at bounding box center [1471, 379] width 104 height 15
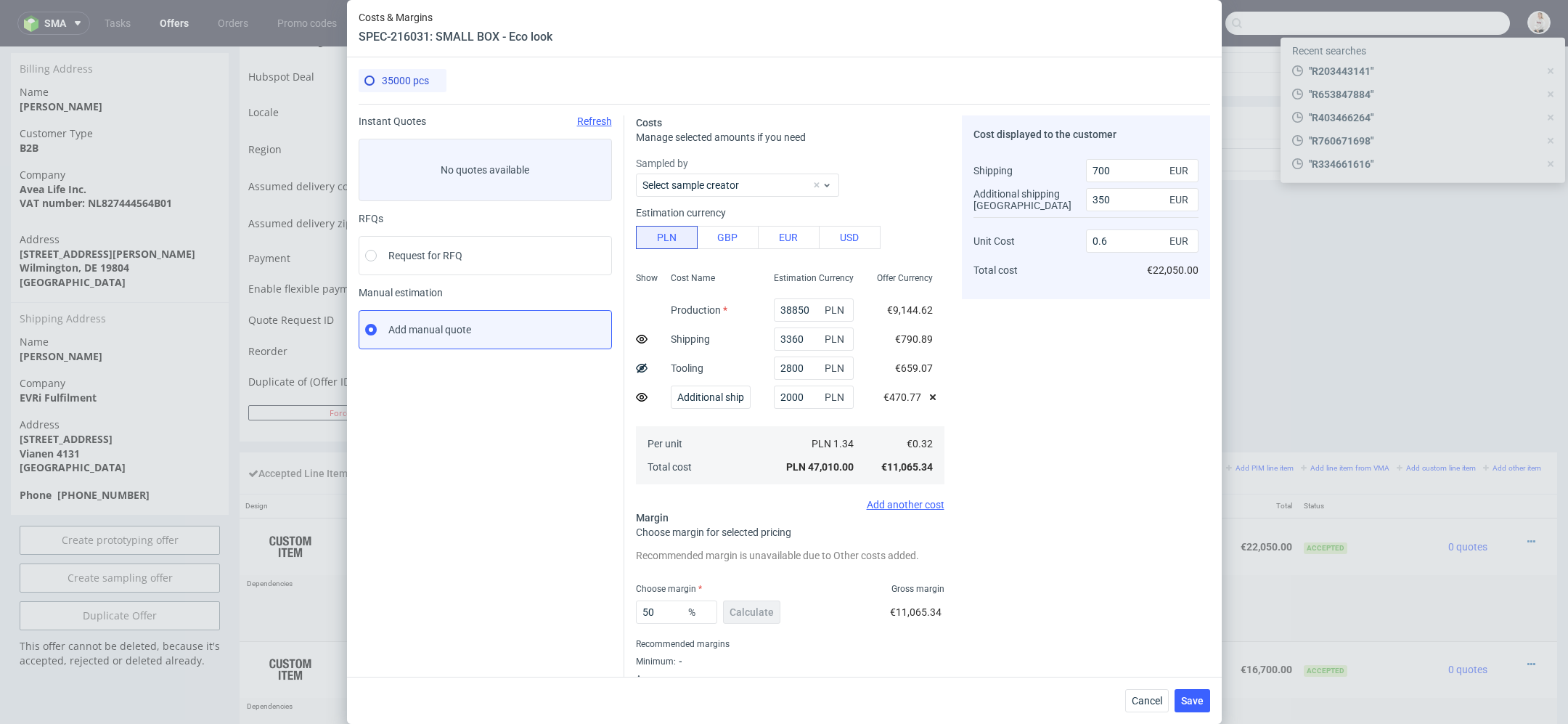
scroll to position [36, 0]
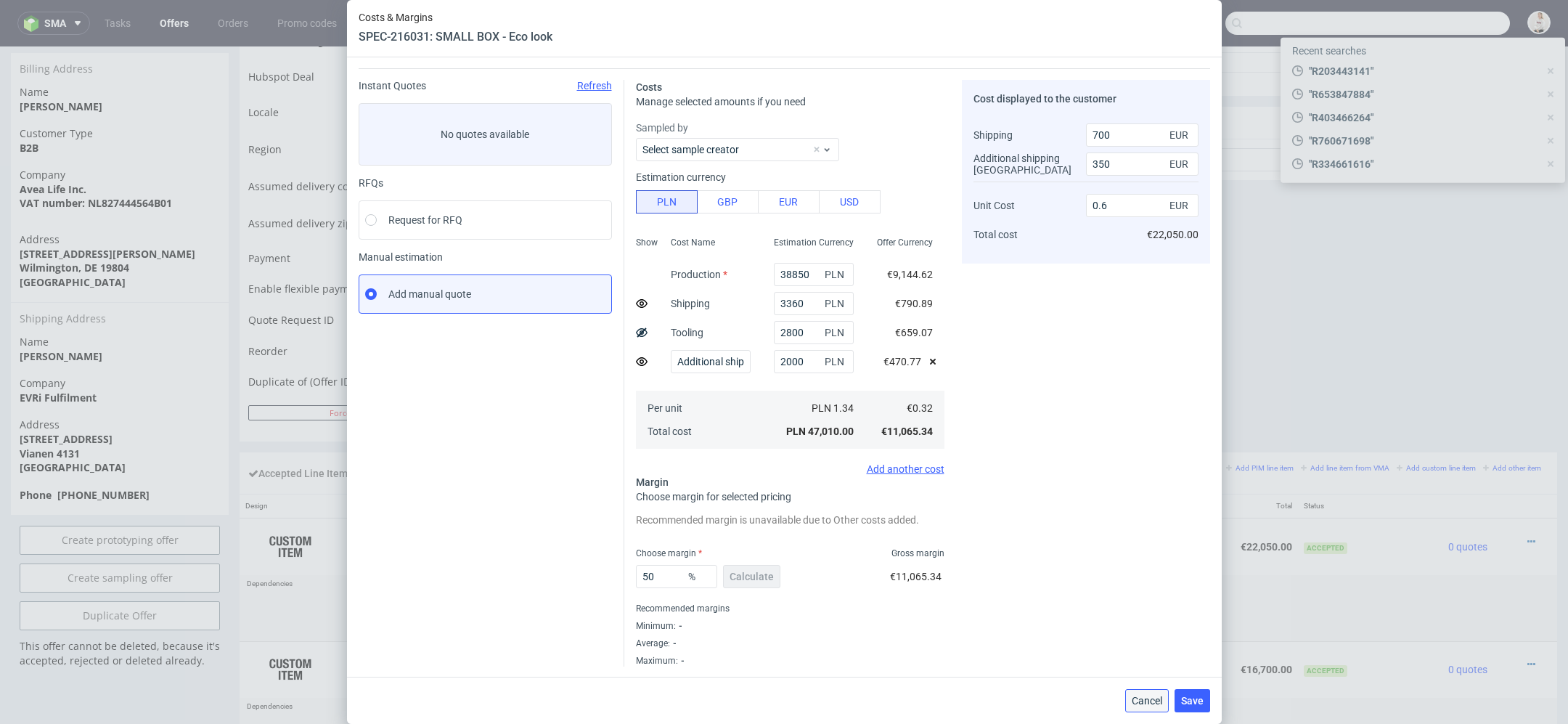
click at [1144, 693] on button "Cancel" at bounding box center [1146, 701] width 44 height 23
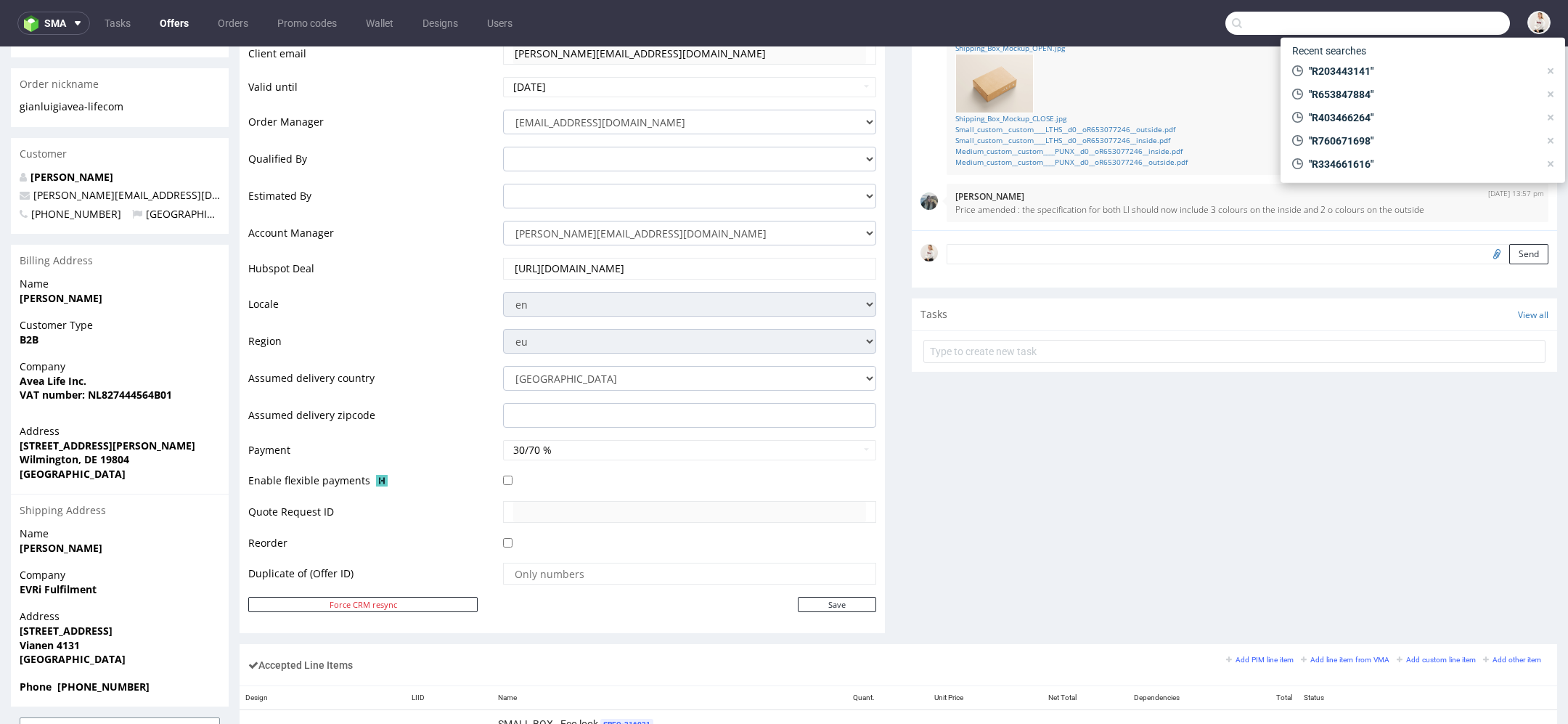
scroll to position [295, 0]
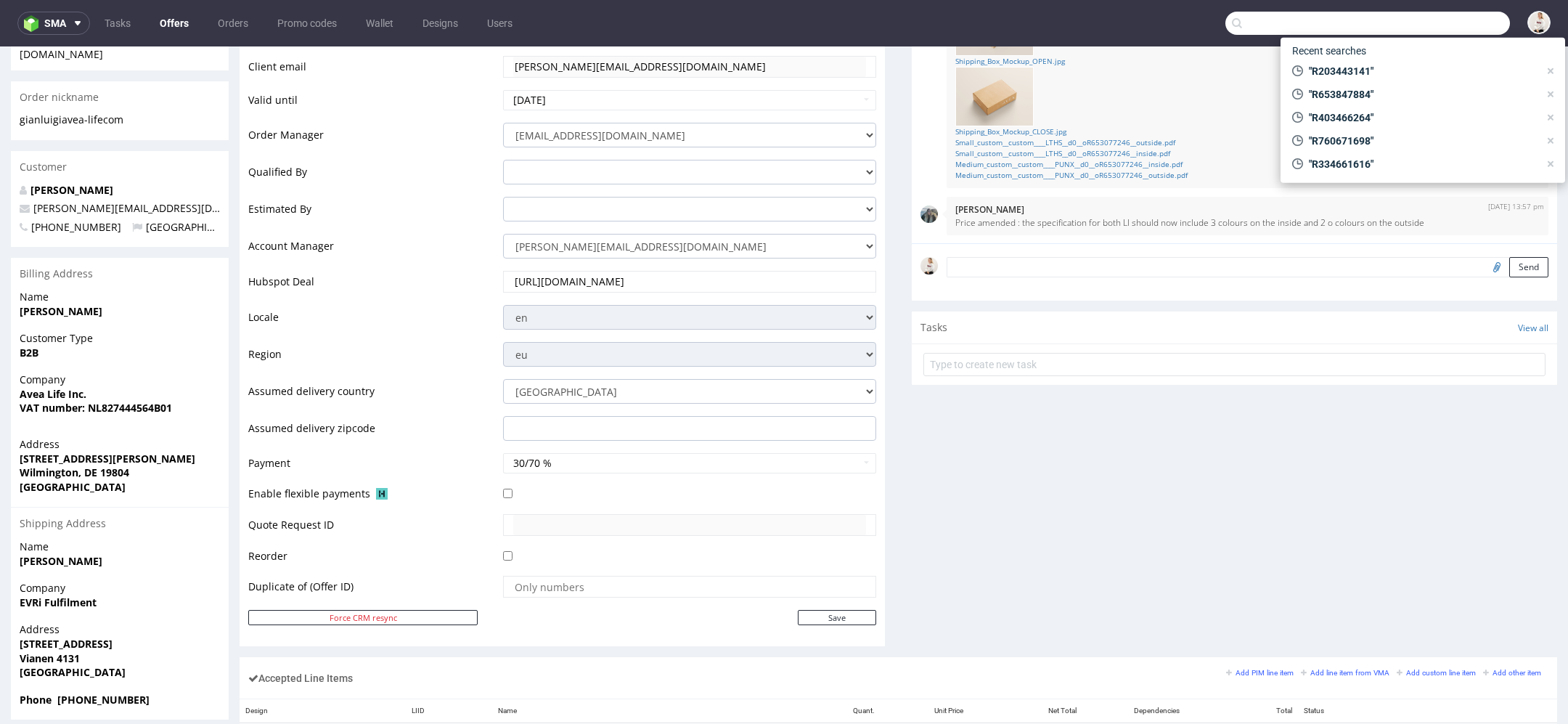
click at [1286, 20] on input "text" at bounding box center [1368, 23] width 285 height 23
paste input "R287735673"
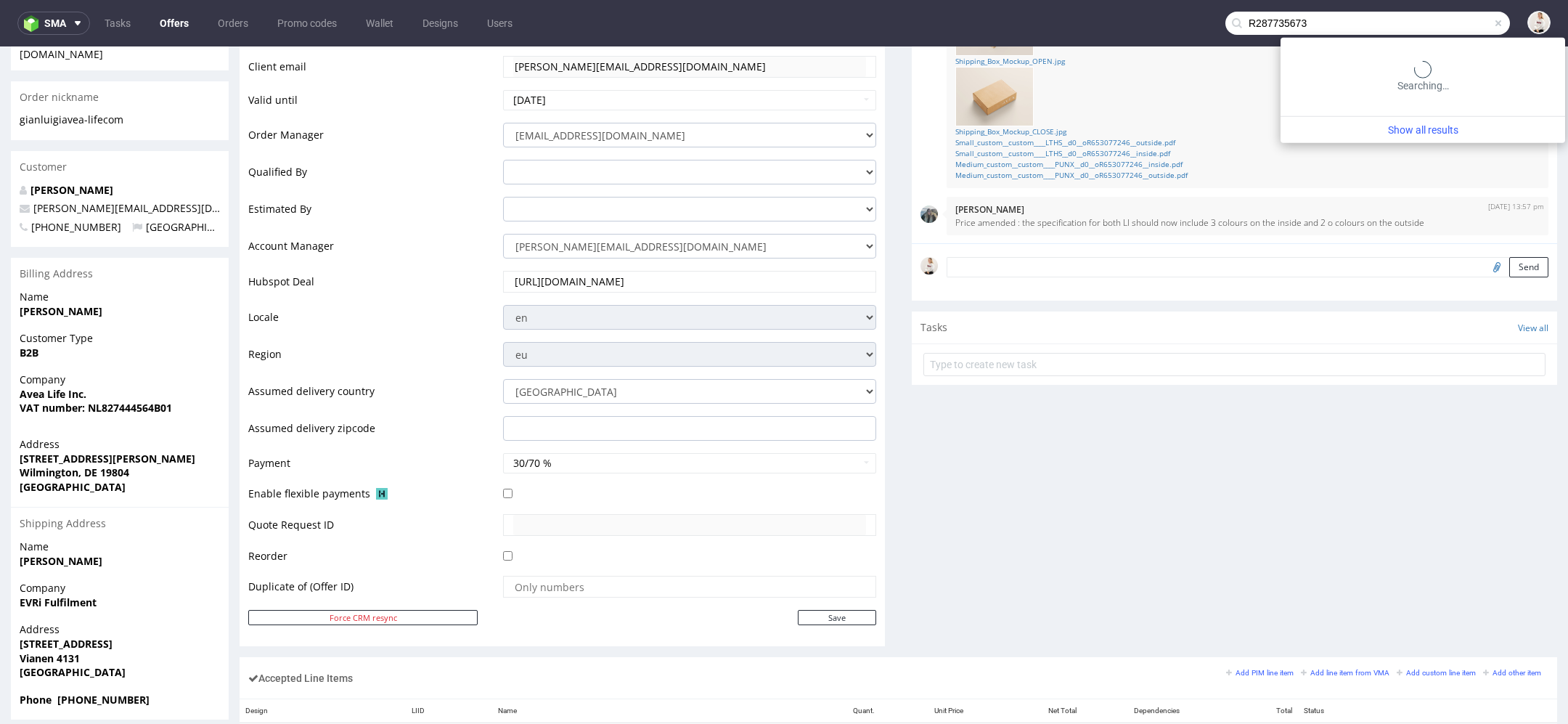
type input "R287735673"
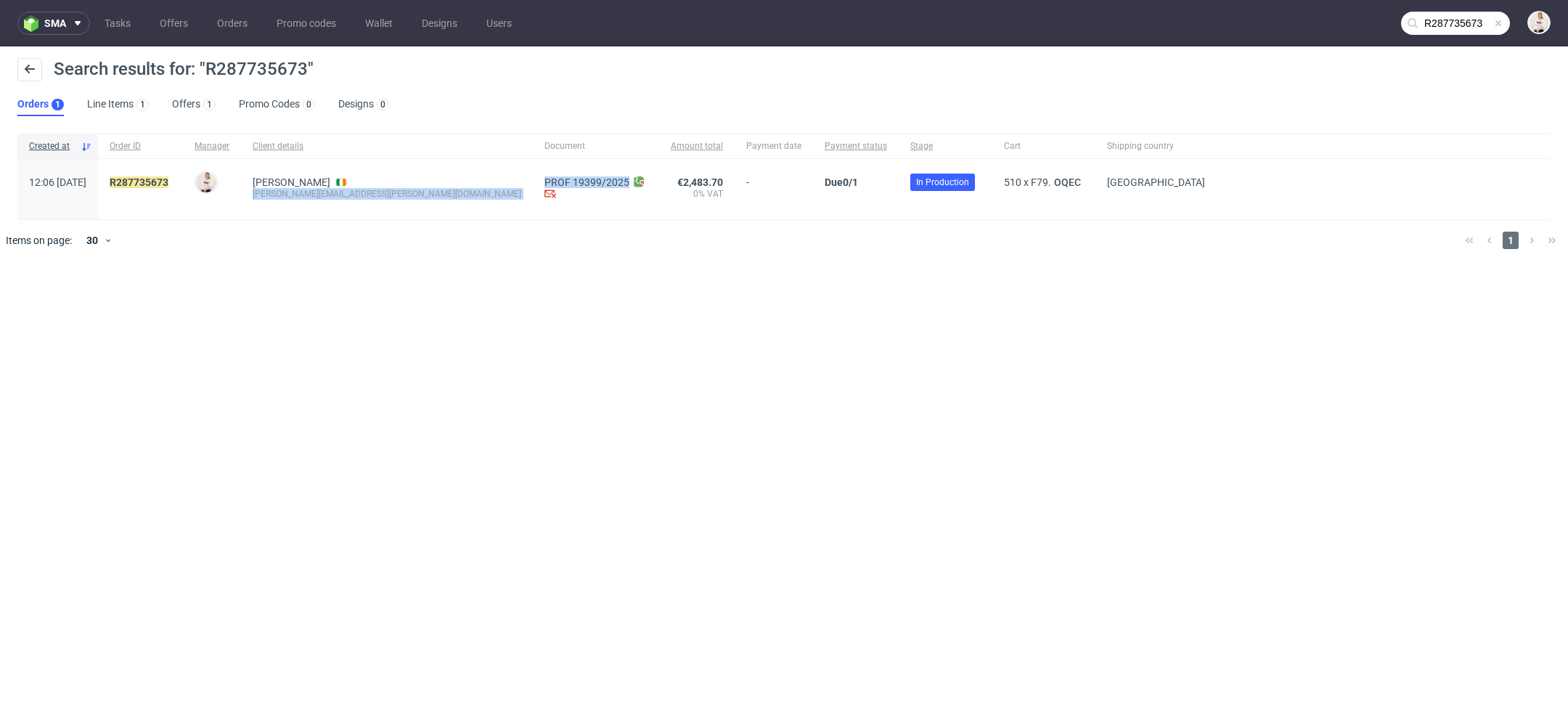
drag, startPoint x: 295, startPoint y: 196, endPoint x: 417, endPoint y: 196, distance: 122.0
click at [417, 196] on div "12:06 Thu 11.09.2025 R287735673 Mari Fok Mulligan Alison alison.mulligan@andope…" at bounding box center [784, 190] width 1533 height 61
click at [408, 196] on div "Mulligan Alison alison.mulligan@andopen.co" at bounding box center [387, 189] width 292 height 60
drag, startPoint x: 407, startPoint y: 194, endPoint x: 294, endPoint y: 197, distance: 113.0
click at [294, 197] on div "Mulligan Alison alison.mulligan@andopen.co" at bounding box center [387, 189] width 292 height 60
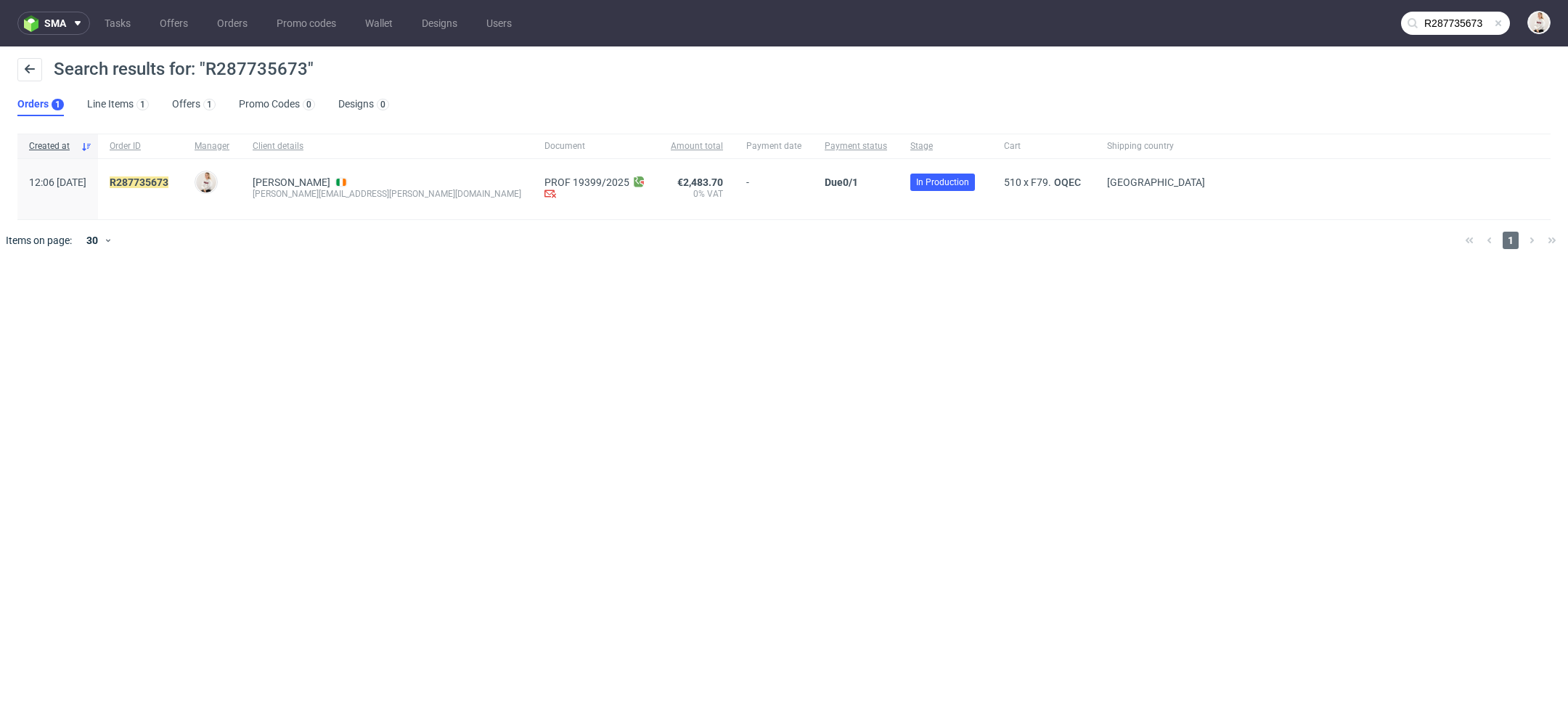
click at [261, 72] on span "Search results for: "R287735673"" at bounding box center [184, 69] width 260 height 21
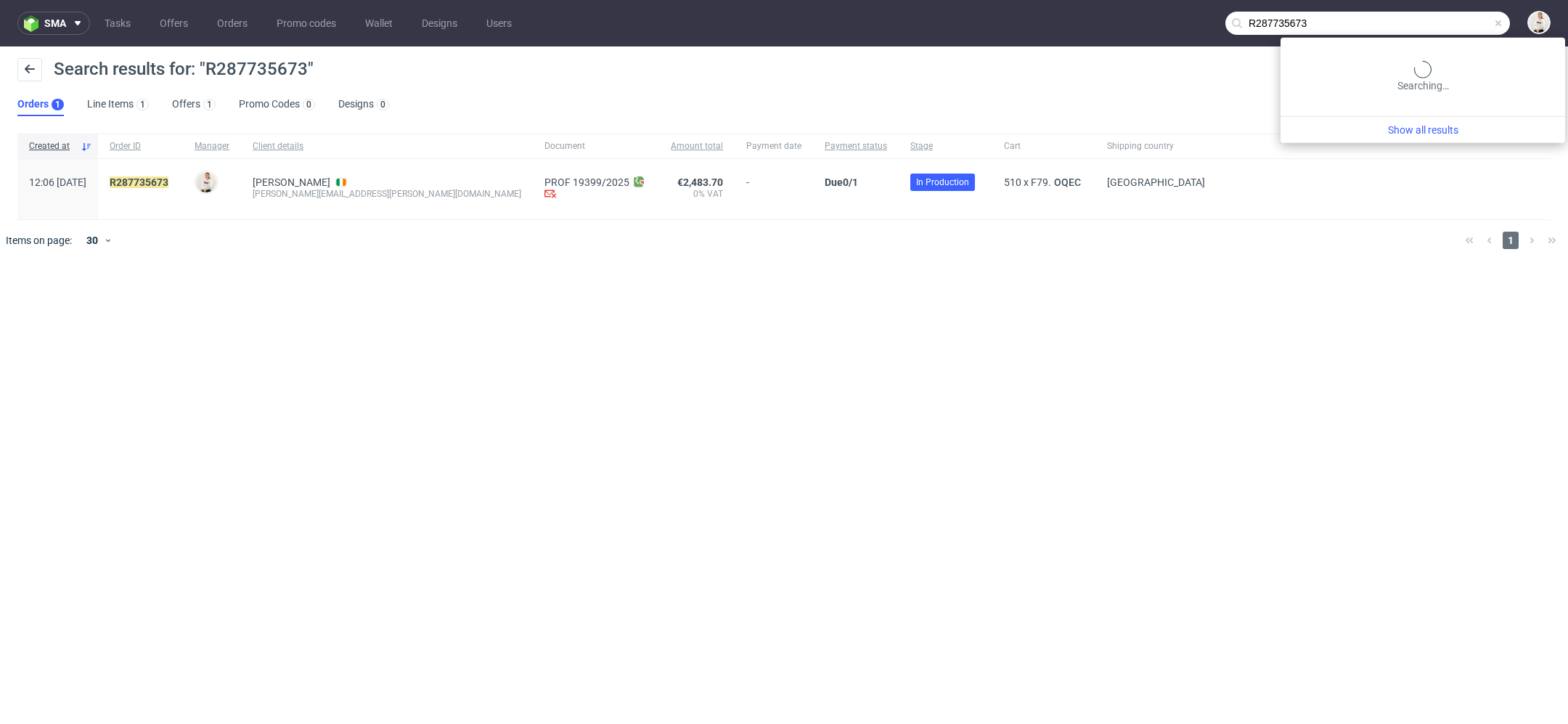
click at [1455, 27] on input "R287735673" at bounding box center [1368, 23] width 285 height 23
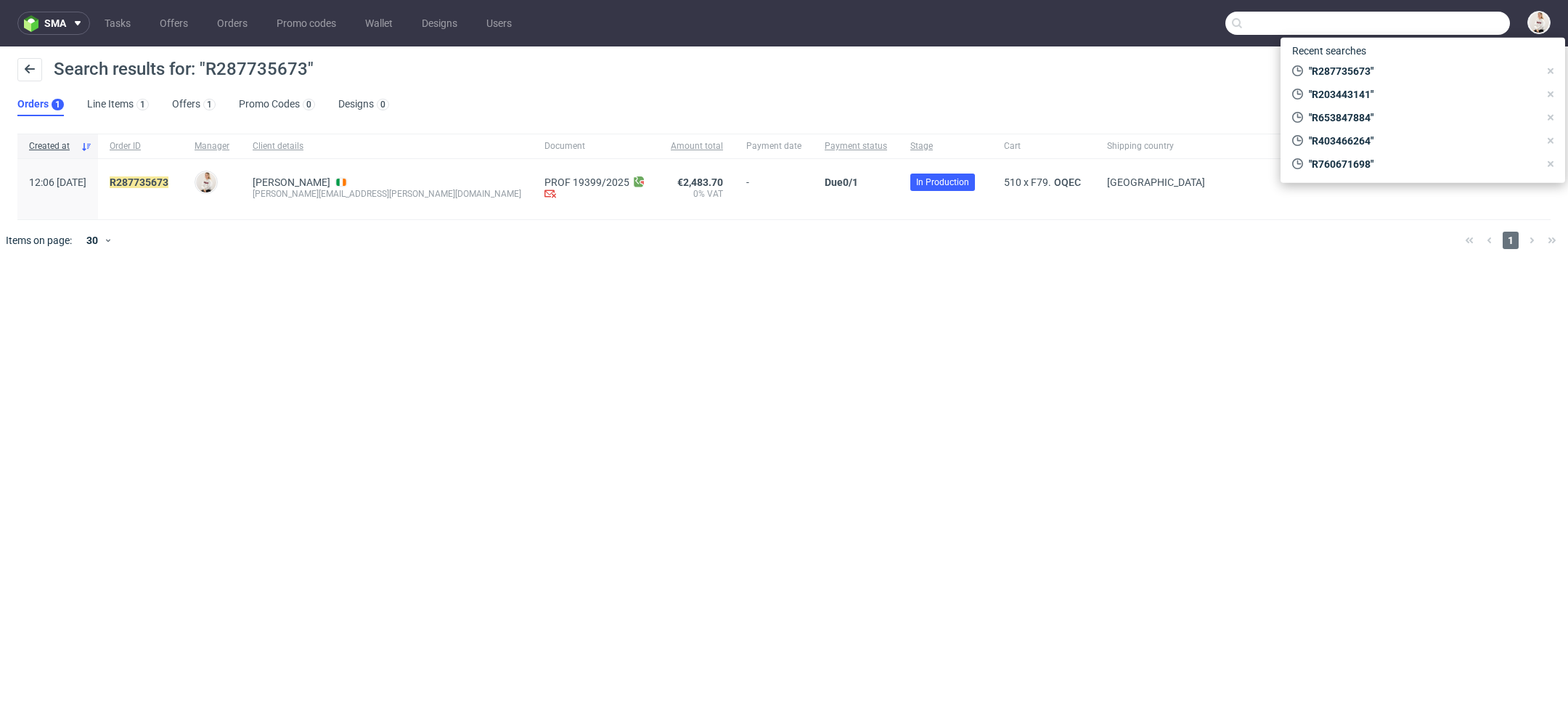
paste input "R172264962"
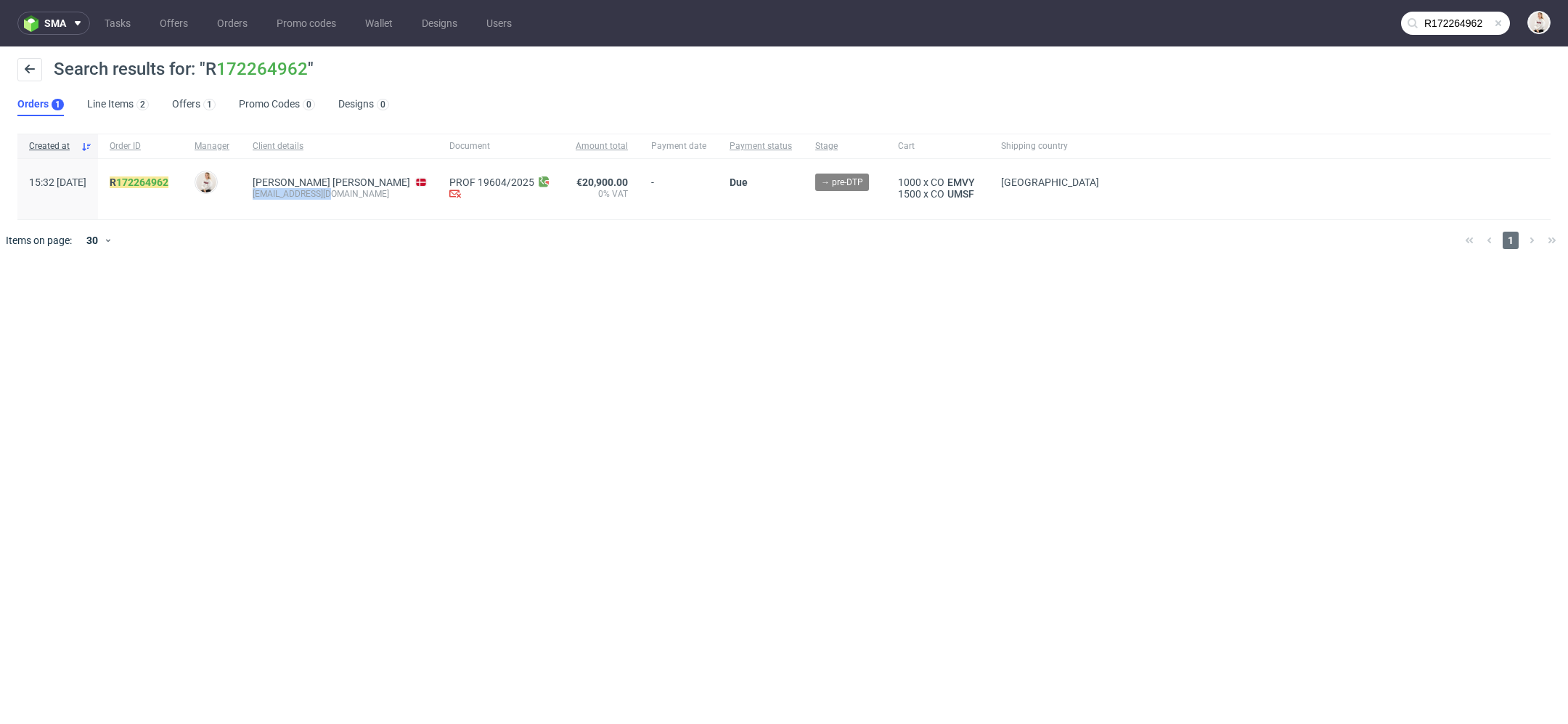
drag, startPoint x: 370, startPoint y: 197, endPoint x: 285, endPoint y: 197, distance: 85.0
click at [285, 197] on div "Annika De Las Heras annikadlh@noma.dk" at bounding box center [339, 189] width 196 height 60
drag, startPoint x: 214, startPoint y: 185, endPoint x: 133, endPoint y: 187, distance: 81.0
click at [133, 187] on div "R 172264962" at bounding box center [140, 189] width 85 height 60
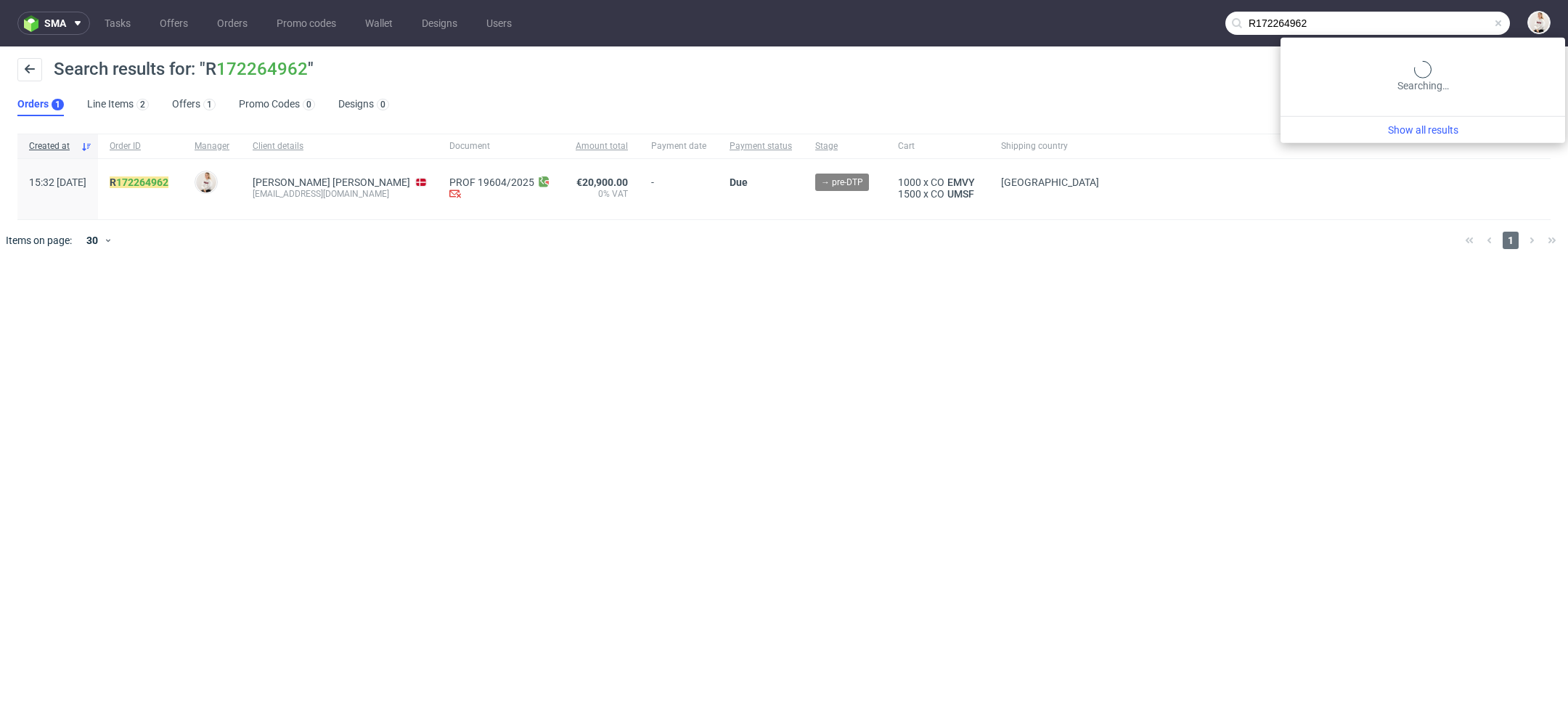
click at [1459, 22] on input "R172264962" at bounding box center [1368, 23] width 285 height 23
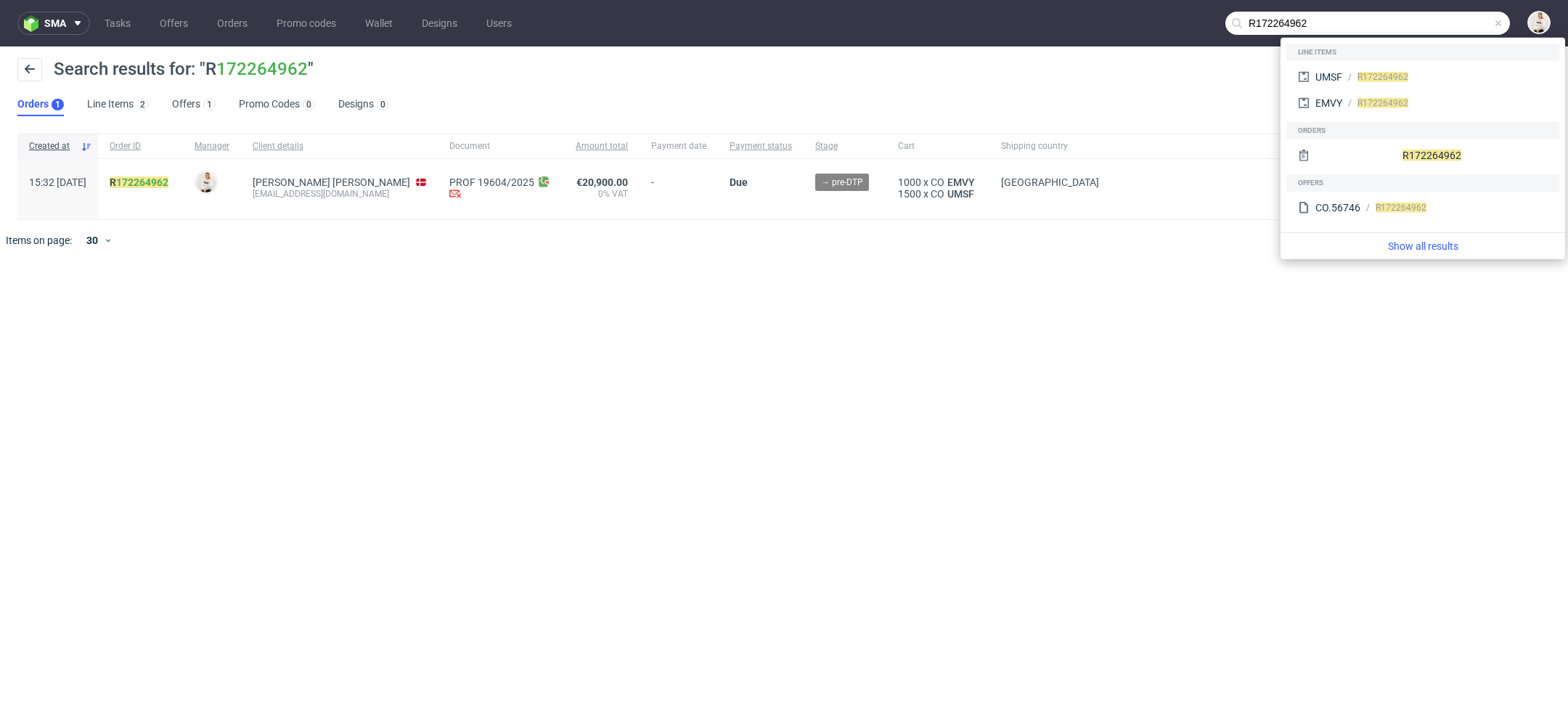
paste input "84173433"
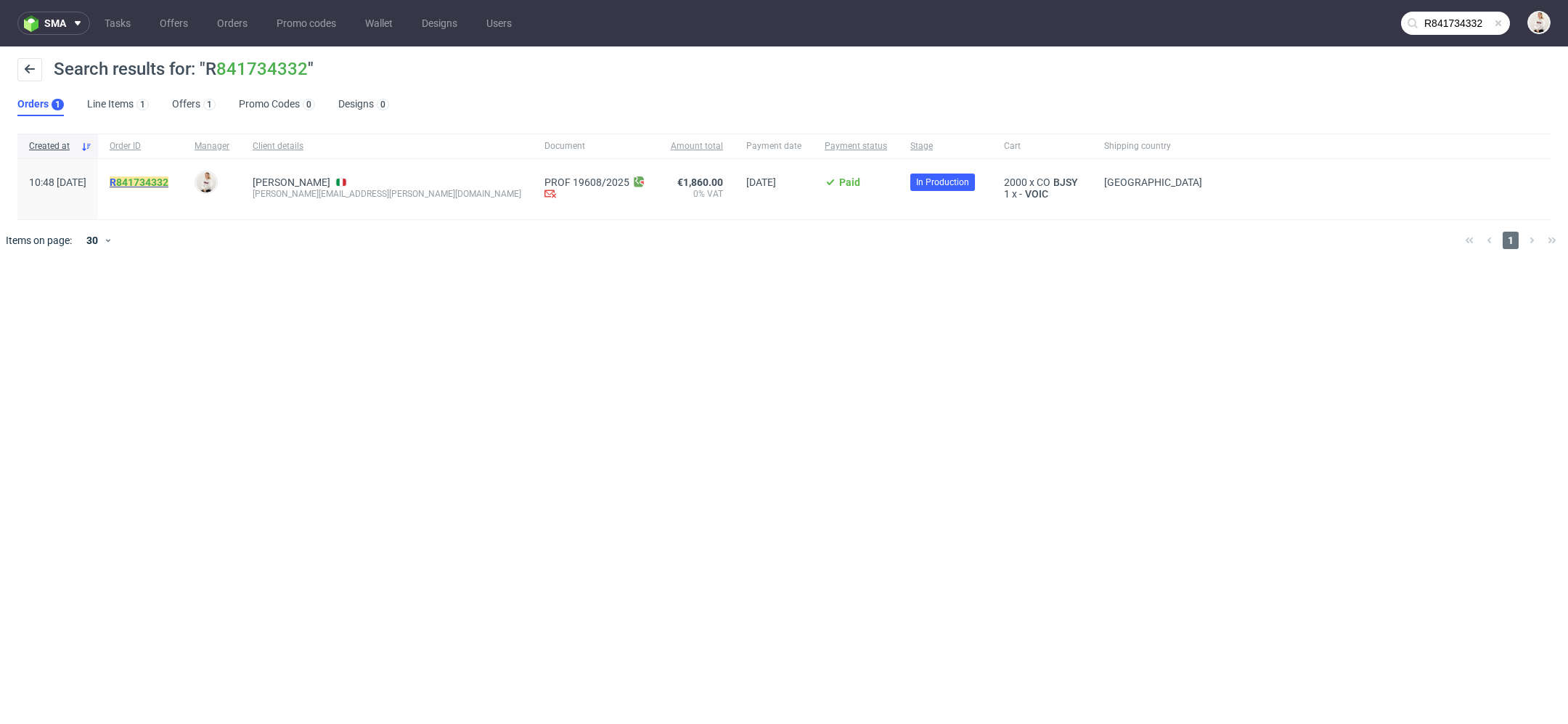
drag, startPoint x: 209, startPoint y: 184, endPoint x: 145, endPoint y: 179, distance: 64.2
click at [146, 180] on div "R 841734332" at bounding box center [140, 189] width 85 height 60
click at [345, 204] on div "Daniel Tullo daniel.tullo@mypos.com" at bounding box center [387, 189] width 292 height 60
drag, startPoint x: 289, startPoint y: 191, endPoint x: 384, endPoint y: 193, distance: 95.0
click at [384, 193] on div "Daniel Tullo daniel.tullo@mypos.com" at bounding box center [387, 189] width 292 height 60
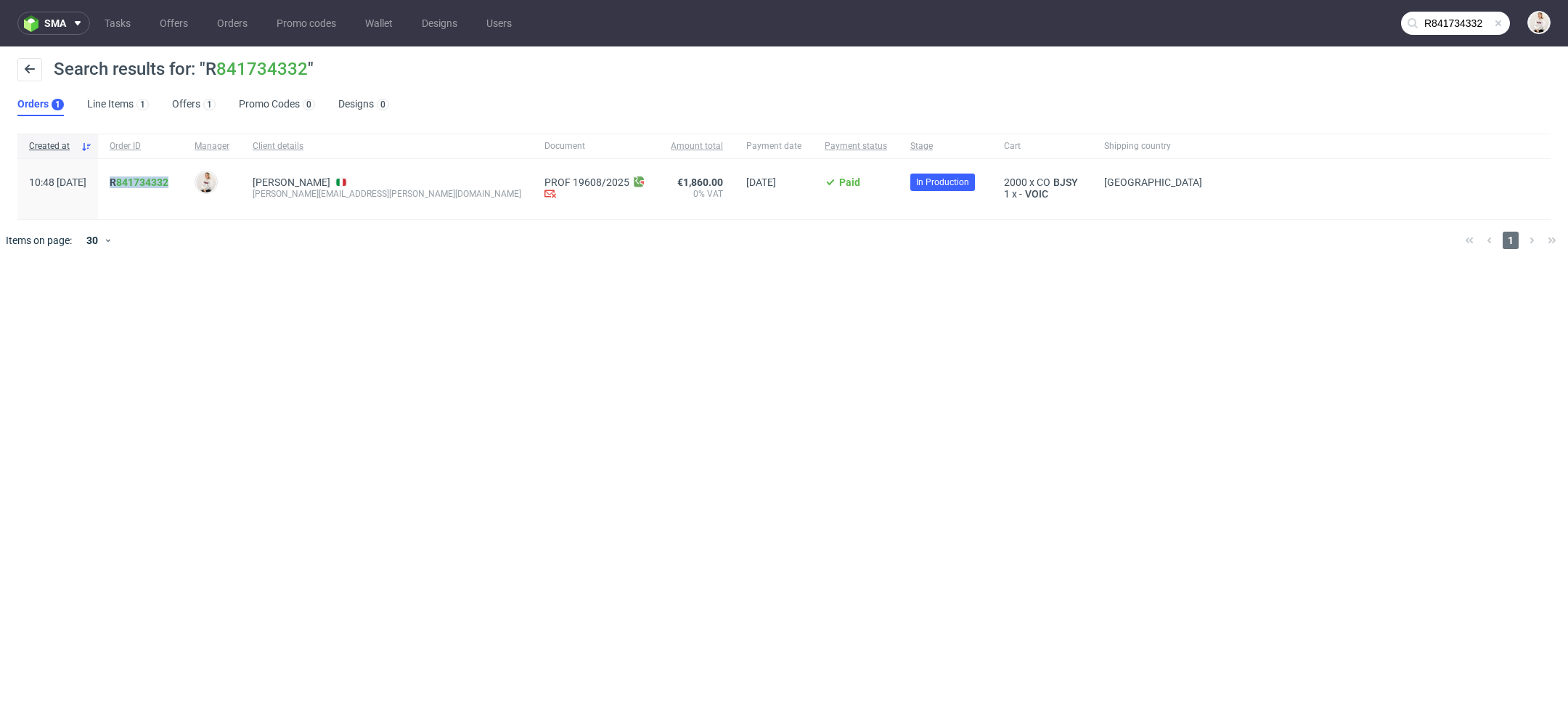
drag, startPoint x: 212, startPoint y: 184, endPoint x: 135, endPoint y: 186, distance: 77.0
click at [135, 186] on div "R 841734332" at bounding box center [140, 189] width 85 height 60
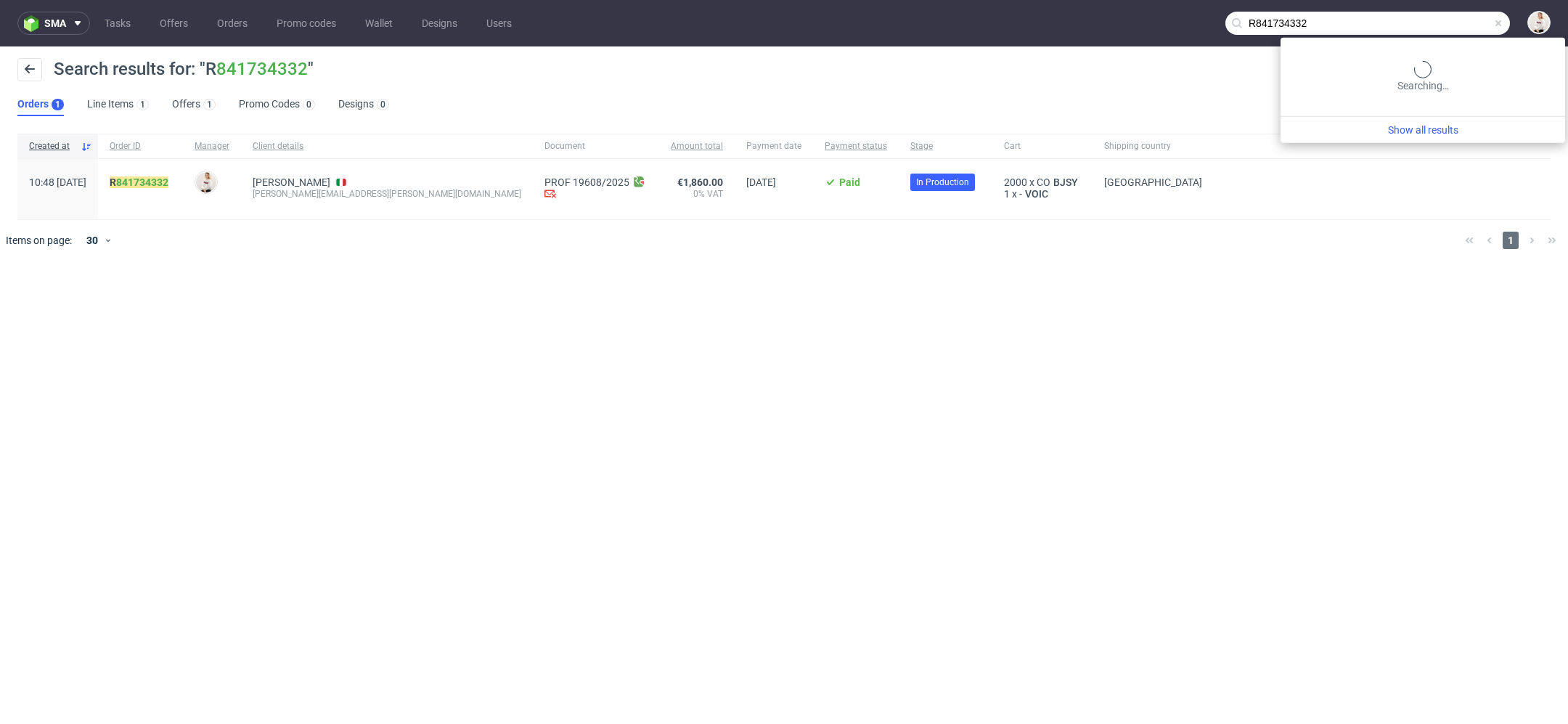
click at [1446, 27] on input "R841734332" at bounding box center [1368, 23] width 285 height 23
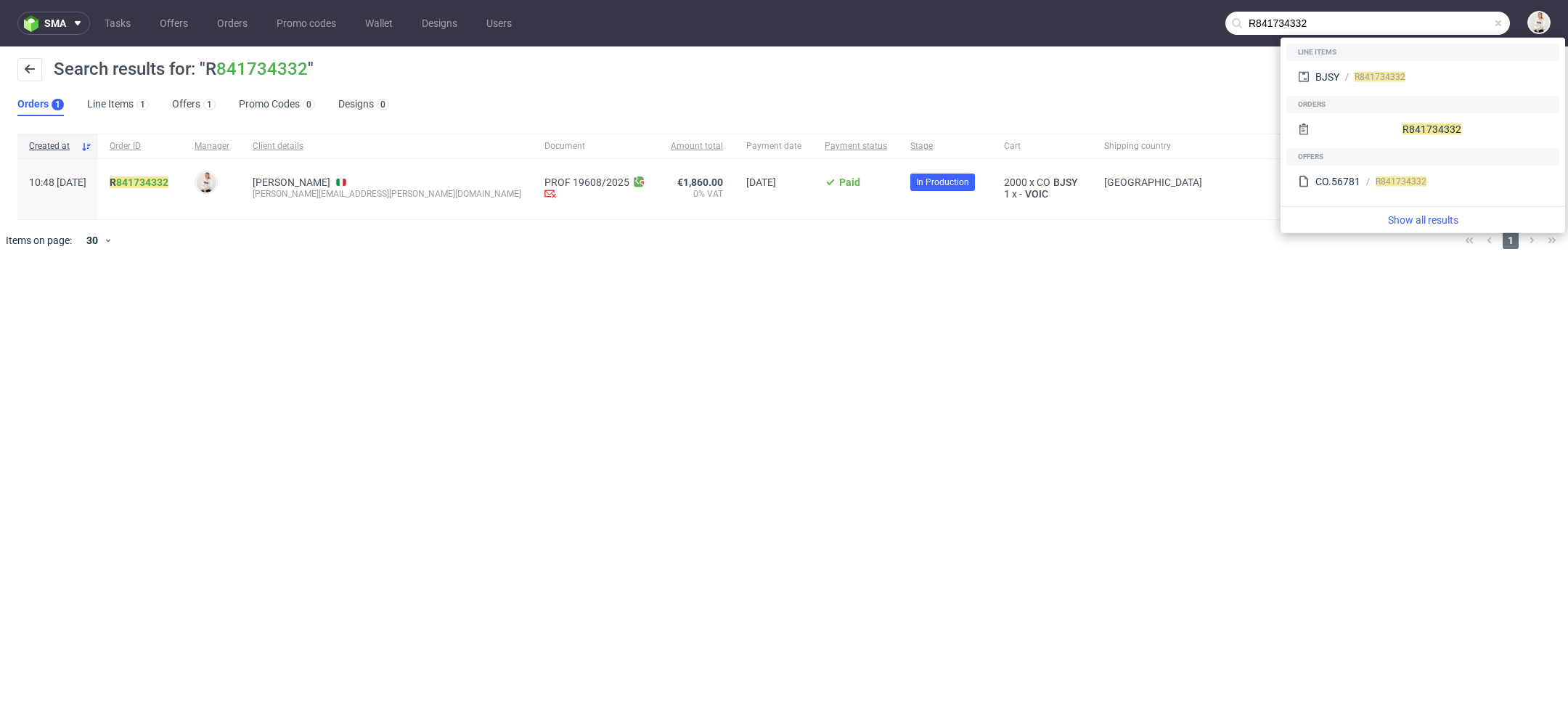
paste input "96976786"
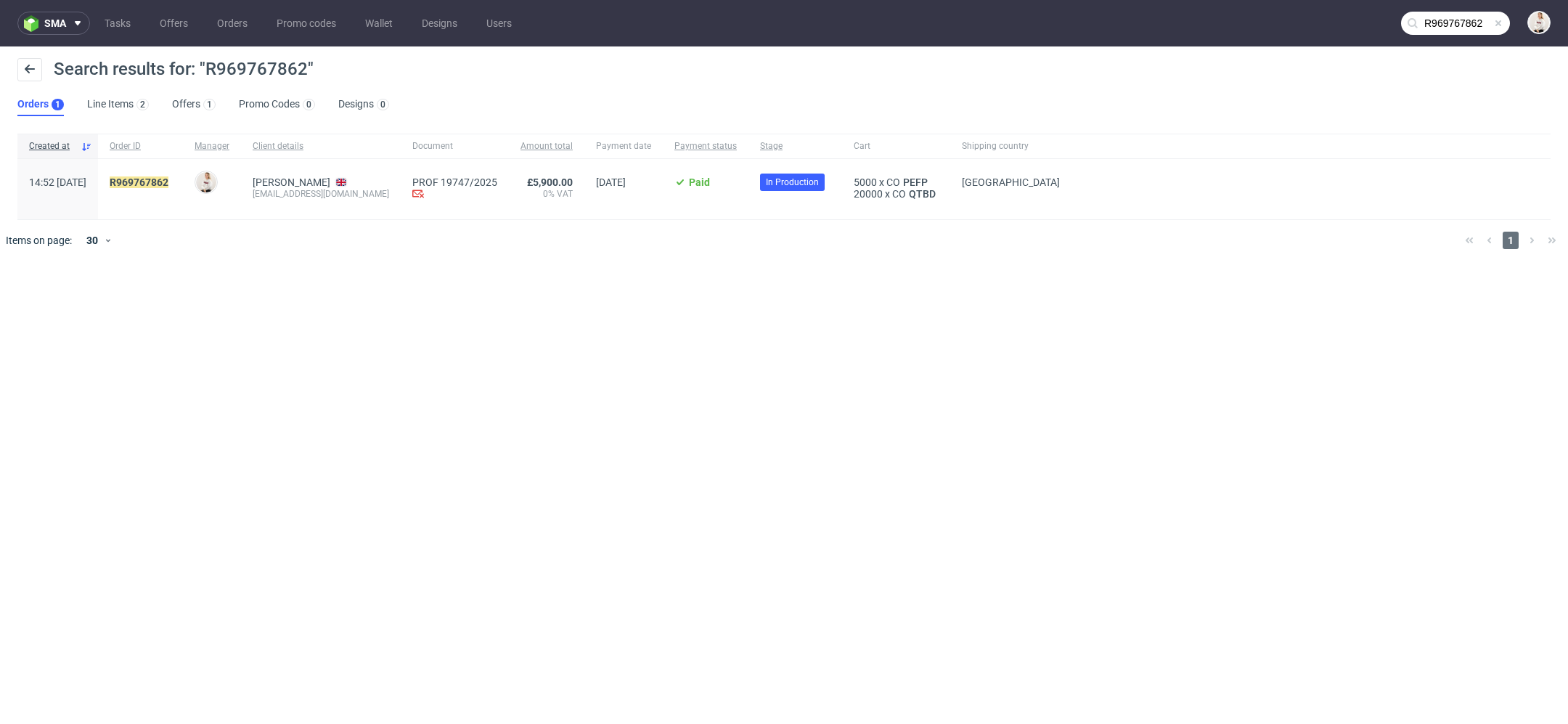
click at [408, 360] on div "sma Tasks Offers Orders Promo codes Wallet Designs Users R969767862 Search resu…" at bounding box center [784, 362] width 1568 height 724
drag, startPoint x: 287, startPoint y: 192, endPoint x: 403, endPoint y: 195, distance: 116.0
click at [401, 195] on div "Corinne Lapierre info@corinnelapierre.com" at bounding box center [321, 189] width 160 height 60
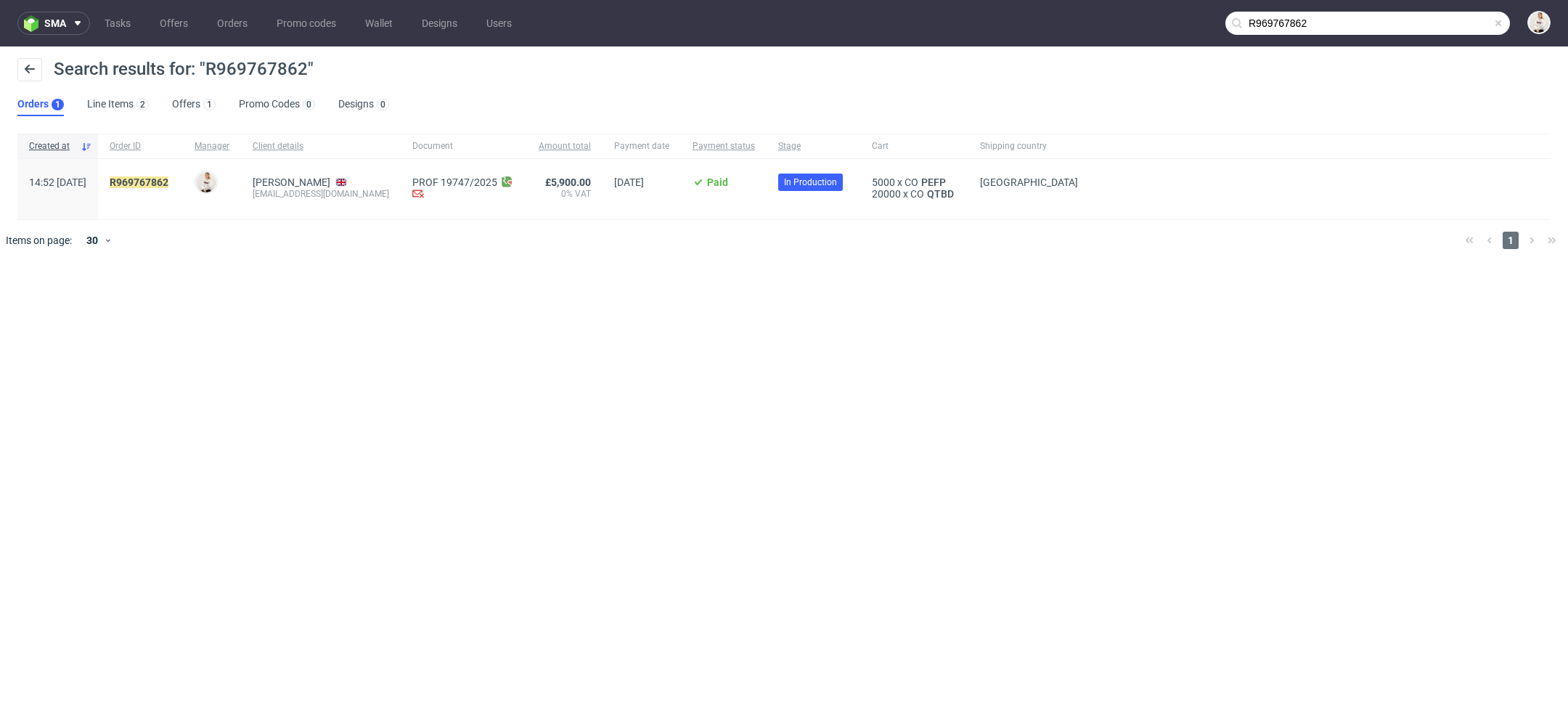
click at [1464, 22] on input "R969767862" at bounding box center [1368, 23] width 285 height 23
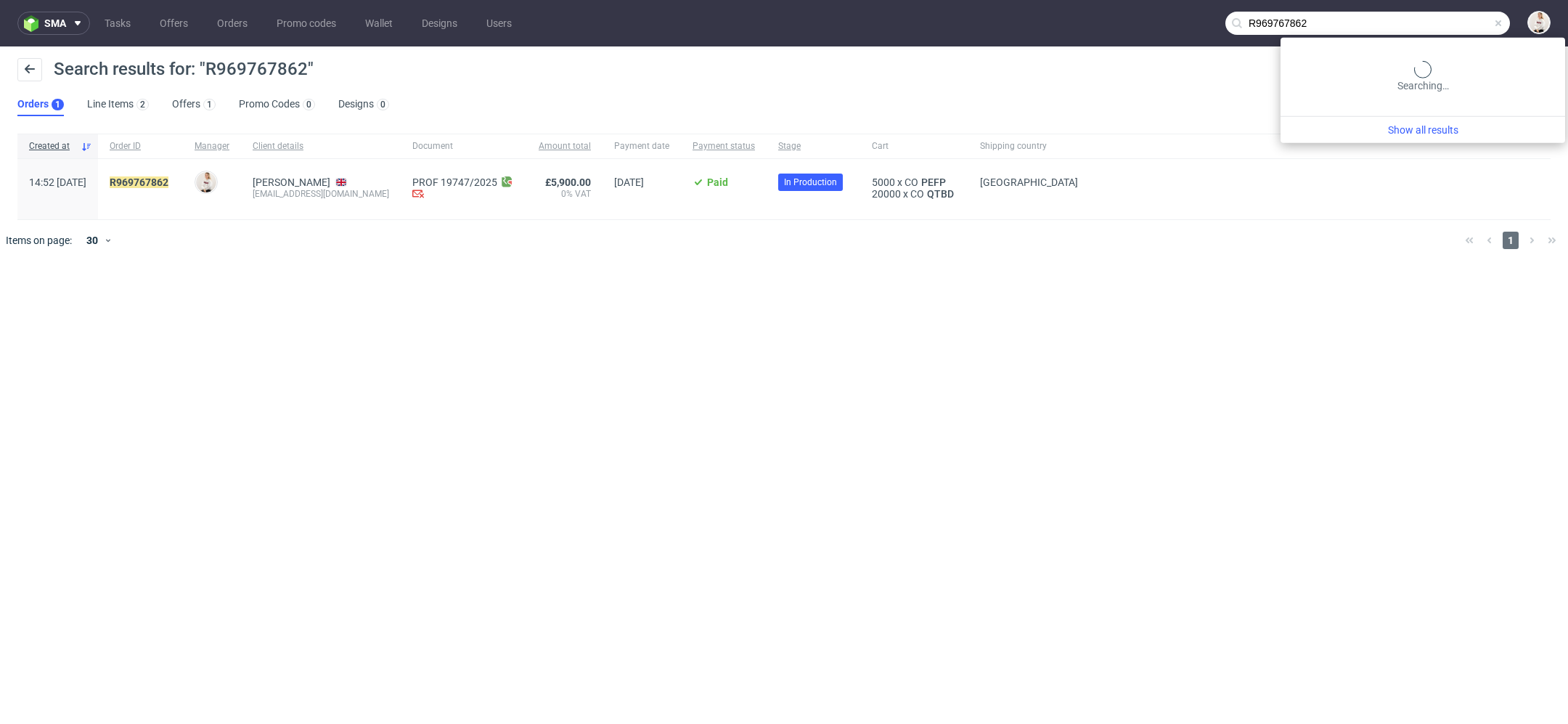
click at [1464, 22] on input "R969767862" at bounding box center [1368, 23] width 285 height 23
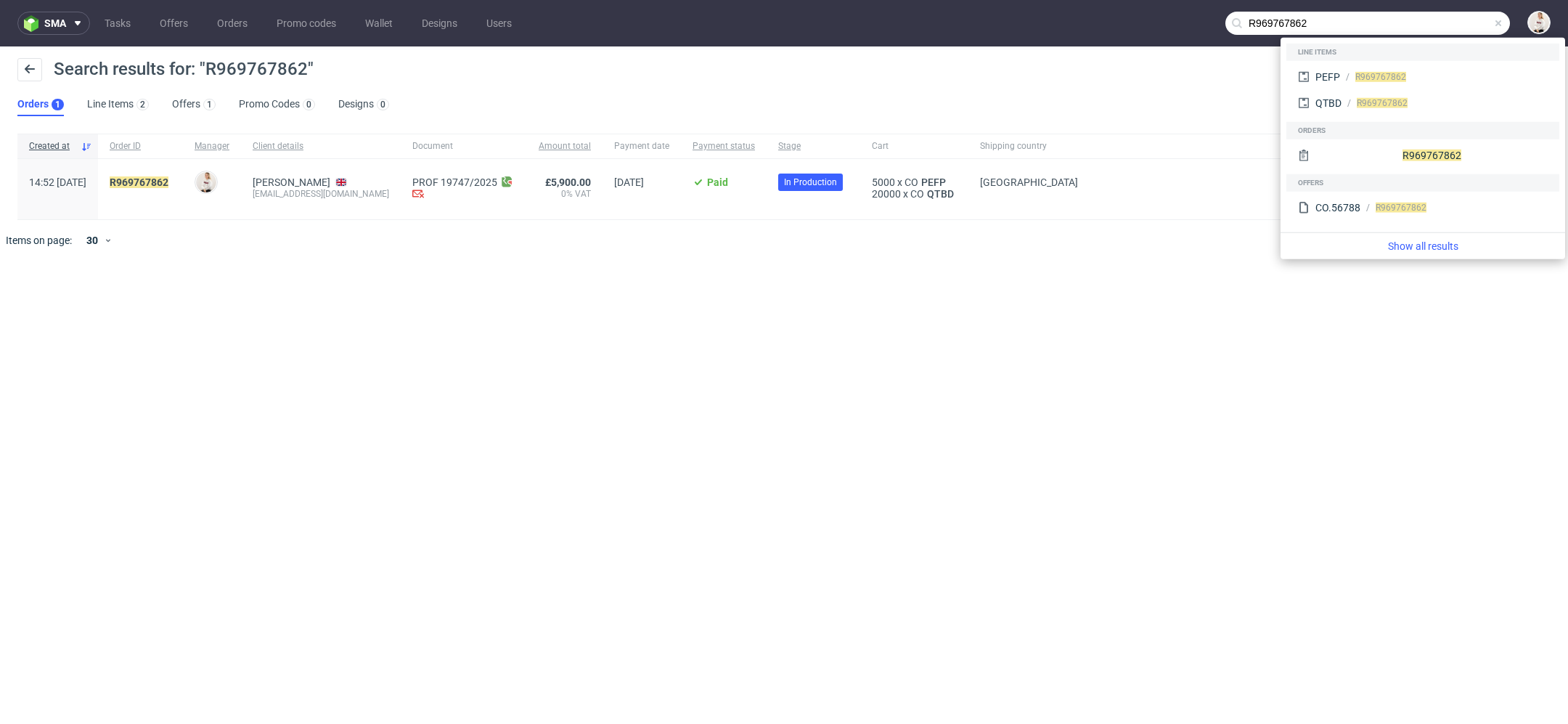
paste input "032027607"
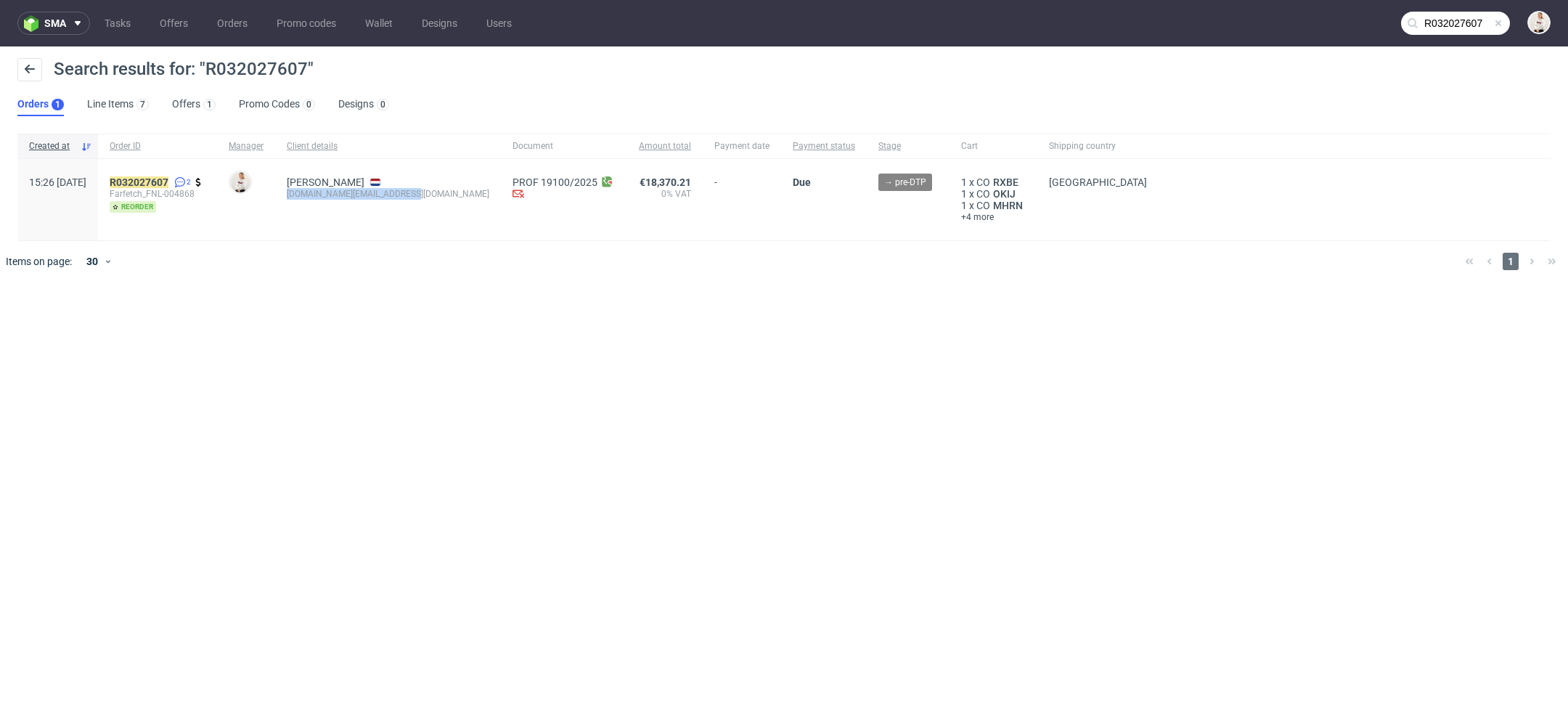
drag, startPoint x: 451, startPoint y: 194, endPoint x: 330, endPoint y: 196, distance: 121.0
click at [330, 196] on div "Carla Dias procurement.pt@farfetch.com" at bounding box center [388, 200] width 226 height 81
click at [1456, 31] on input "R032027607" at bounding box center [1455, 23] width 109 height 23
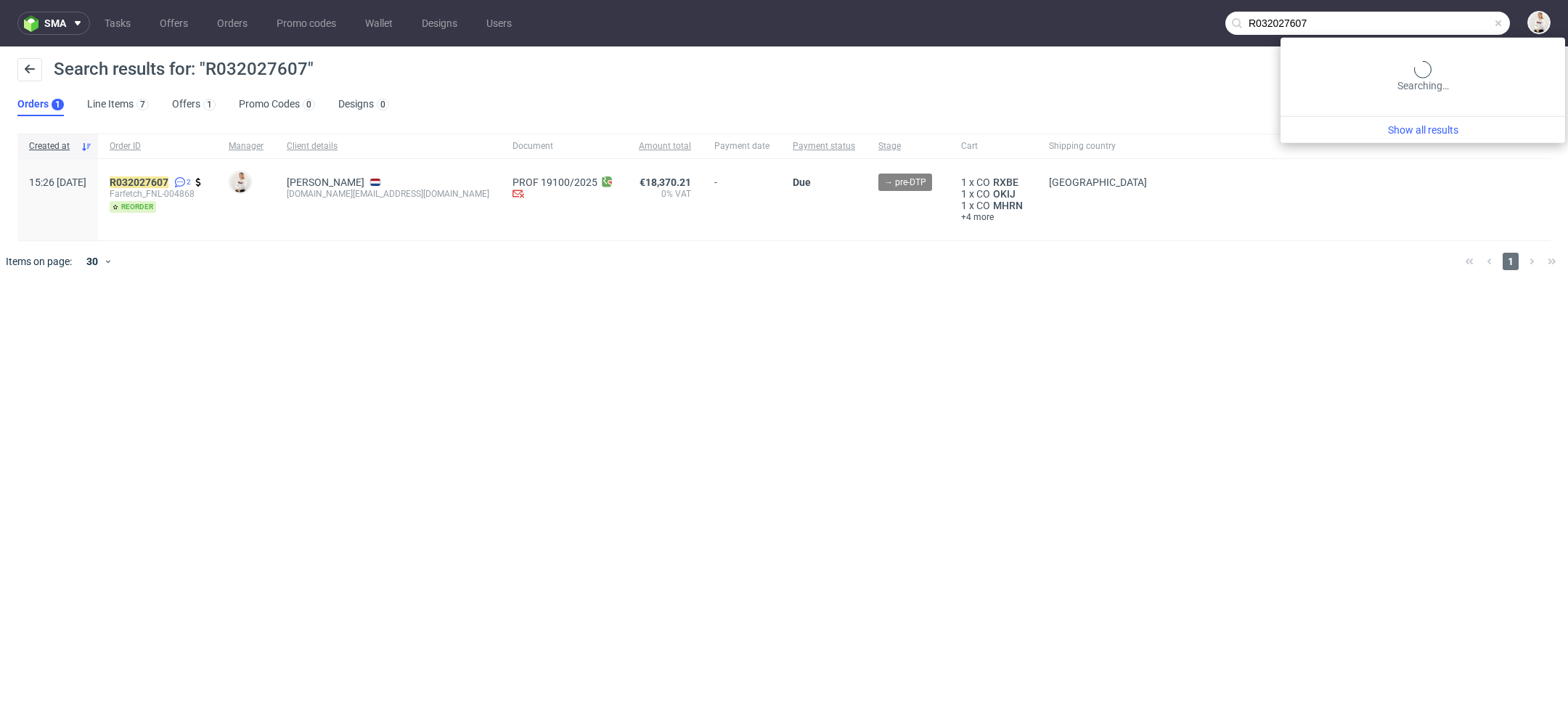
click at [1456, 31] on input "R032027607" at bounding box center [1368, 23] width 285 height 23
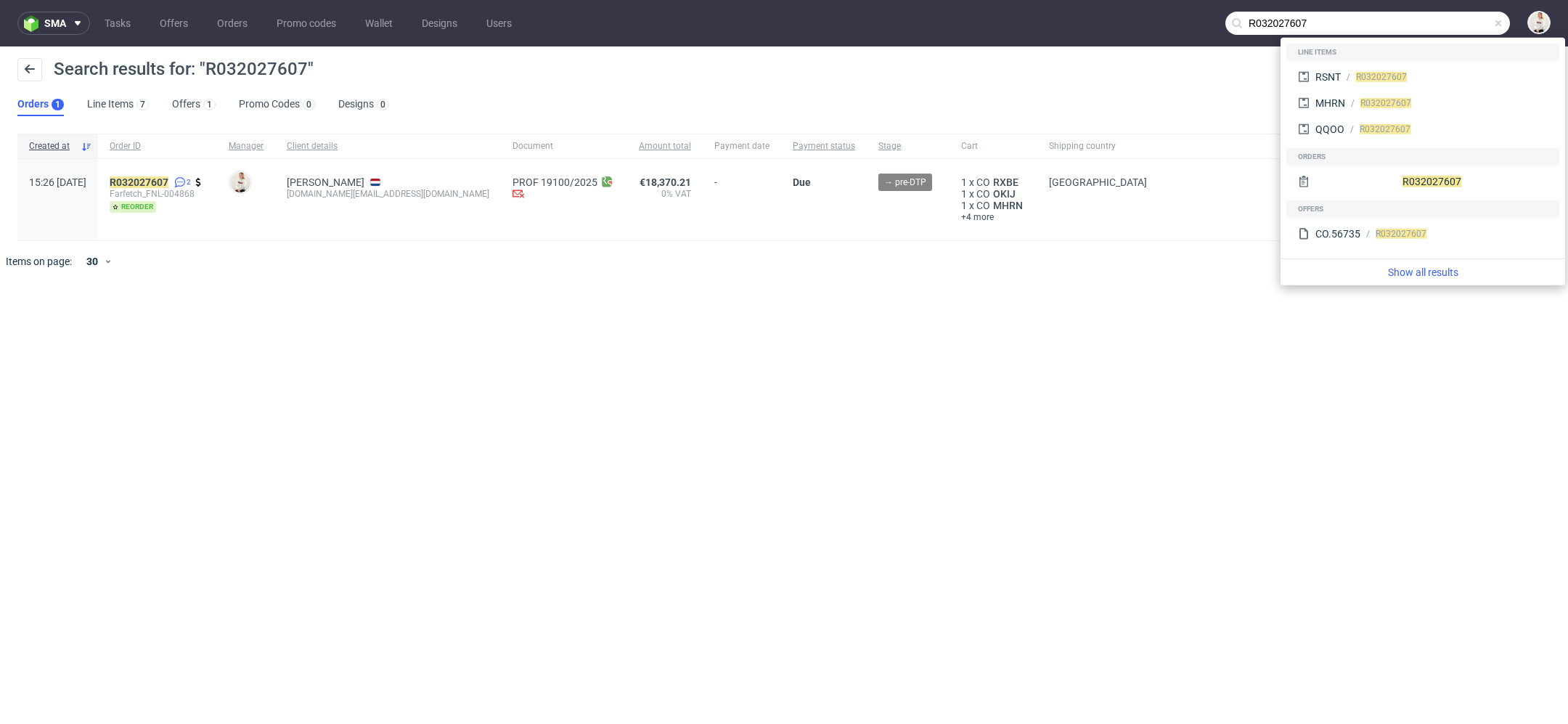
paste input "98418959"
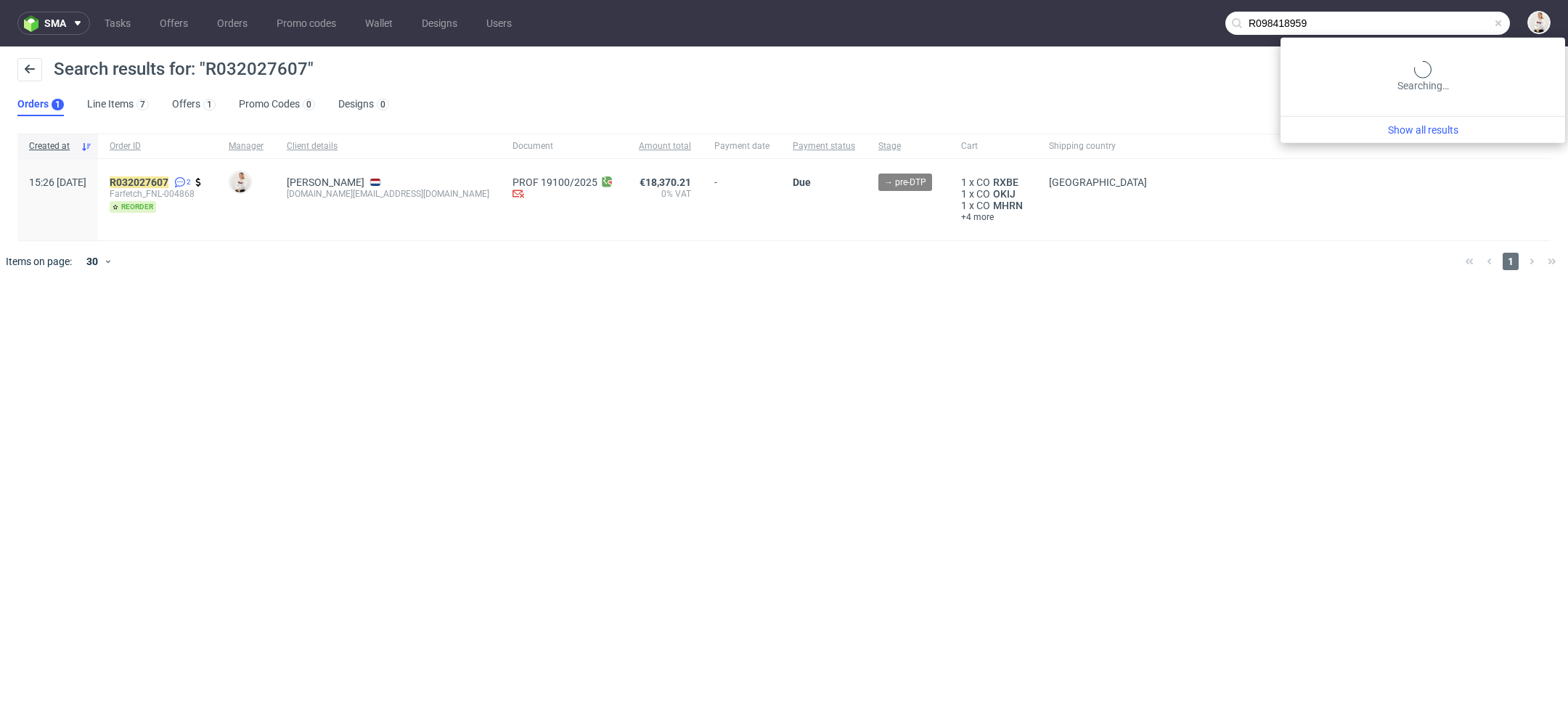
type input "R098418959"
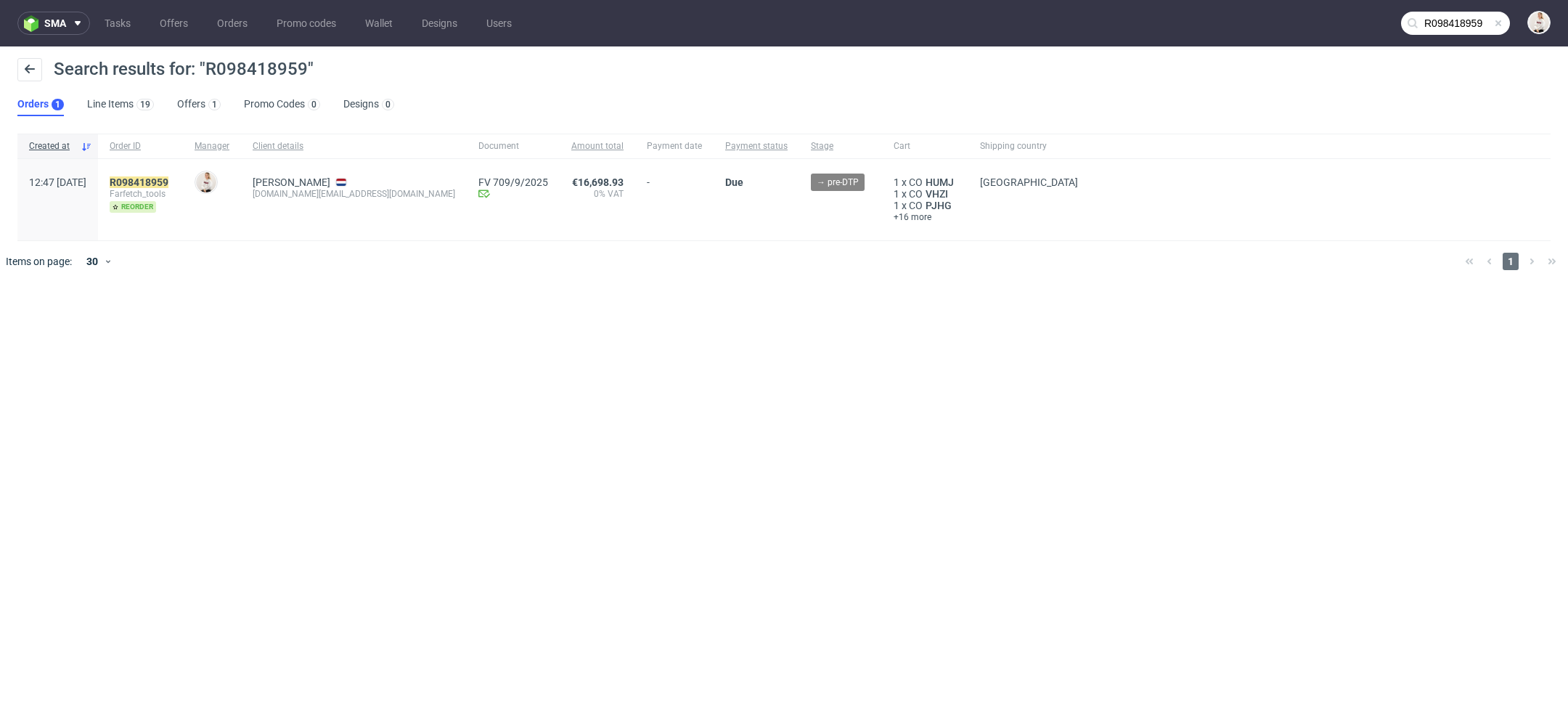
click at [786, 548] on div "sma Tasks Offers Orders Promo codes Wallet Designs Users R098418959 Search resu…" at bounding box center [784, 362] width 1568 height 724
click at [1348, 262] on div at bounding box center [804, 261] width 1296 height 41
